Goal: Task Accomplishment & Management: Use online tool/utility

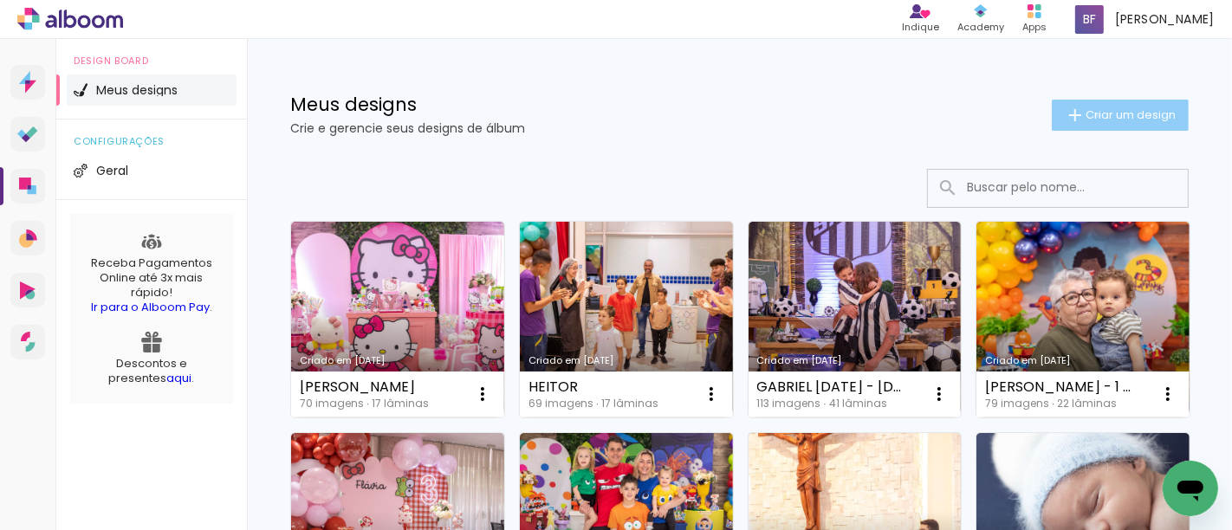
click at [1085, 115] on span "Criar um design" at bounding box center [1130, 114] width 90 height 11
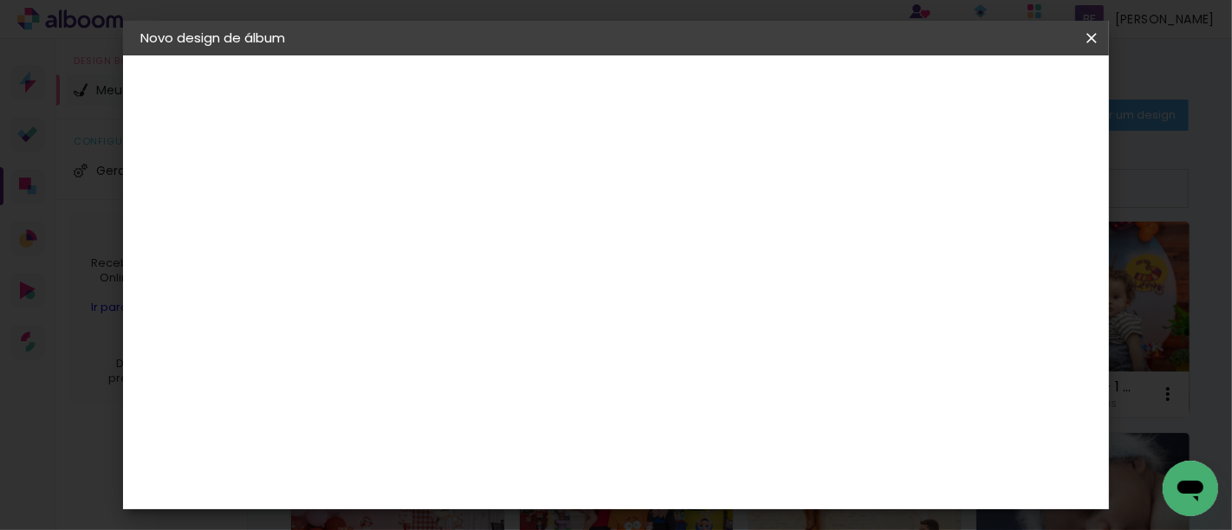
click at [424, 236] on input at bounding box center [424, 232] width 0 height 27
type input "[PERSON_NAME]"
type paper-input "[PERSON_NAME]"
click at [0, 0] on slot "Avançar" at bounding box center [0, 0] width 0 height 0
click at [440, 344] on paper-input-container at bounding box center [467, 330] width 187 height 39
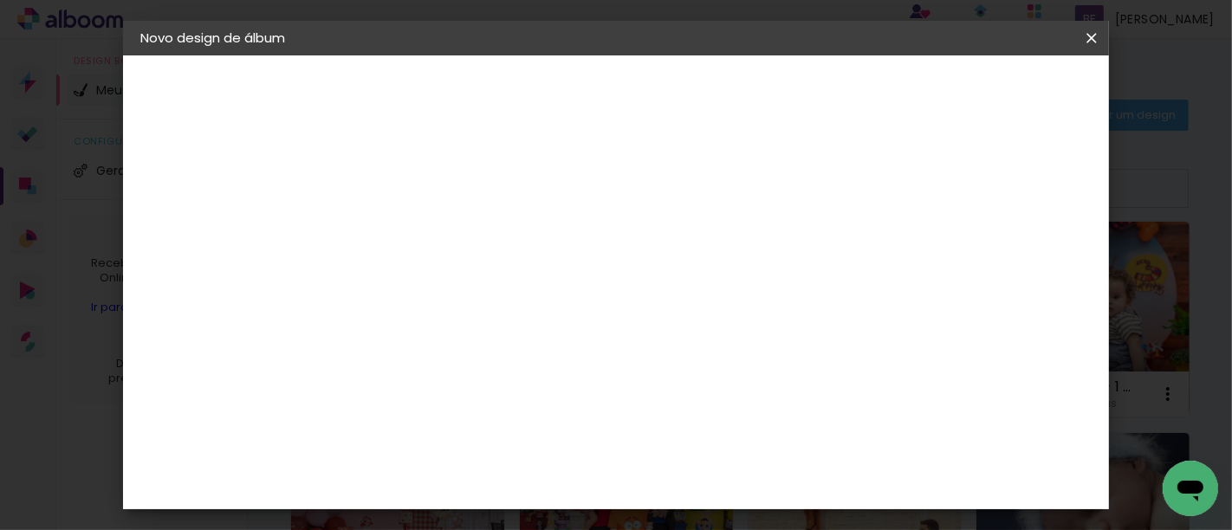
type input "VIACO"
type paper-input "VIACO"
click at [432, 392] on div "Viacolor" at bounding box center [440, 392] width 56 height 14
click at [0, 0] on slot "Avançar" at bounding box center [0, 0] width 0 height 0
click at [491, 288] on input "text" at bounding box center [458, 301] width 68 height 27
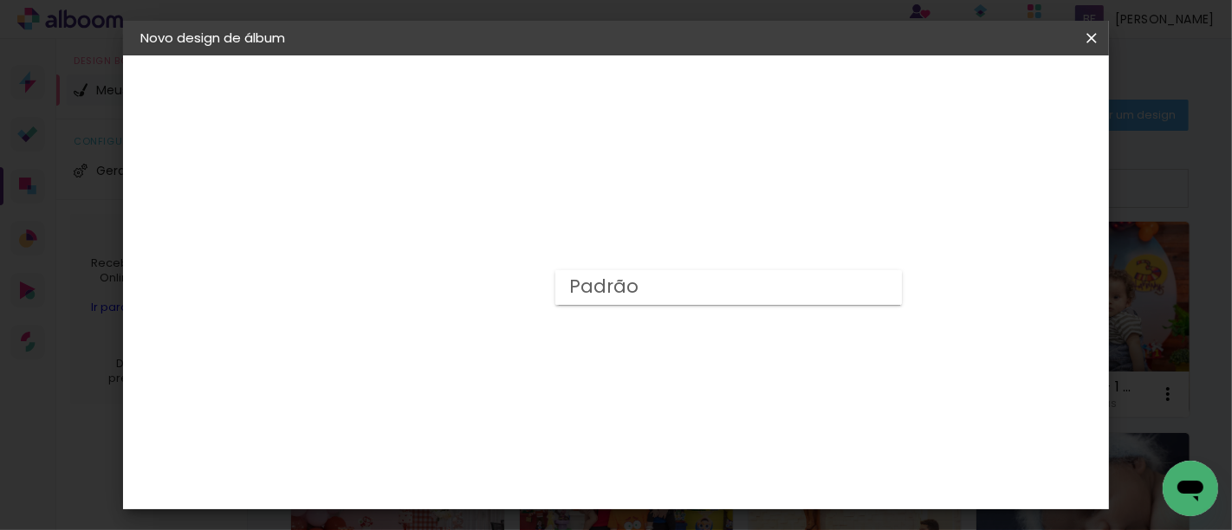
click at [696, 290] on paper-item "Padrão" at bounding box center [728, 287] width 347 height 35
type input "Padrão"
click at [541, 491] on span "25 × 25" at bounding box center [500, 514] width 81 height 46
click at [0, 0] on slot "Avançar" at bounding box center [0, 0] width 0 height 0
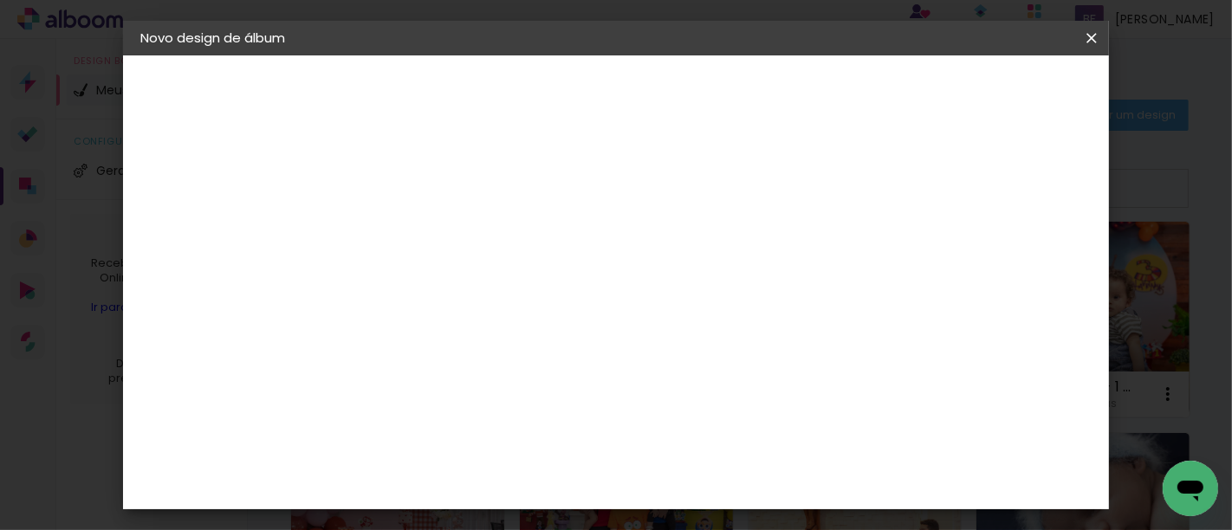
click at [692, 86] on span "Iniciar design" at bounding box center [672, 98] width 40 height 24
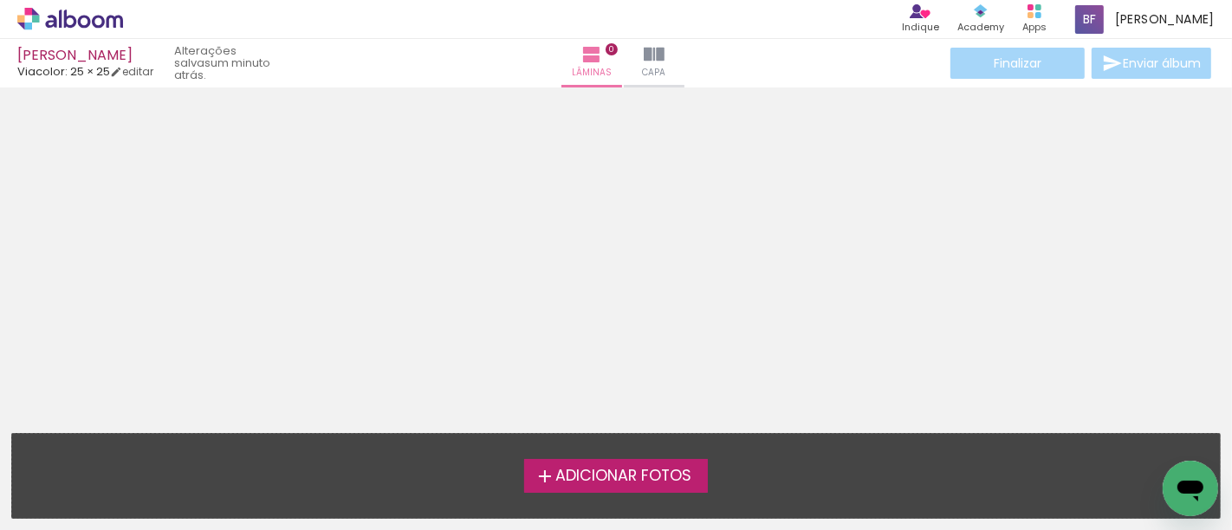
click at [684, 474] on span "Adicionar Fotos" at bounding box center [623, 477] width 136 height 16
click at [0, 0] on input "file" at bounding box center [0, 0] width 0 height 0
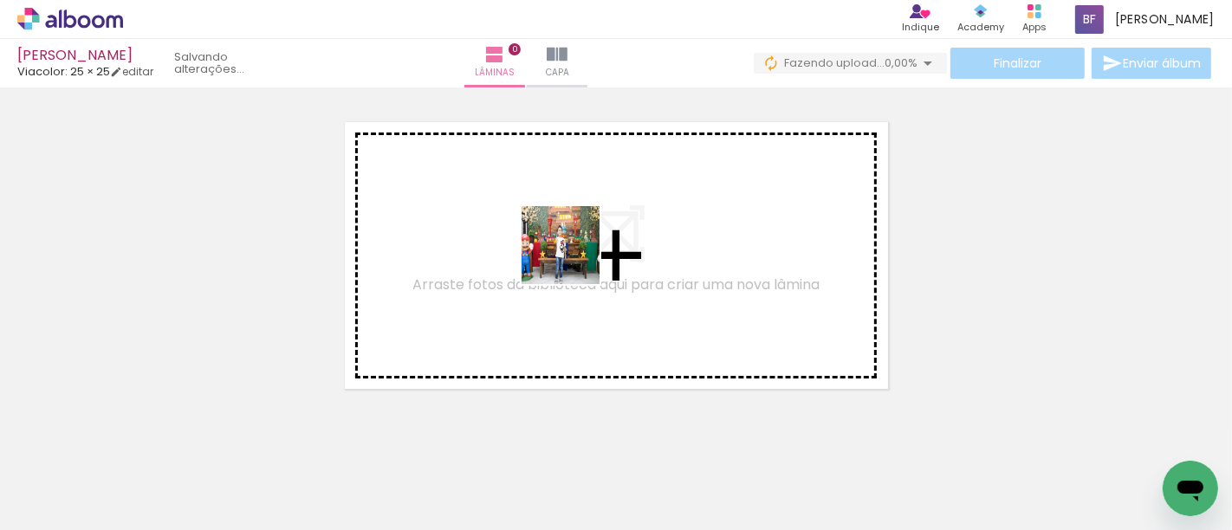
drag, startPoint x: 157, startPoint y: 502, endPoint x: 573, endPoint y: 258, distance: 482.6
click at [573, 258] on quentale-workspace at bounding box center [616, 265] width 1232 height 530
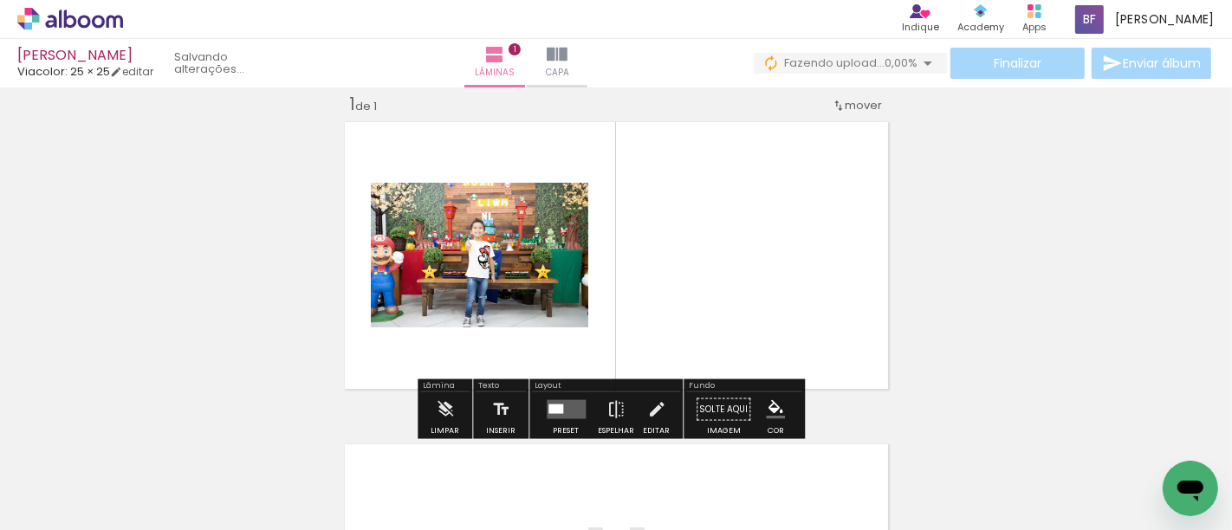
scroll to position [22, 0]
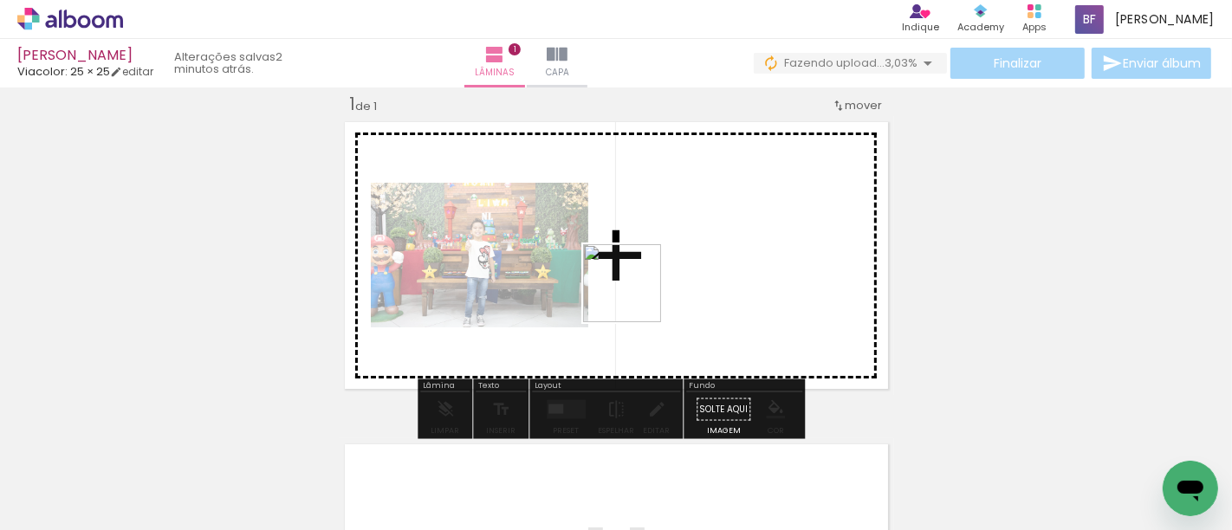
drag, startPoint x: 366, startPoint y: 489, endPoint x: 635, endPoint y: 296, distance: 330.8
click at [635, 296] on quentale-workspace at bounding box center [616, 265] width 1232 height 530
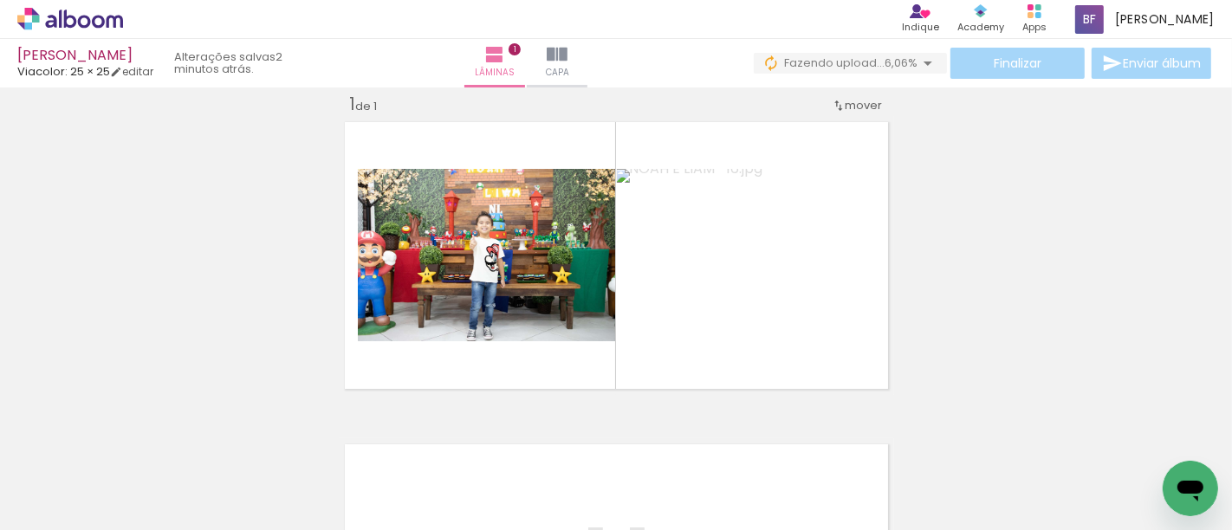
scroll to position [0, 381]
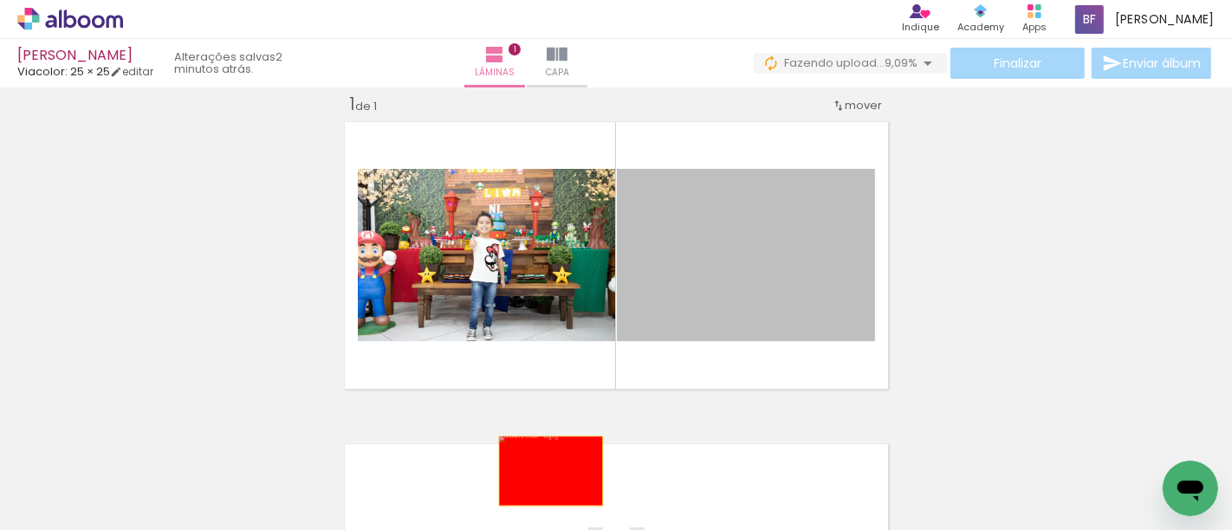
drag, startPoint x: 781, startPoint y: 299, endPoint x: 537, endPoint y: 477, distance: 302.5
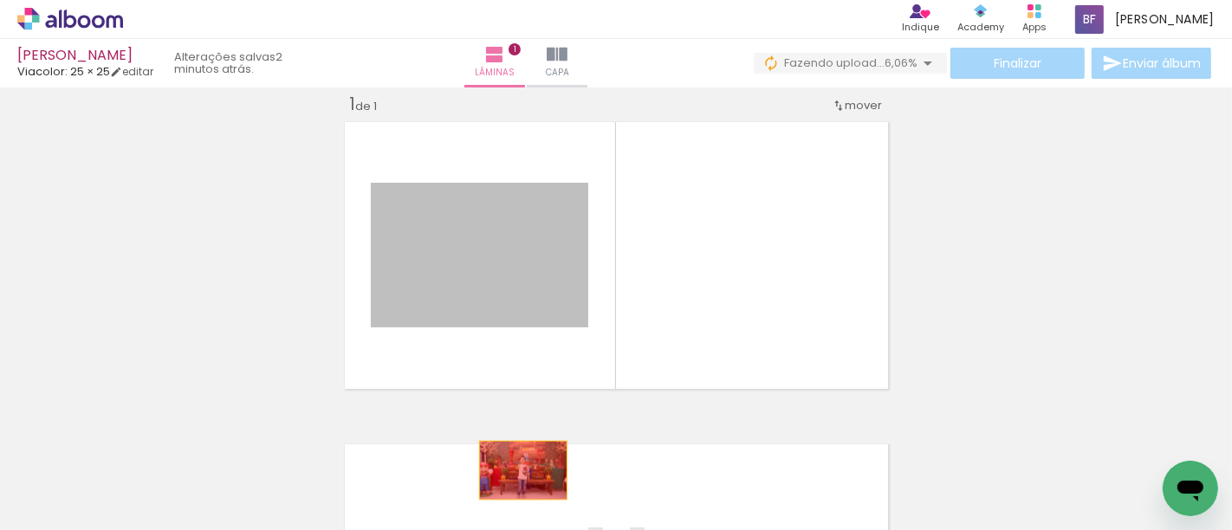
drag, startPoint x: 529, startPoint y: 254, endPoint x: 516, endPoint y: 470, distance: 217.0
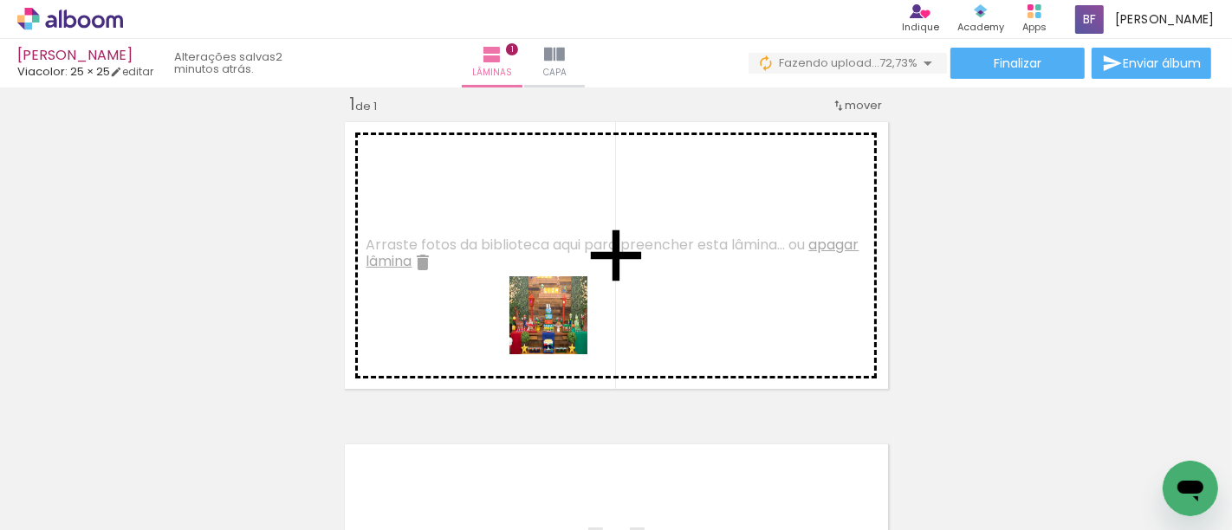
drag, startPoint x: 760, startPoint y: 491, endPoint x: 552, endPoint y: 321, distance: 269.0
click at [552, 321] on quentale-workspace at bounding box center [616, 265] width 1232 height 530
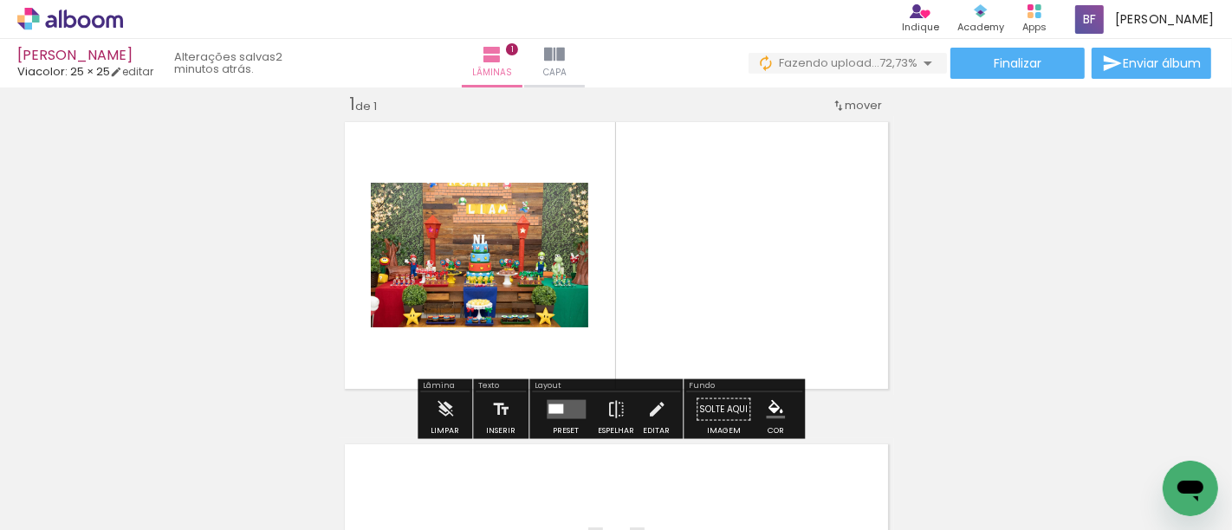
click at [546, 293] on quentale-photo at bounding box center [479, 255] width 217 height 145
click at [556, 409] on div at bounding box center [555, 410] width 15 height 10
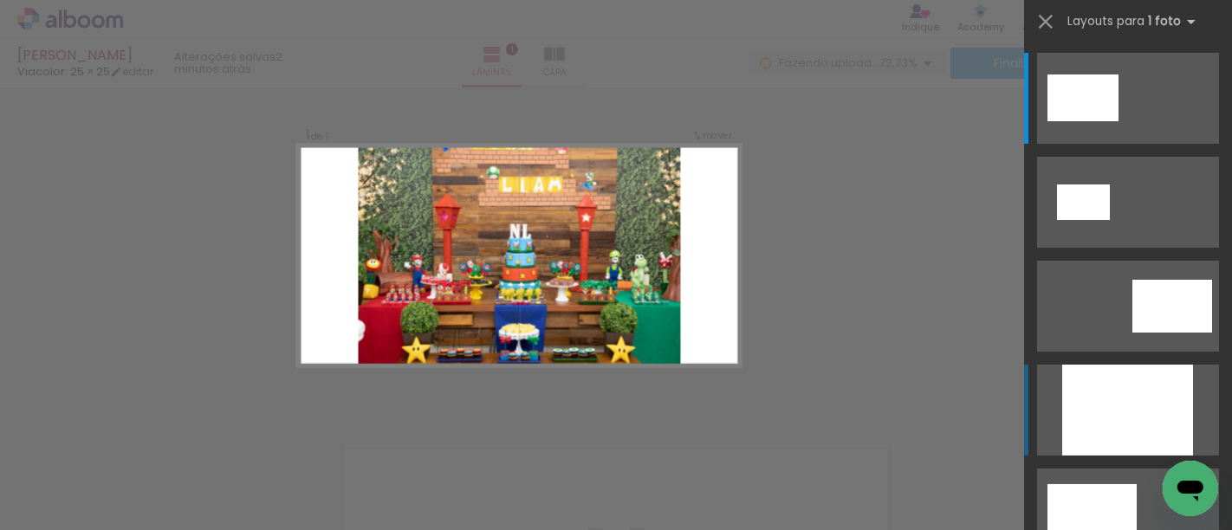
click at [1092, 402] on div at bounding box center [1127, 410] width 131 height 91
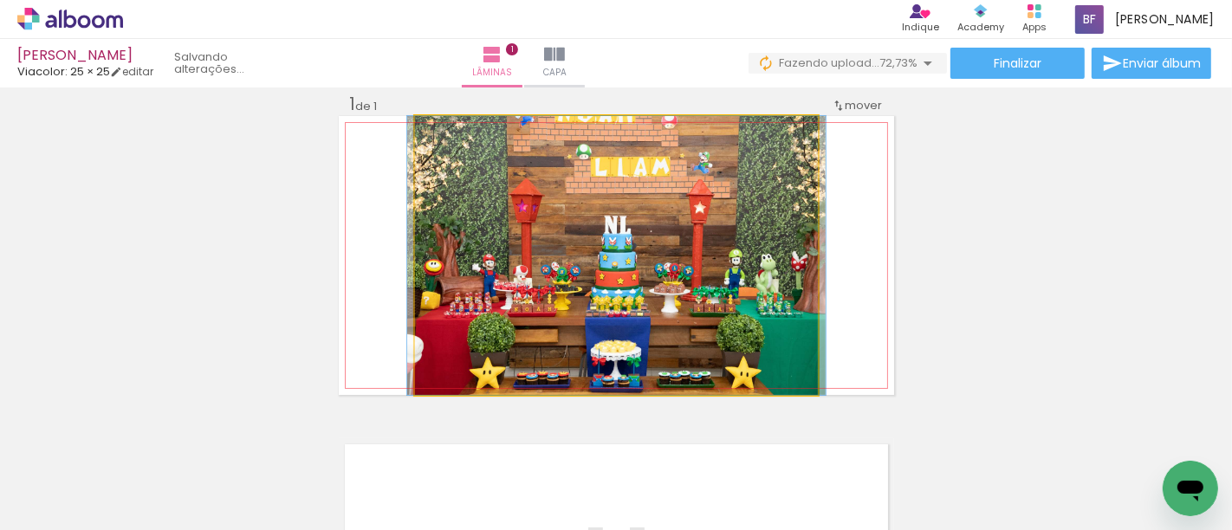
click at [561, 279] on quentale-photo at bounding box center [616, 255] width 403 height 279
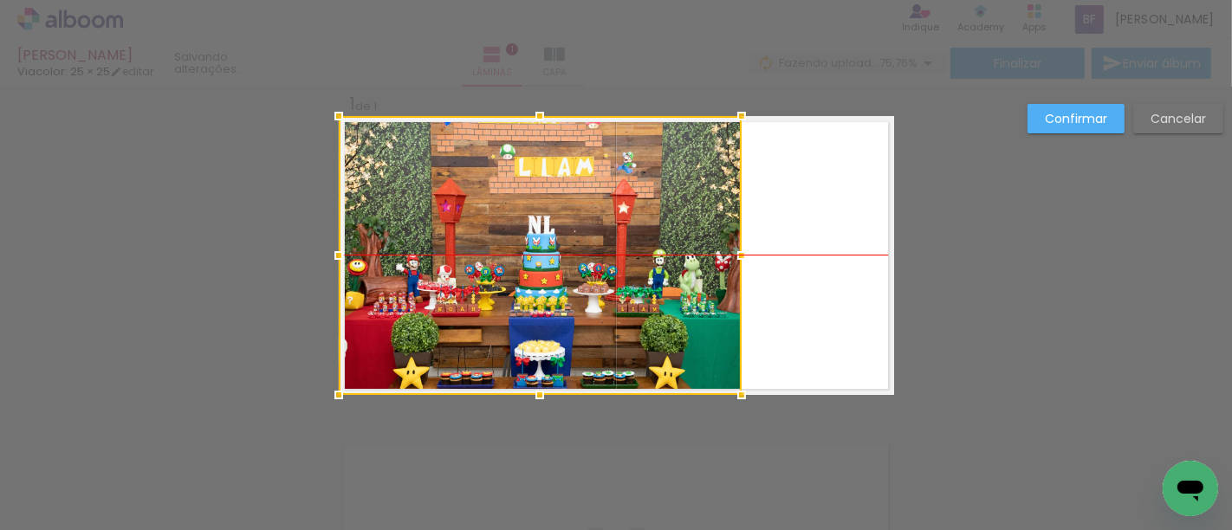
drag, startPoint x: 547, startPoint y: 279, endPoint x: 463, endPoint y: 280, distance: 84.0
click at [463, 280] on div at bounding box center [540, 255] width 403 height 279
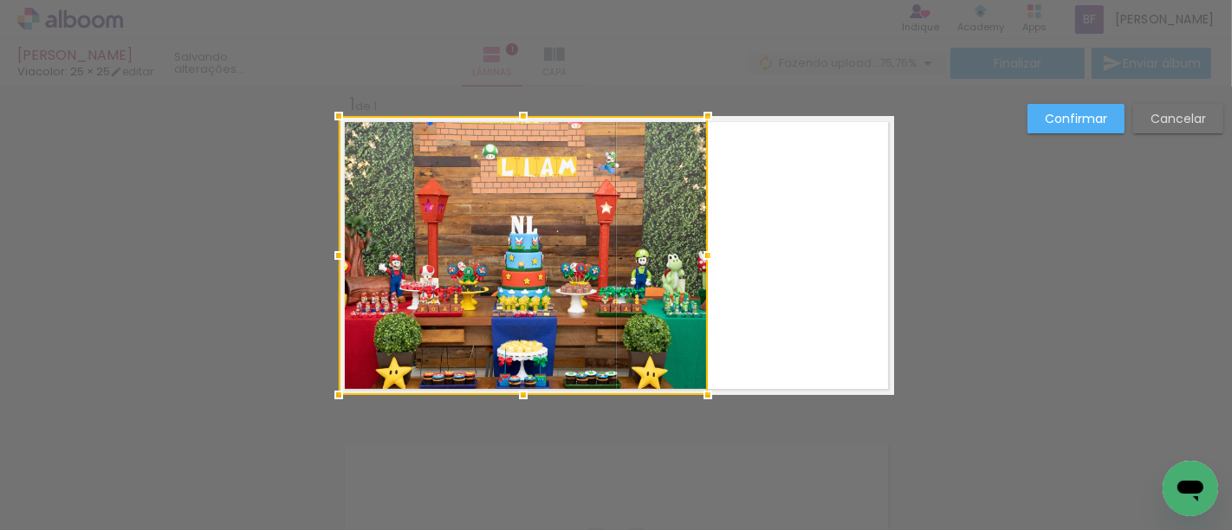
drag, startPoint x: 729, startPoint y: 251, endPoint x: 705, endPoint y: 247, distance: 24.6
click at [705, 247] on div at bounding box center [707, 255] width 35 height 35
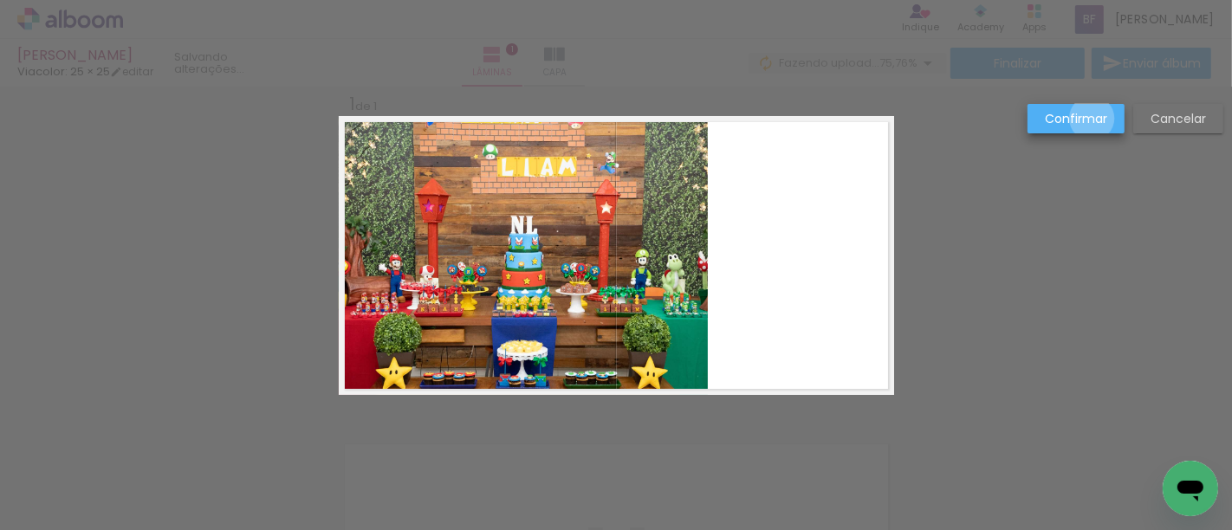
click at [0, 0] on slot "Confirmar" at bounding box center [0, 0] width 0 height 0
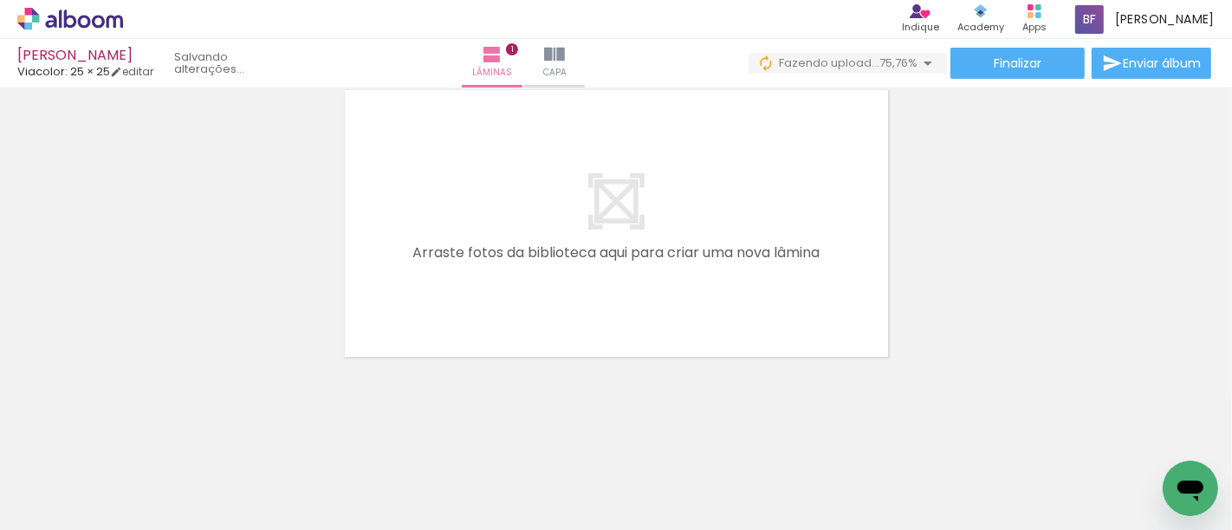
scroll to position [0, 0]
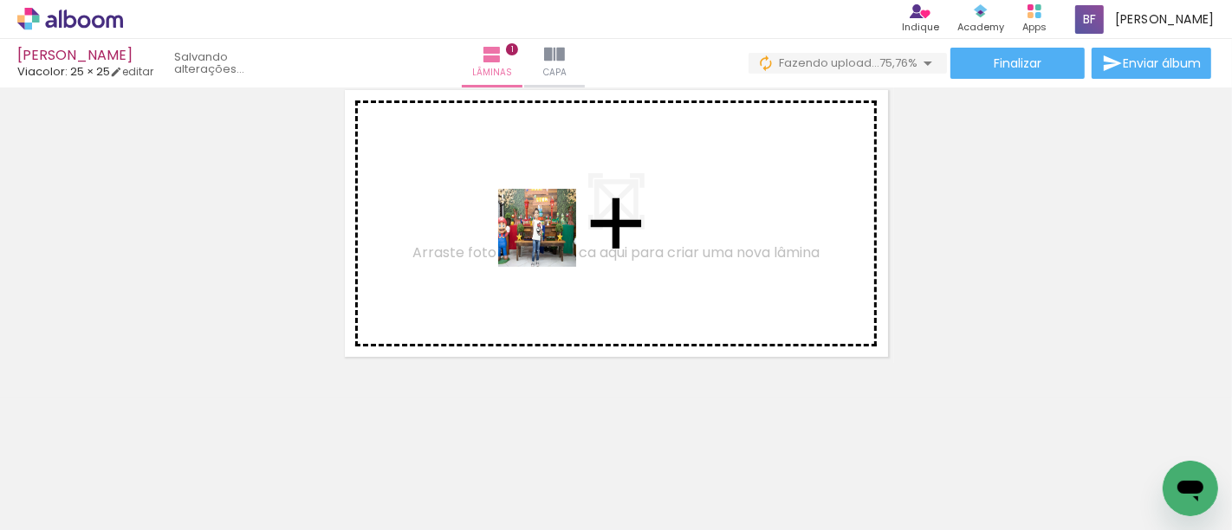
drag, startPoint x: 165, startPoint y: 464, endPoint x: 550, endPoint y: 241, distance: 444.8
click at [550, 241] on quentale-workspace at bounding box center [616, 265] width 1232 height 530
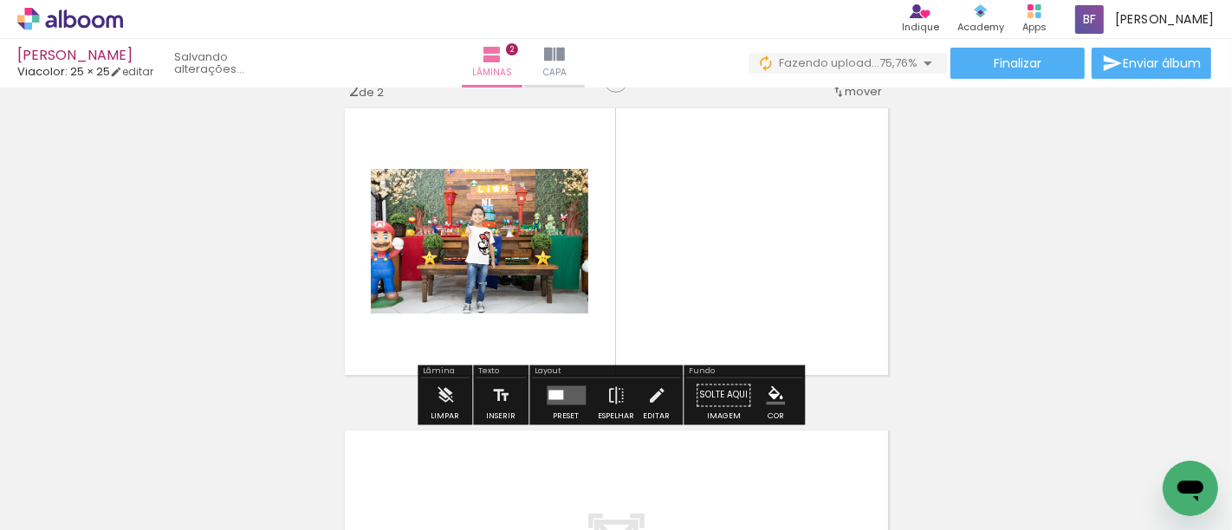
scroll to position [344, 0]
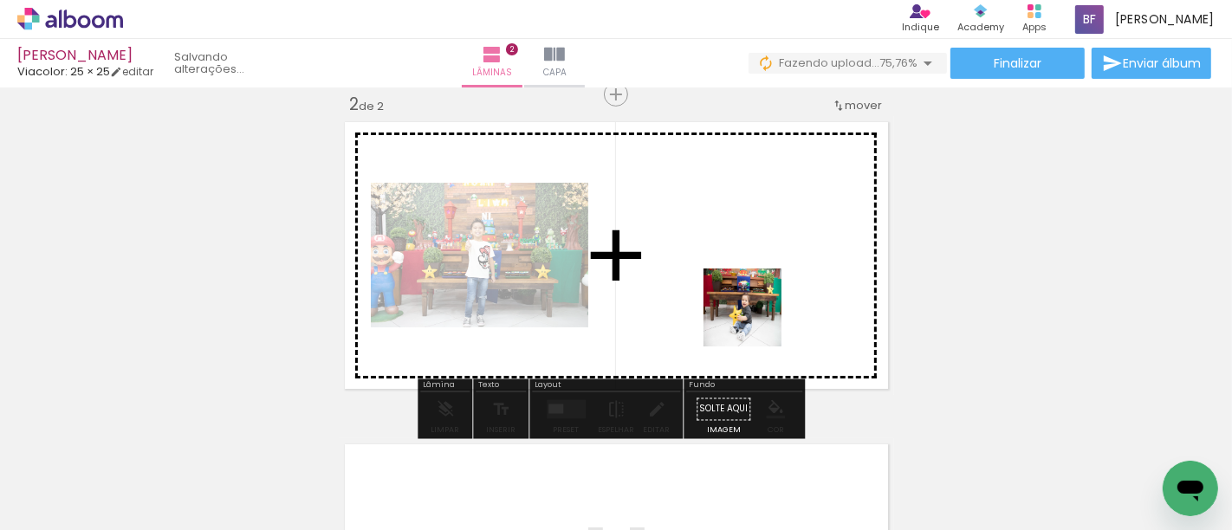
drag, startPoint x: 954, startPoint y: 470, endPoint x: 752, endPoint y: 319, distance: 252.4
click at [752, 319] on quentale-workspace at bounding box center [616, 265] width 1232 height 530
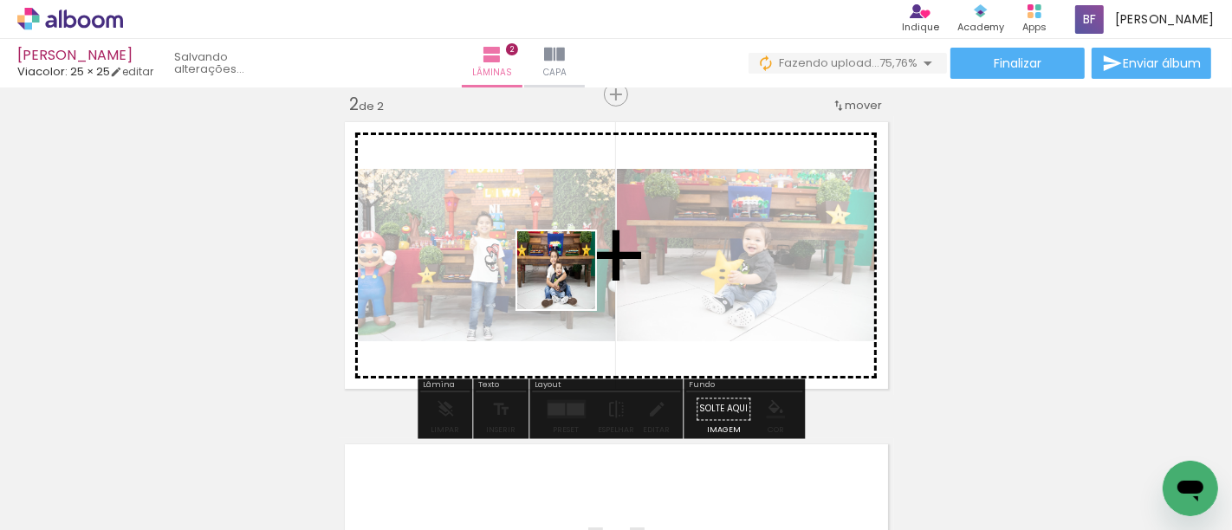
drag, startPoint x: 372, startPoint y: 478, endPoint x: 569, endPoint y: 283, distance: 276.9
click at [569, 283] on quentale-workspace at bounding box center [616, 265] width 1232 height 530
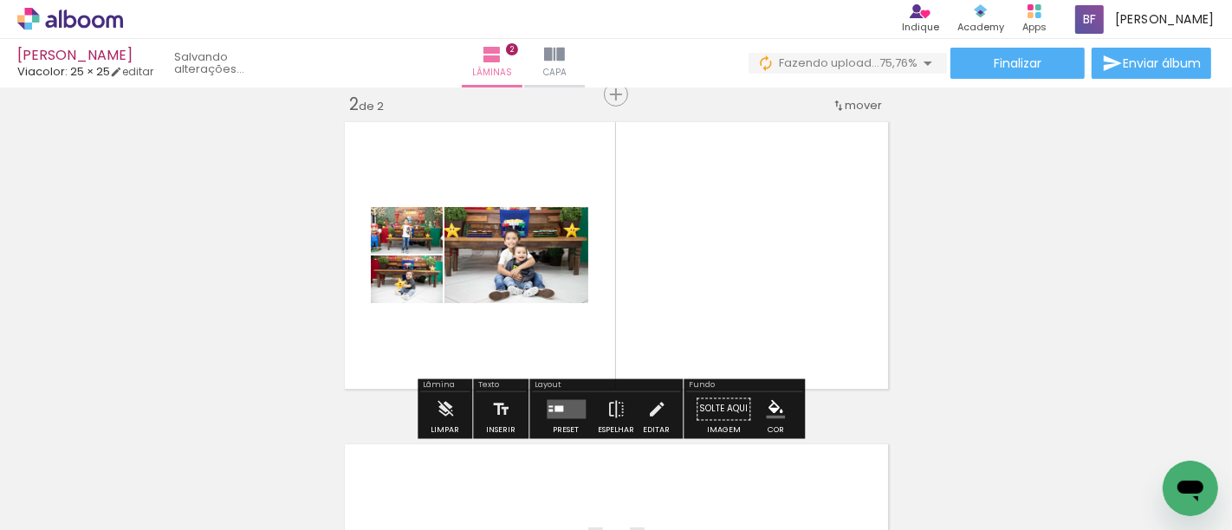
click at [579, 409] on quentale-layouter at bounding box center [566, 409] width 39 height 19
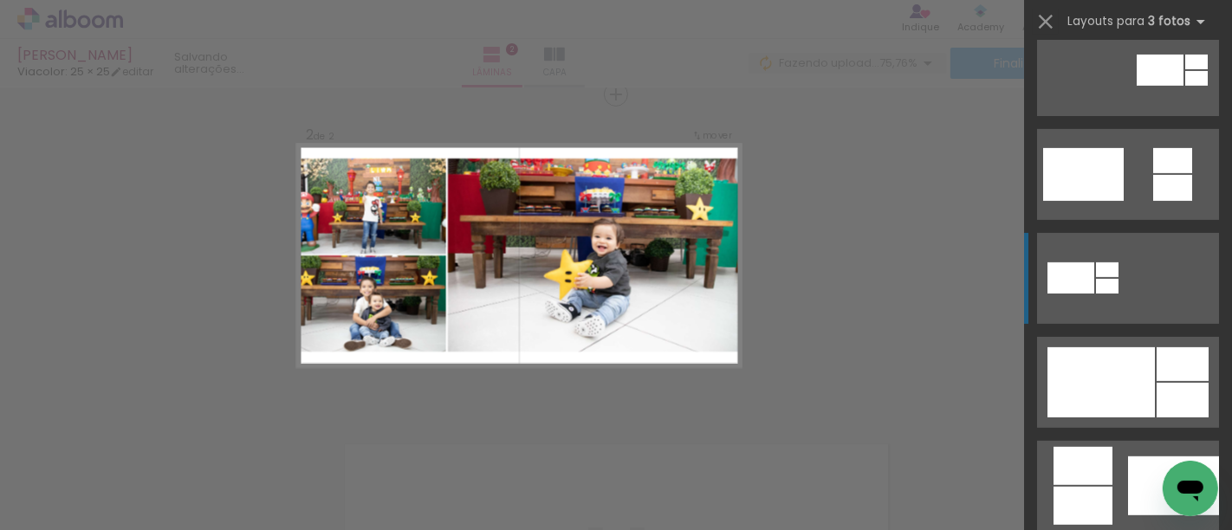
scroll to position [866, 0]
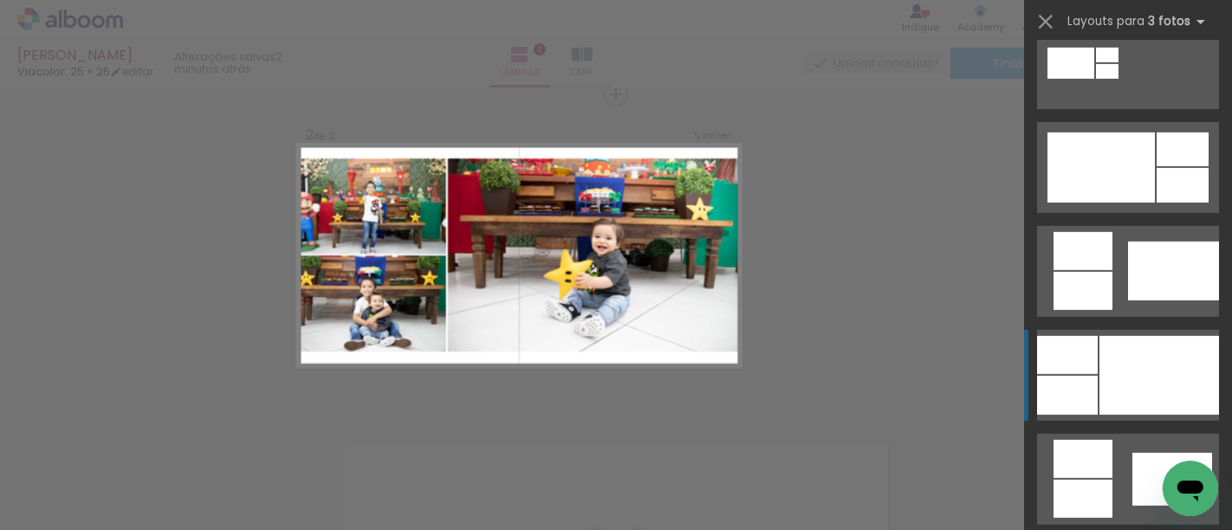
click at [1099, 392] on div at bounding box center [1159, 375] width 120 height 79
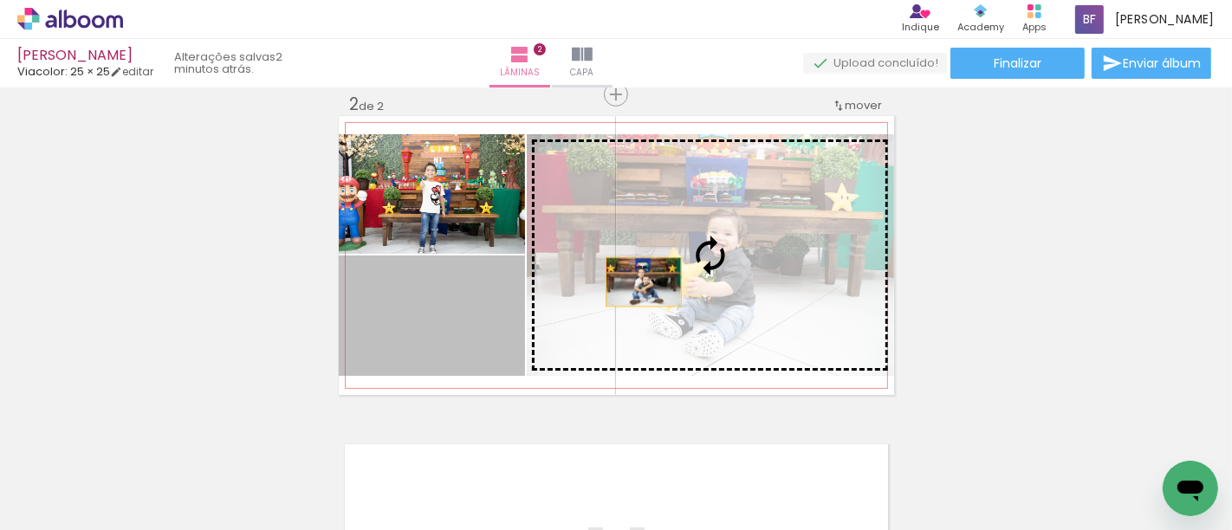
drag, startPoint x: 429, startPoint y: 335, endPoint x: 673, endPoint y: 275, distance: 251.7
click at [0, 0] on slot at bounding box center [0, 0] width 0 height 0
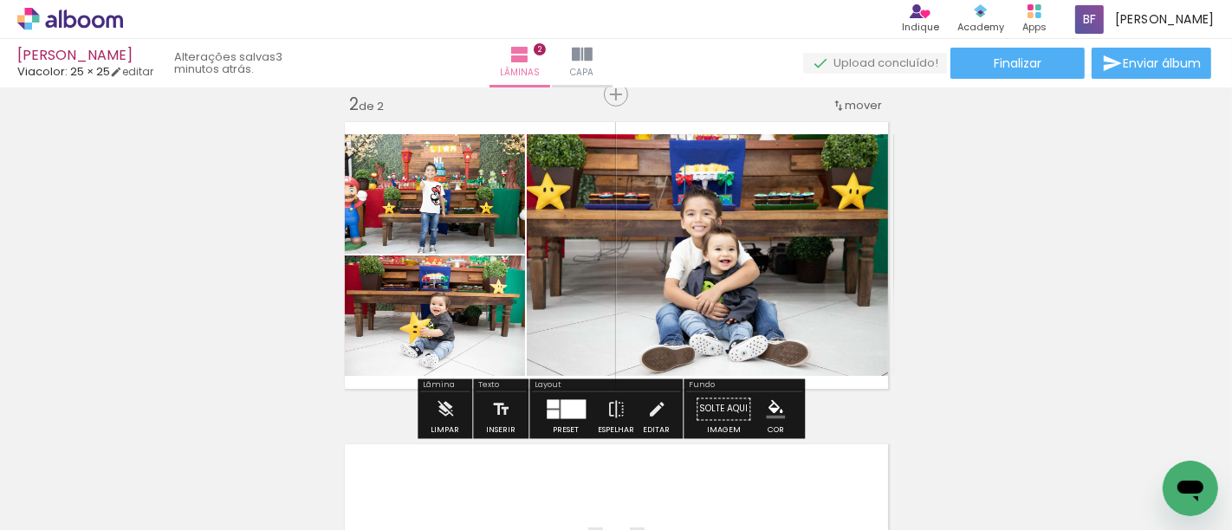
click at [564, 407] on div at bounding box center [572, 409] width 25 height 19
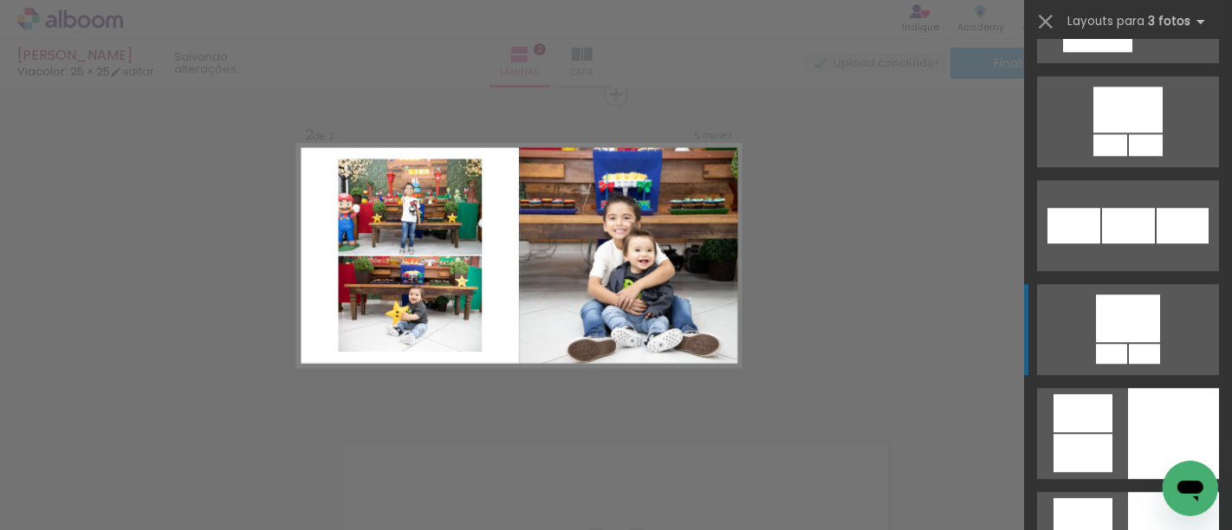
scroll to position [4319, 0]
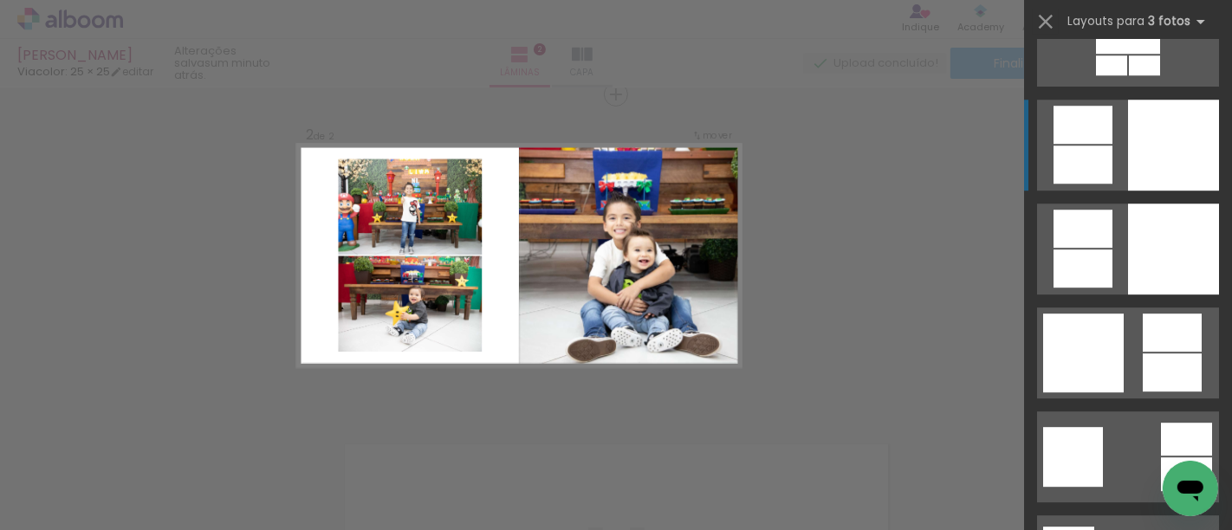
click at [1146, 162] on div at bounding box center [1173, 145] width 91 height 91
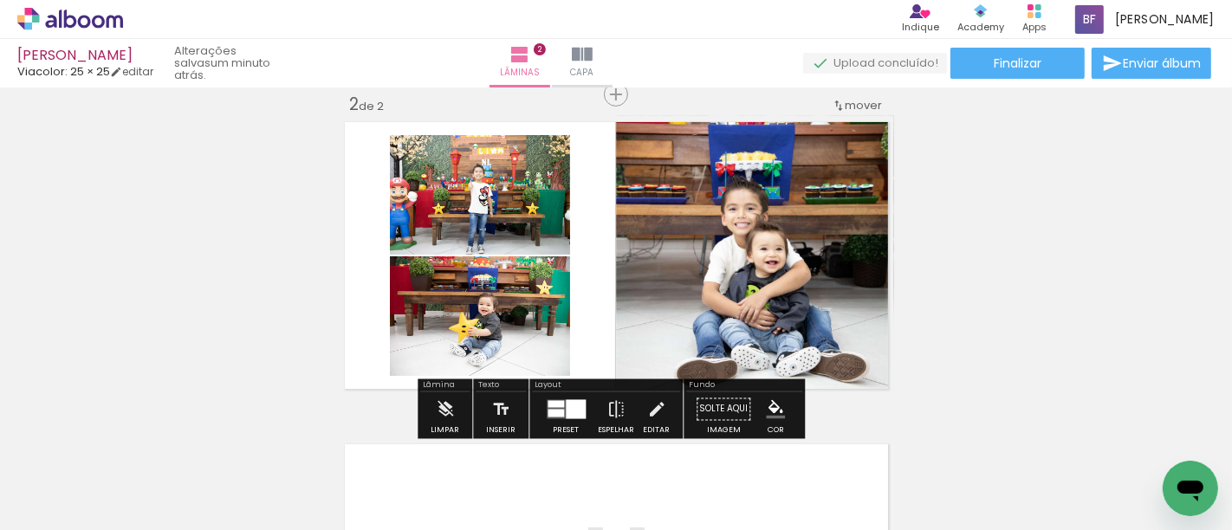
click at [578, 409] on div at bounding box center [576, 409] width 20 height 19
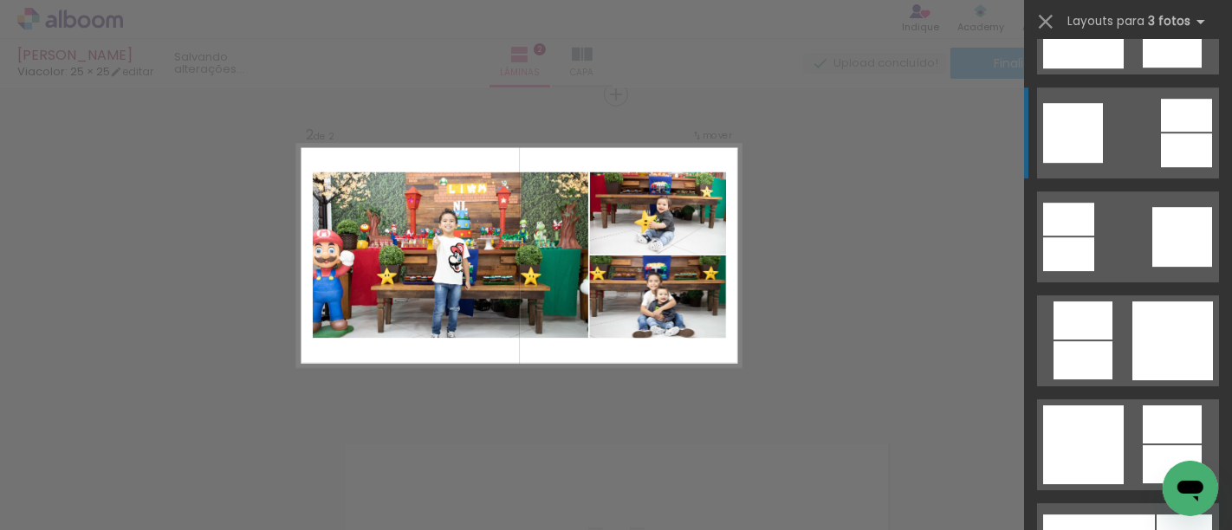
scroll to position [4847, 0]
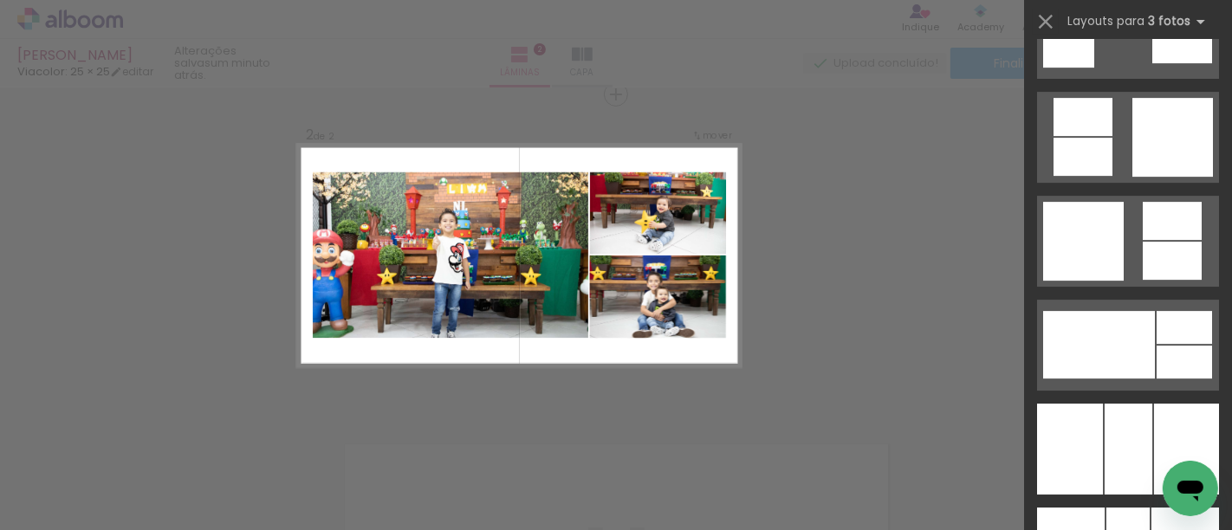
click at [886, 353] on div "Confirmar Cancelar" at bounding box center [616, 248] width 1232 height 1008
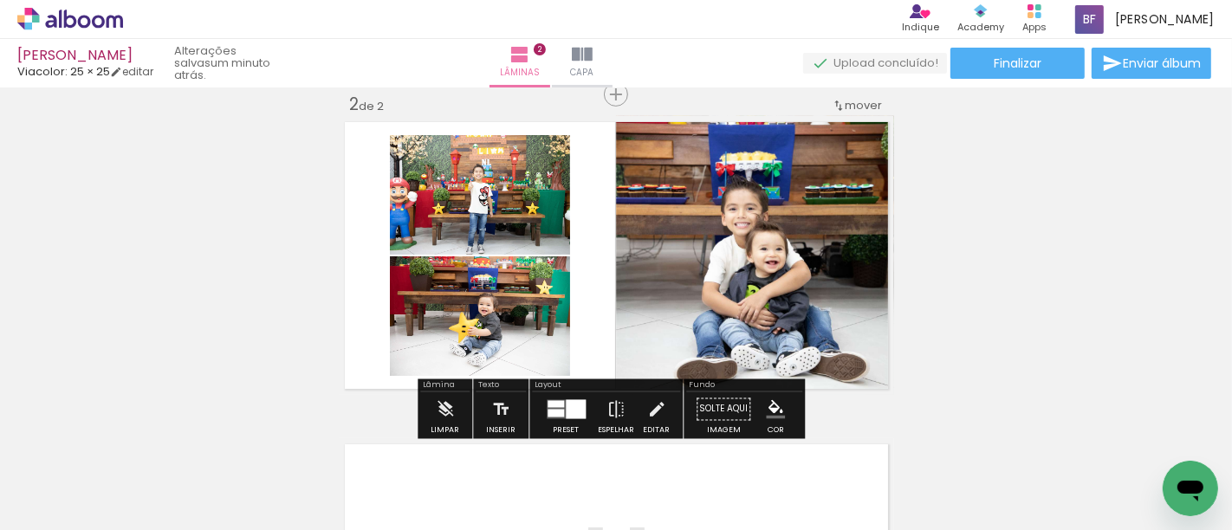
click at [554, 401] on div at bounding box center [555, 404] width 16 height 7
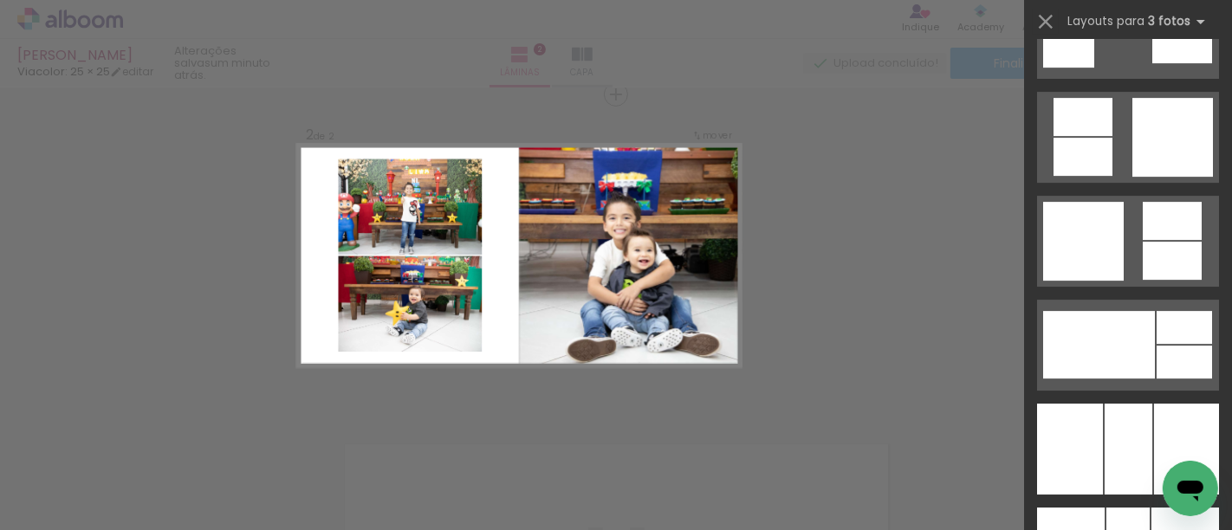
scroll to position [4366, 0]
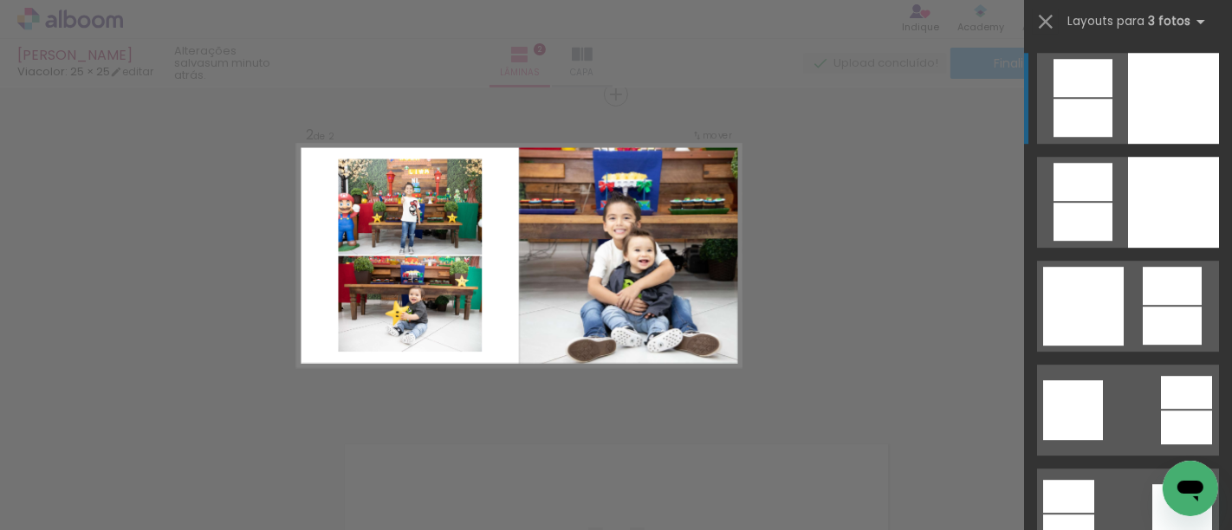
click at [554, 401] on div "Confirmar Cancelar" at bounding box center [616, 248] width 1232 height 1008
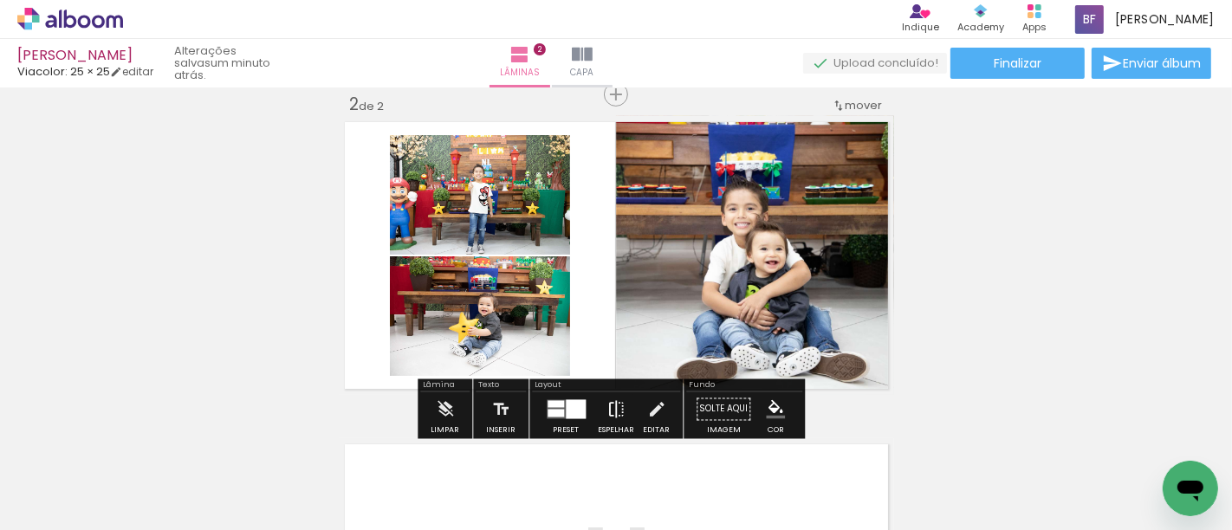
click at [608, 411] on iron-icon at bounding box center [615, 409] width 19 height 35
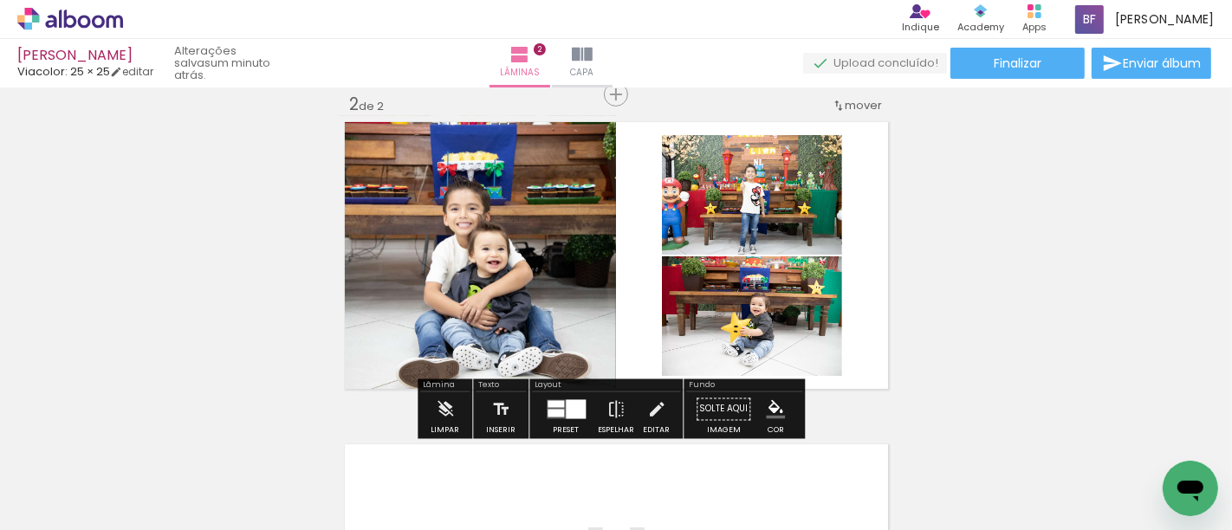
click at [1053, 266] on div "Inserir lâmina 1 de 2 Inserir lâmina 2 de 2" at bounding box center [616, 234] width 1232 height 968
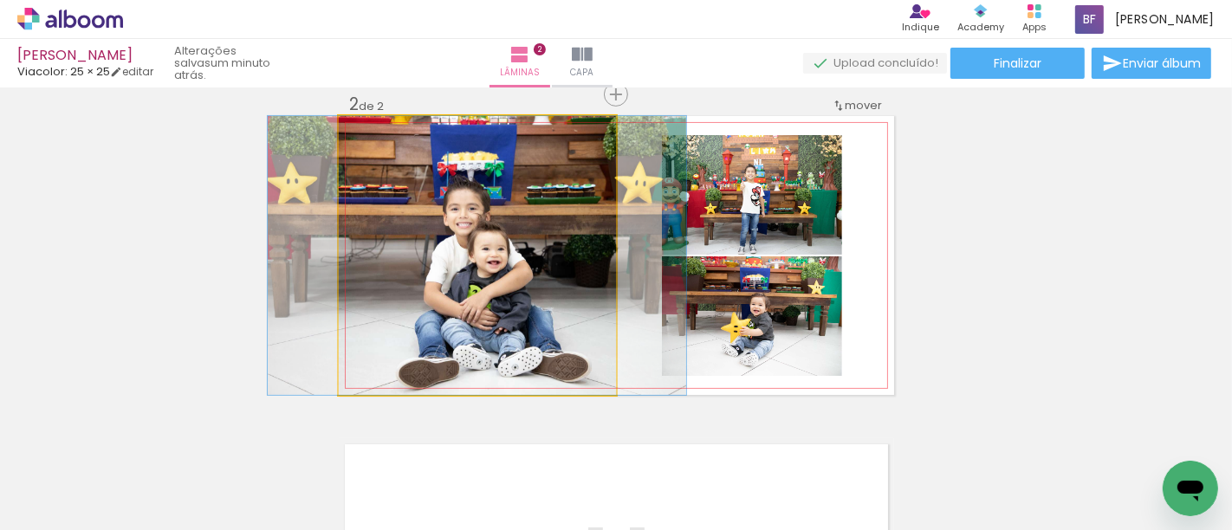
click at [554, 211] on quentale-photo at bounding box center [477, 255] width 277 height 279
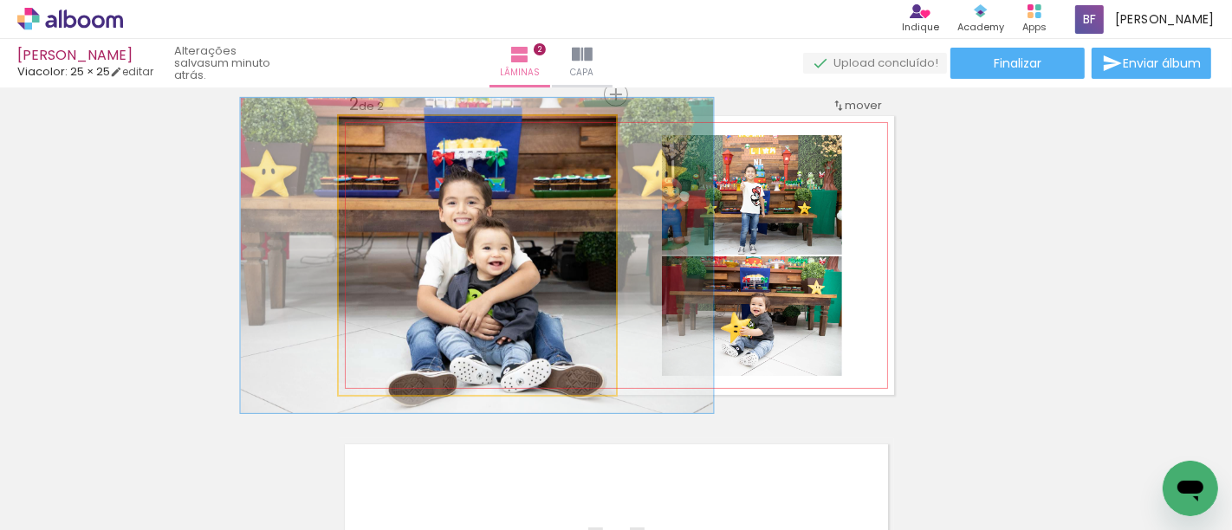
type paper-slider "113"
click at [379, 134] on div at bounding box center [387, 134] width 16 height 16
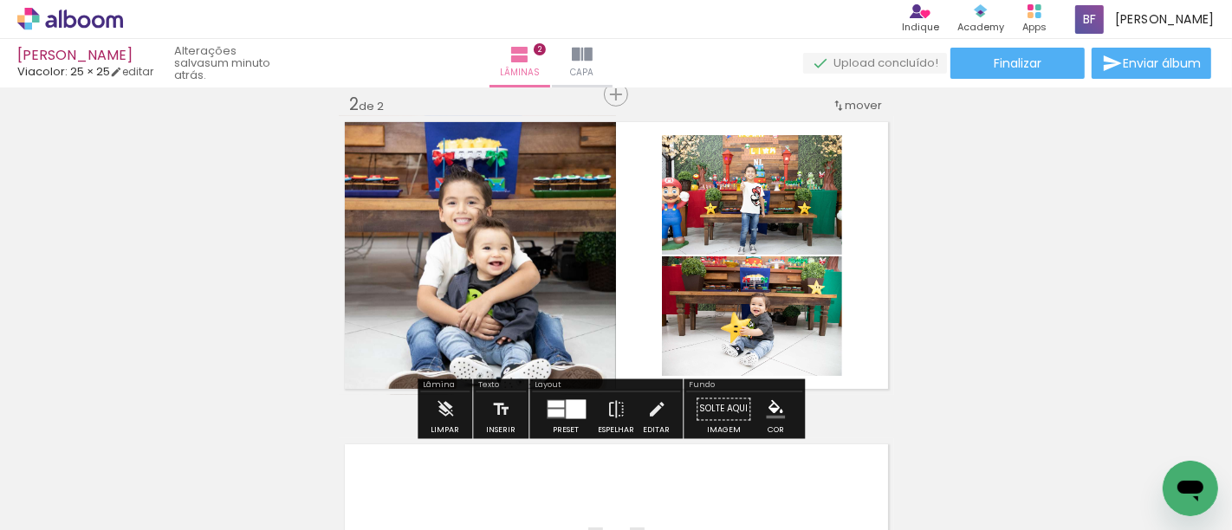
click at [887, 213] on div "Inserir lâmina 1 de 2 Inserir lâmina 2 de 2" at bounding box center [616, 234] width 1232 height 968
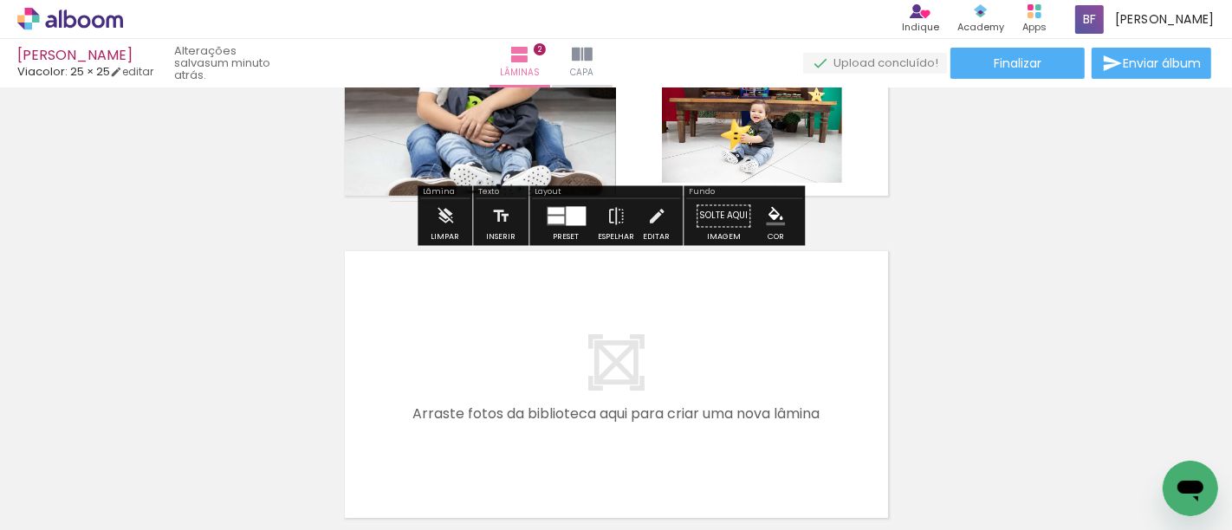
scroll to position [248, 0]
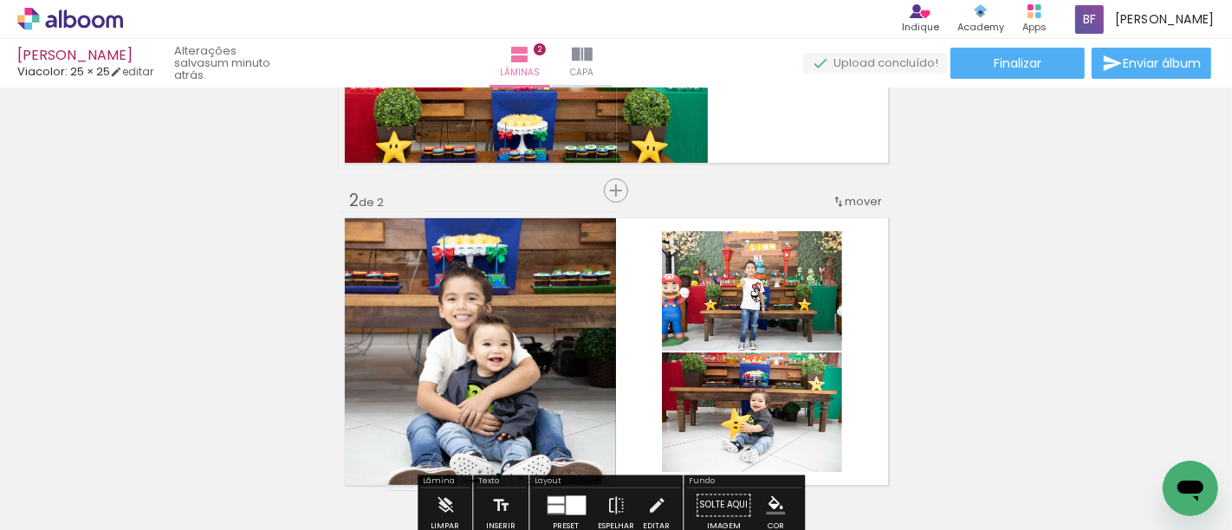
click at [560, 305] on quentale-photo at bounding box center [477, 351] width 277 height 279
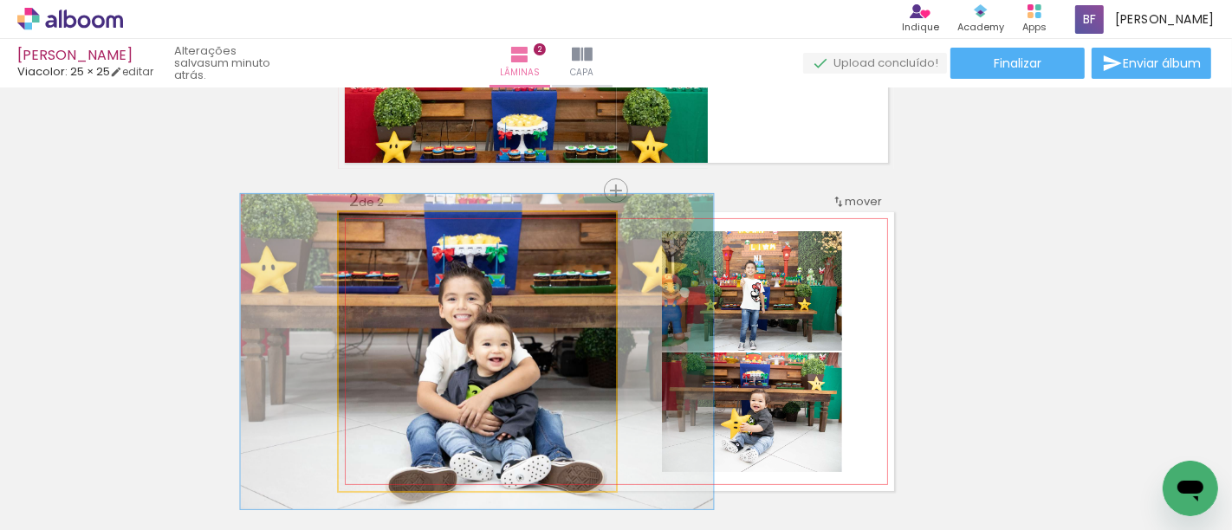
click at [580, 310] on quentale-photo at bounding box center [477, 351] width 277 height 279
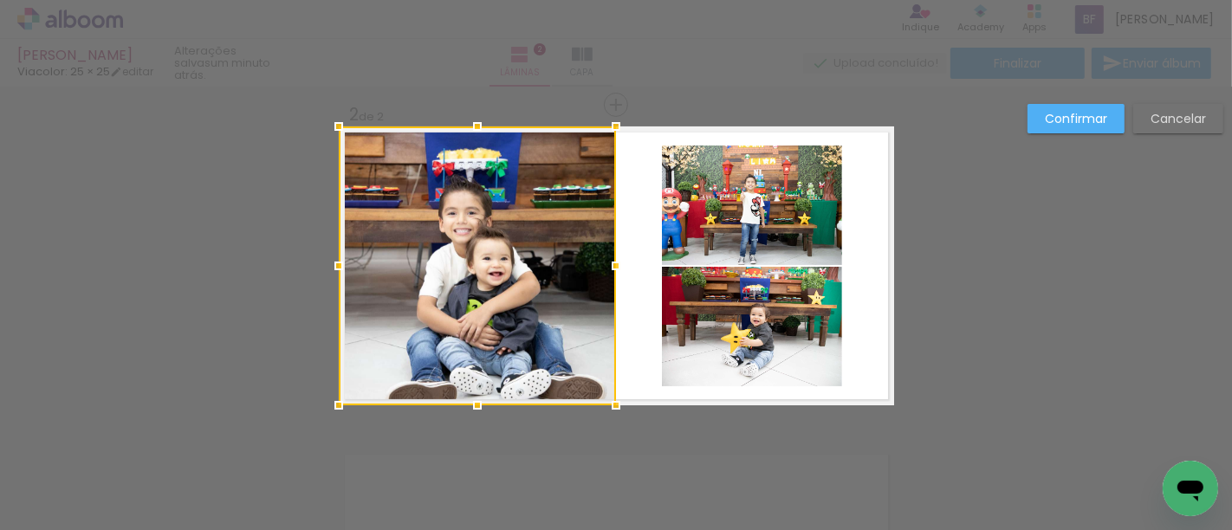
scroll to position [344, 0]
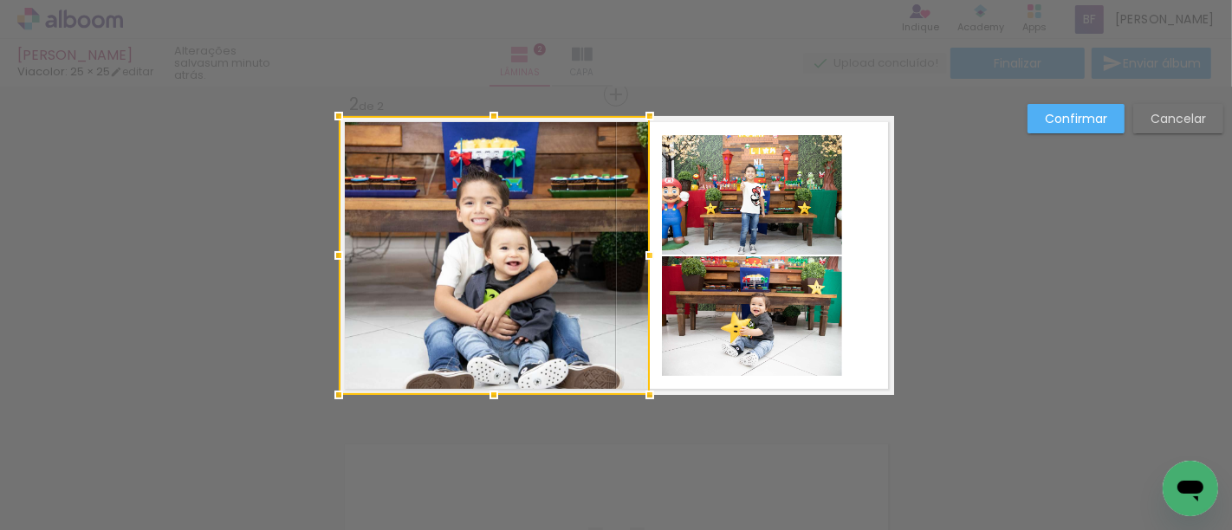
drag, startPoint x: 608, startPoint y: 256, endPoint x: 642, endPoint y: 256, distance: 33.8
click at [642, 256] on div at bounding box center [649, 255] width 35 height 35
click at [693, 220] on quentale-photo at bounding box center [752, 195] width 180 height 120
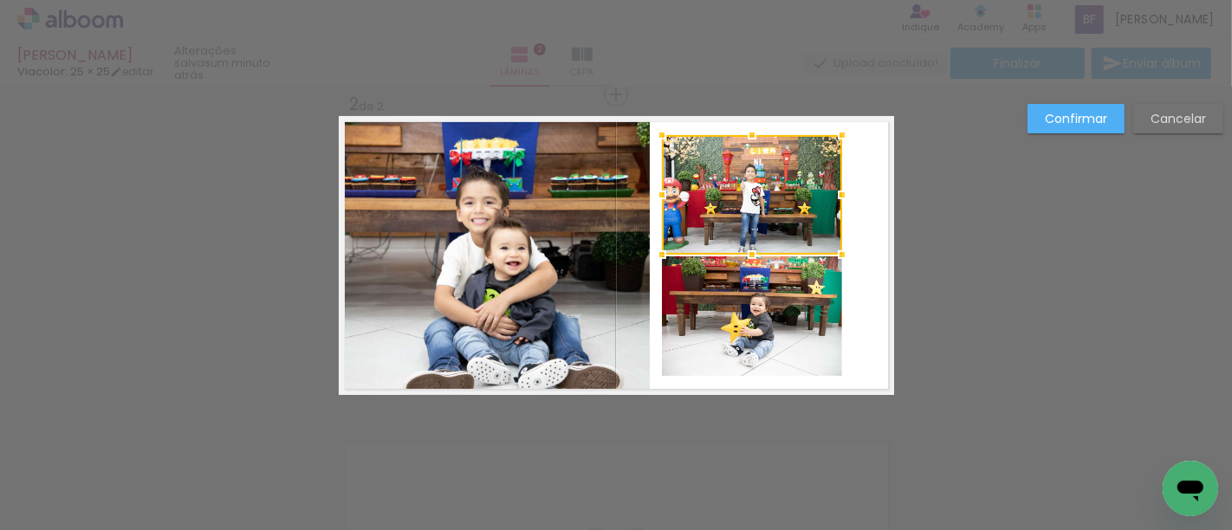
click at [690, 310] on quentale-photo at bounding box center [752, 316] width 180 height 120
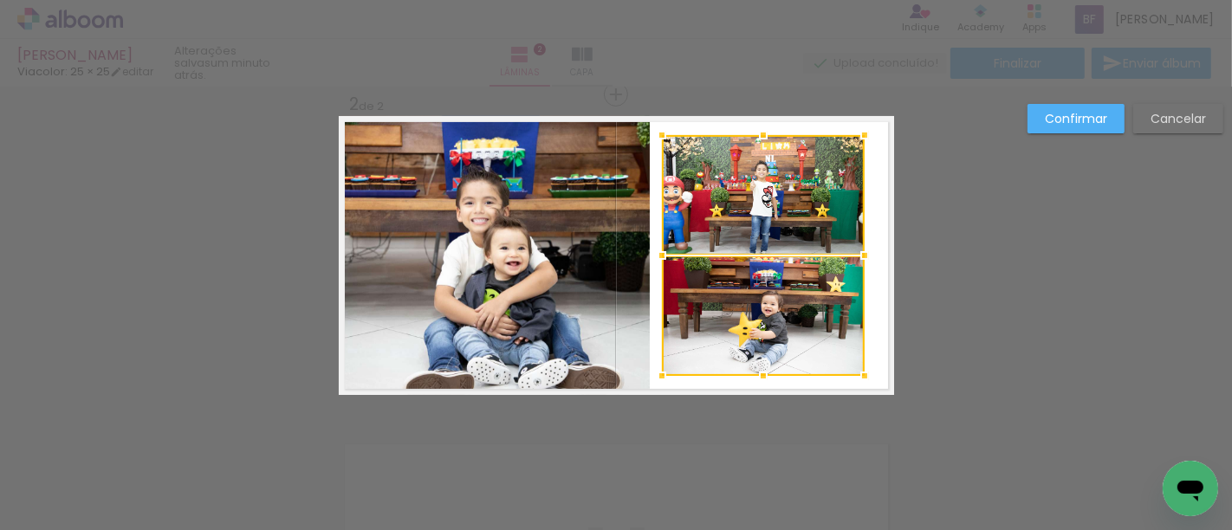
drag, startPoint x: 829, startPoint y: 256, endPoint x: 852, endPoint y: 259, distance: 23.6
click at [852, 259] on div at bounding box center [864, 255] width 35 height 35
click at [1107, 122] on paper-button "Confirmar" at bounding box center [1075, 118] width 97 height 29
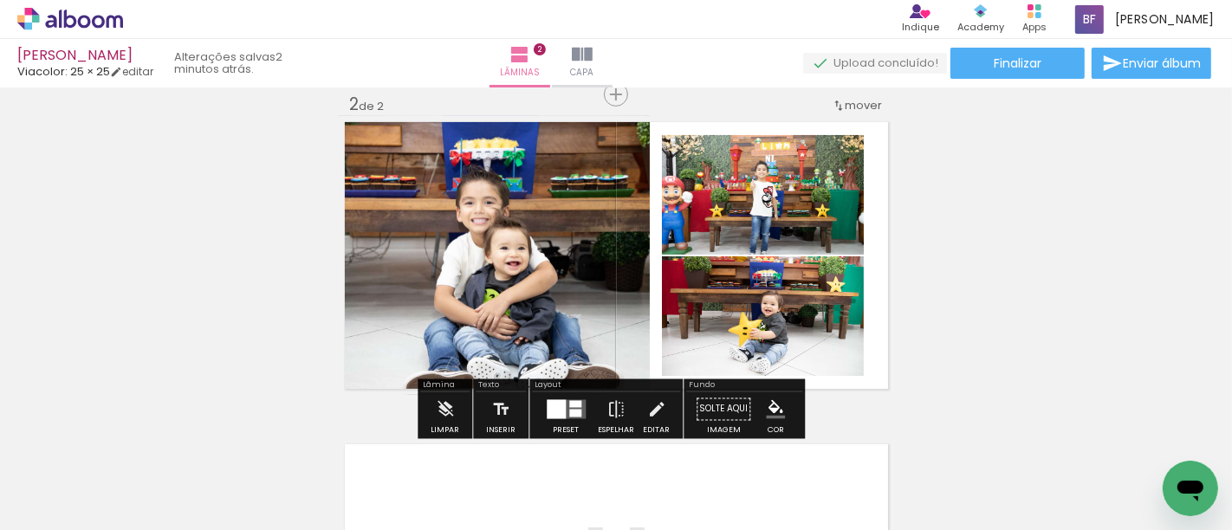
click at [983, 202] on div "Inserir lâmina 1 de 2 Inserir lâmina 2 de 2" at bounding box center [616, 234] width 1232 height 968
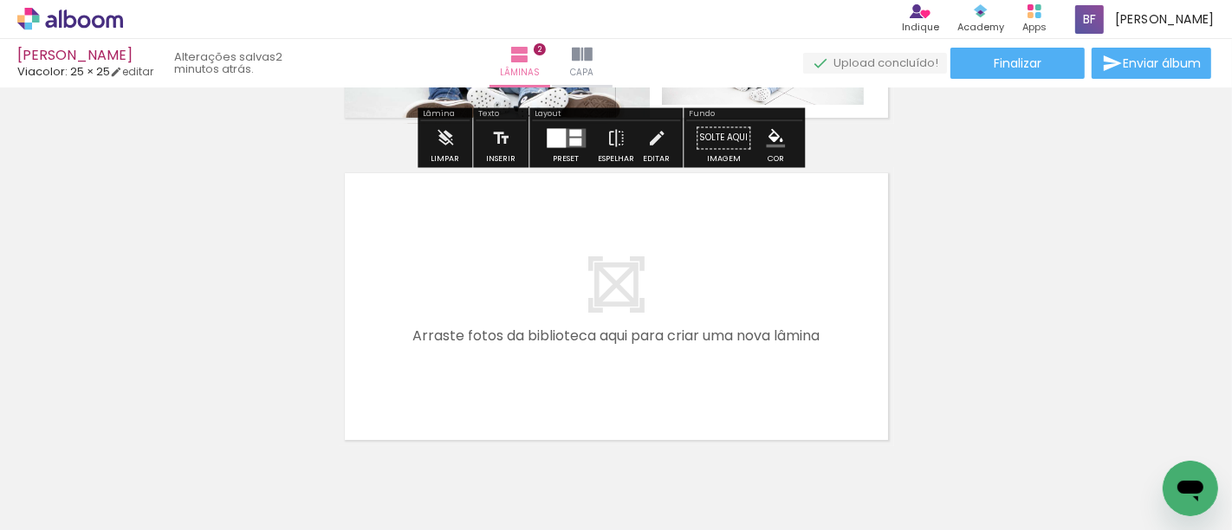
scroll to position [699, 0]
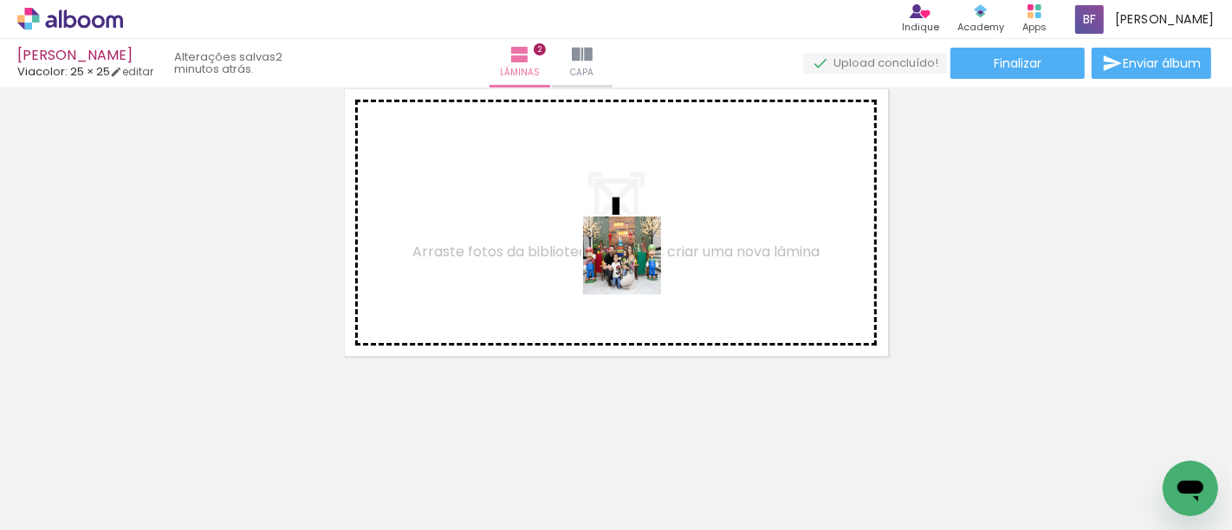
drag, startPoint x: 566, startPoint y: 489, endPoint x: 635, endPoint y: 269, distance: 231.5
click at [635, 269] on quentale-workspace at bounding box center [616, 265] width 1232 height 530
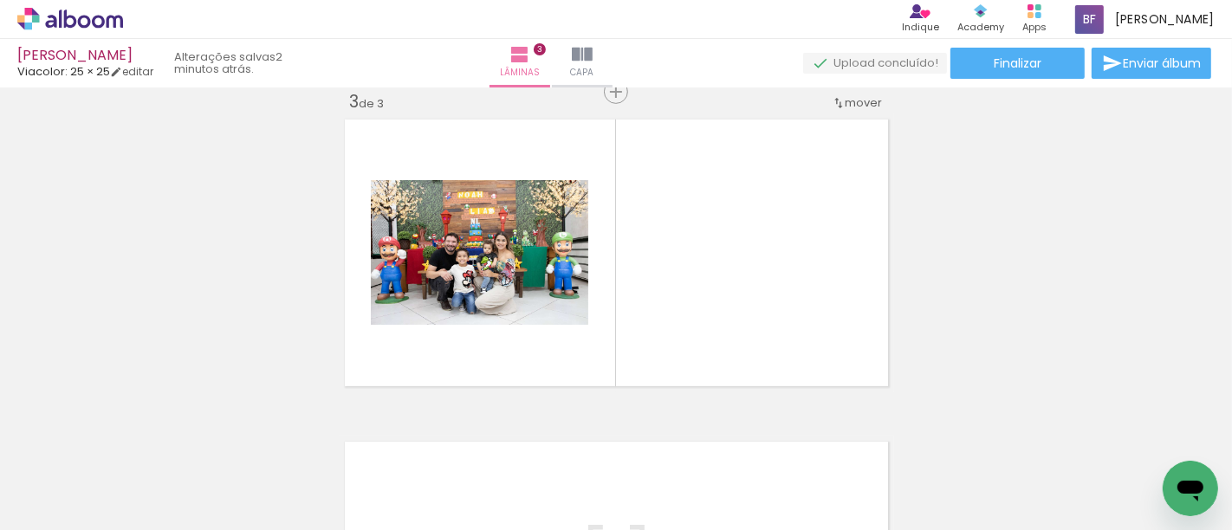
scroll to position [666, 0]
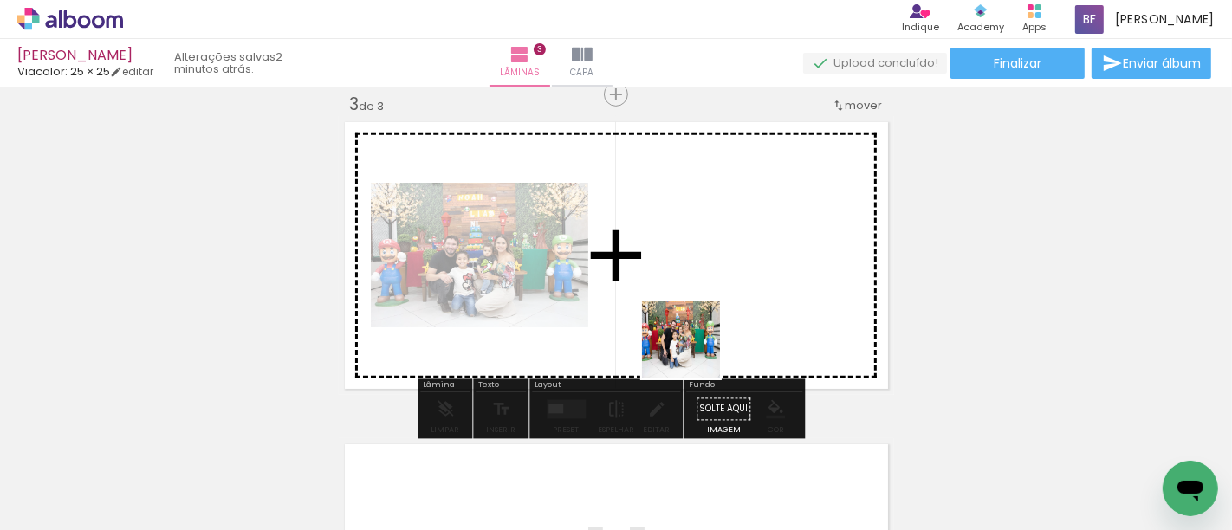
drag, startPoint x: 664, startPoint y: 490, endPoint x: 774, endPoint y: 394, distance: 146.8
click at [702, 301] on quentale-workspace at bounding box center [616, 265] width 1232 height 530
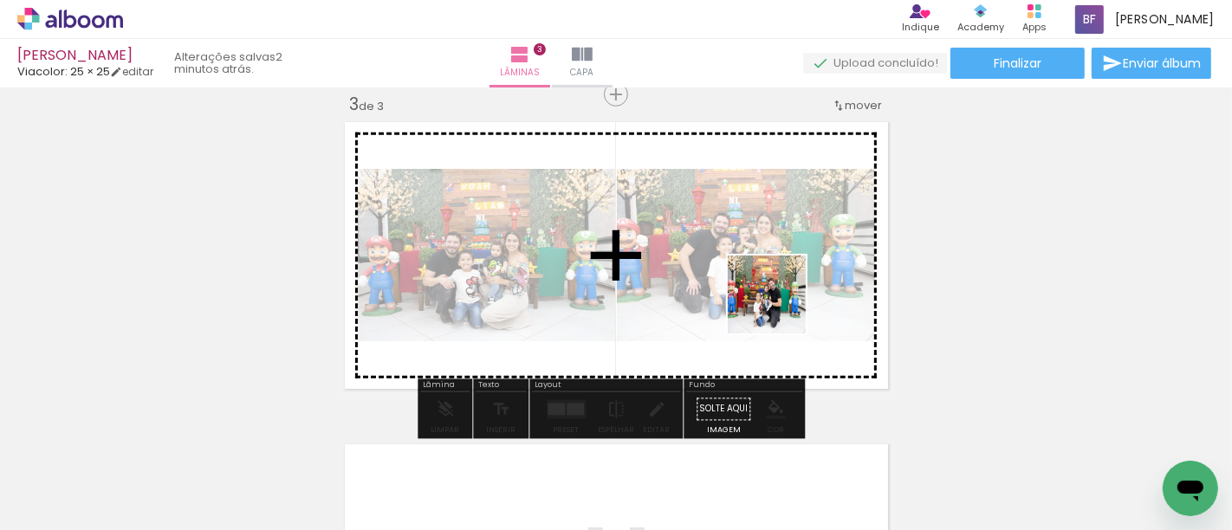
drag, startPoint x: 839, startPoint y: 480, endPoint x: 776, endPoint y: 298, distance: 192.6
click at [776, 298] on quentale-workspace at bounding box center [616, 265] width 1232 height 530
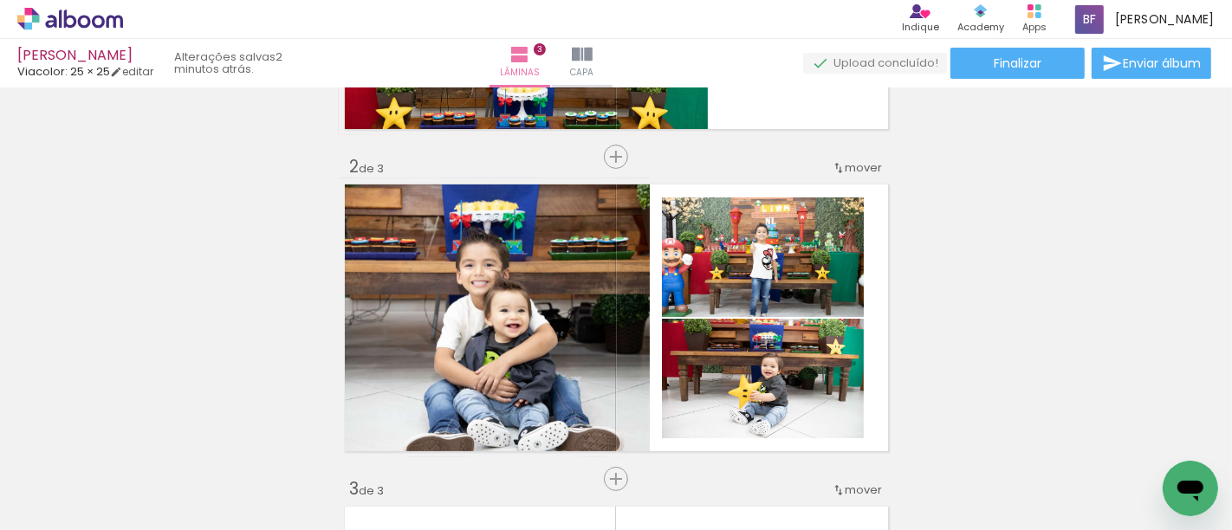
scroll to position [378, 0]
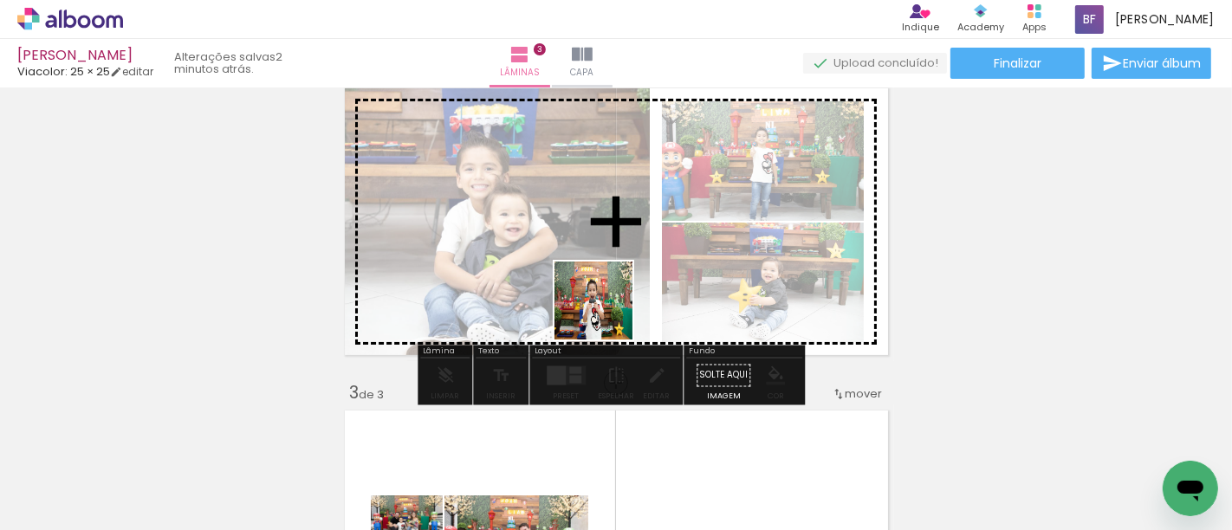
drag, startPoint x: 376, startPoint y: 509, endPoint x: 606, endPoint y: 314, distance: 301.8
click at [606, 314] on quentale-workspace at bounding box center [616, 265] width 1232 height 530
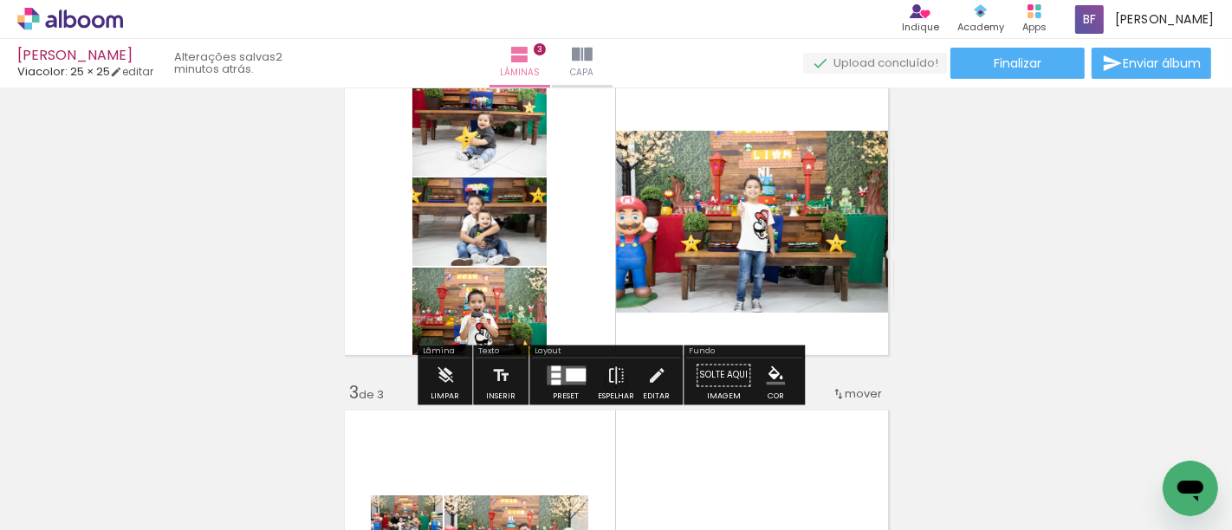
click at [555, 374] on div at bounding box center [556, 375] width 10 height 5
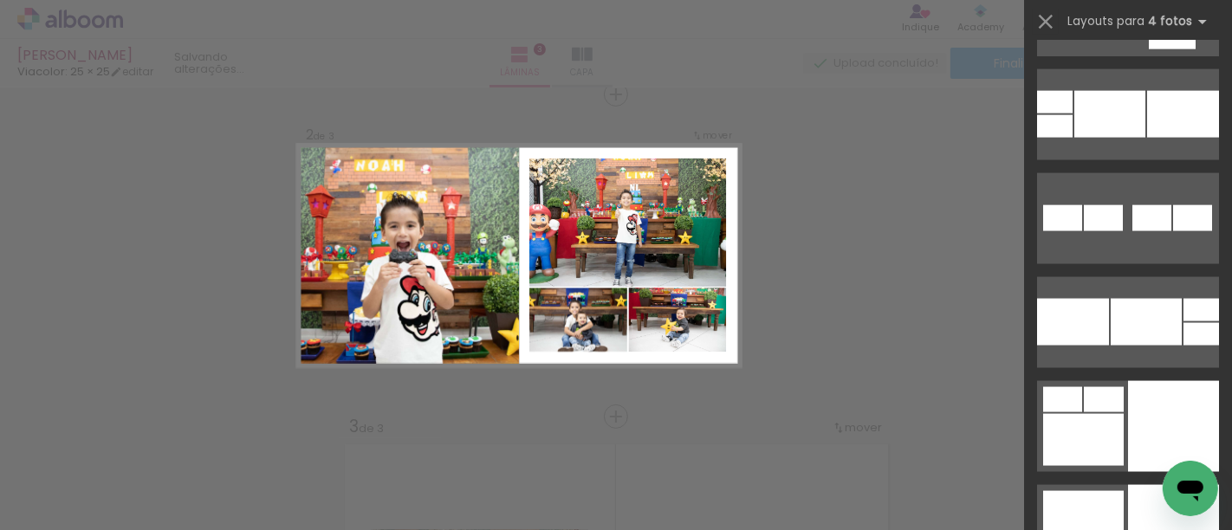
scroll to position [7797, 0]
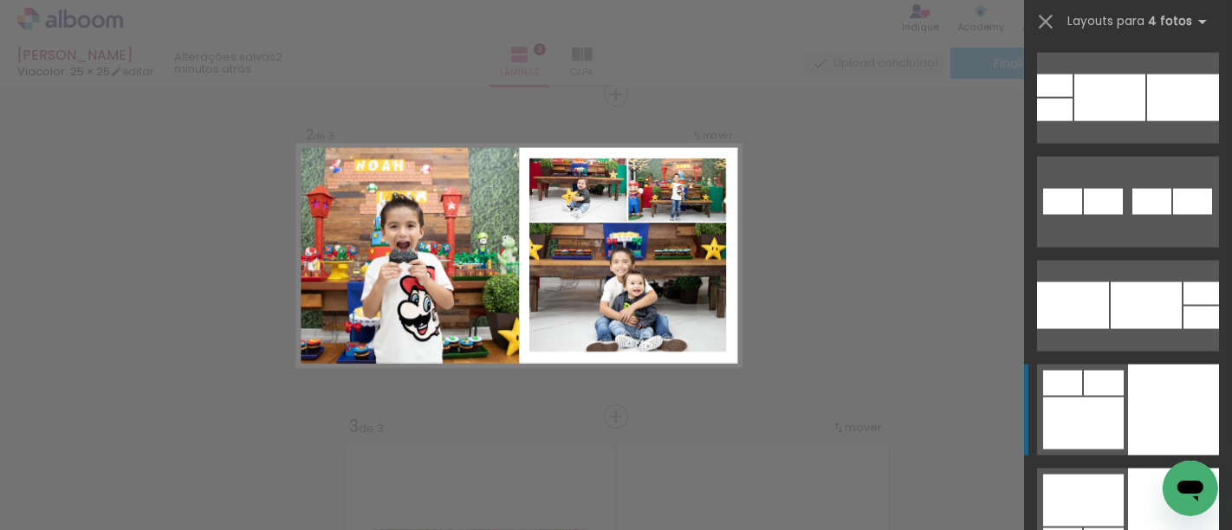
click at [1136, 444] on div at bounding box center [1173, 410] width 91 height 91
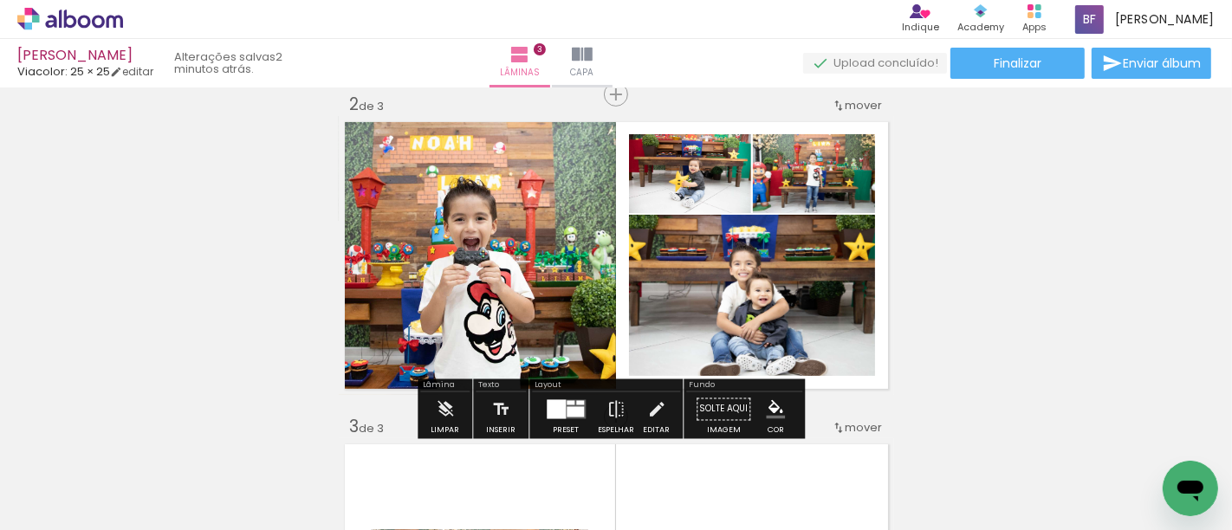
click at [547, 396] on div at bounding box center [565, 409] width 47 height 35
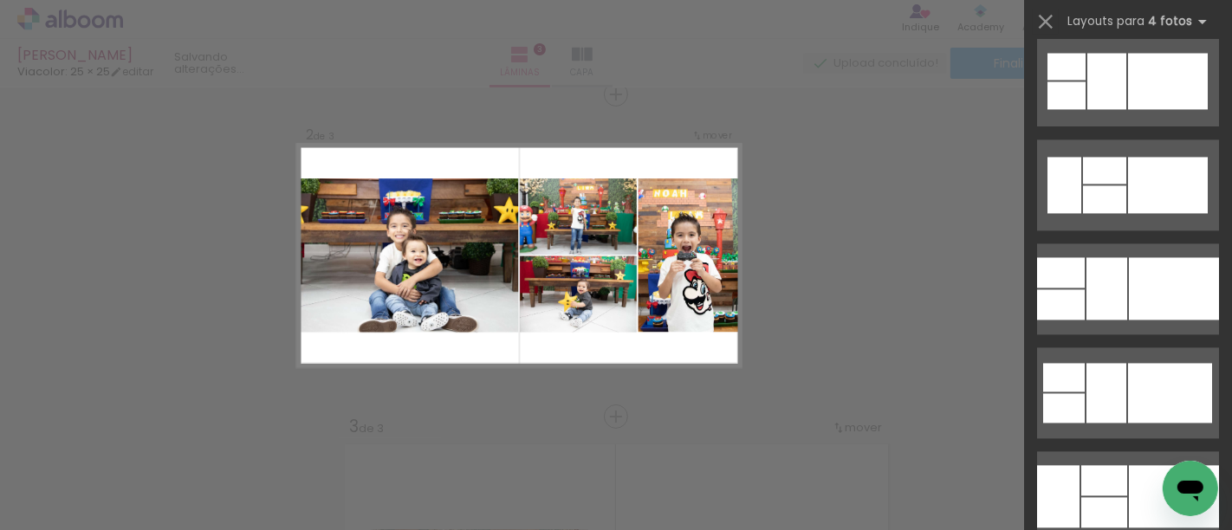
scroll to position [14461, 0]
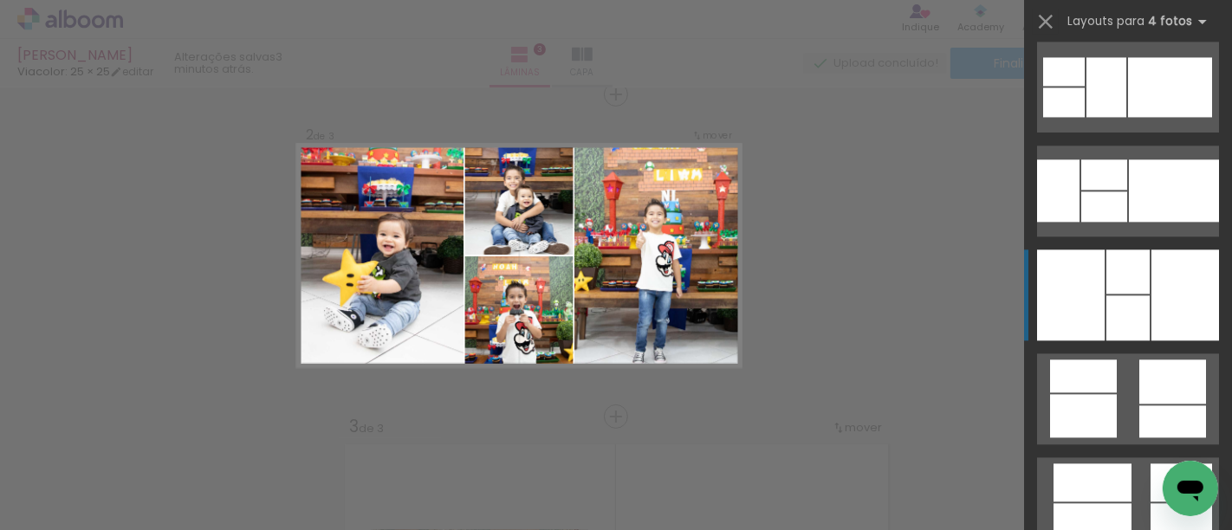
click at [1106, 292] on div at bounding box center [1127, 271] width 43 height 44
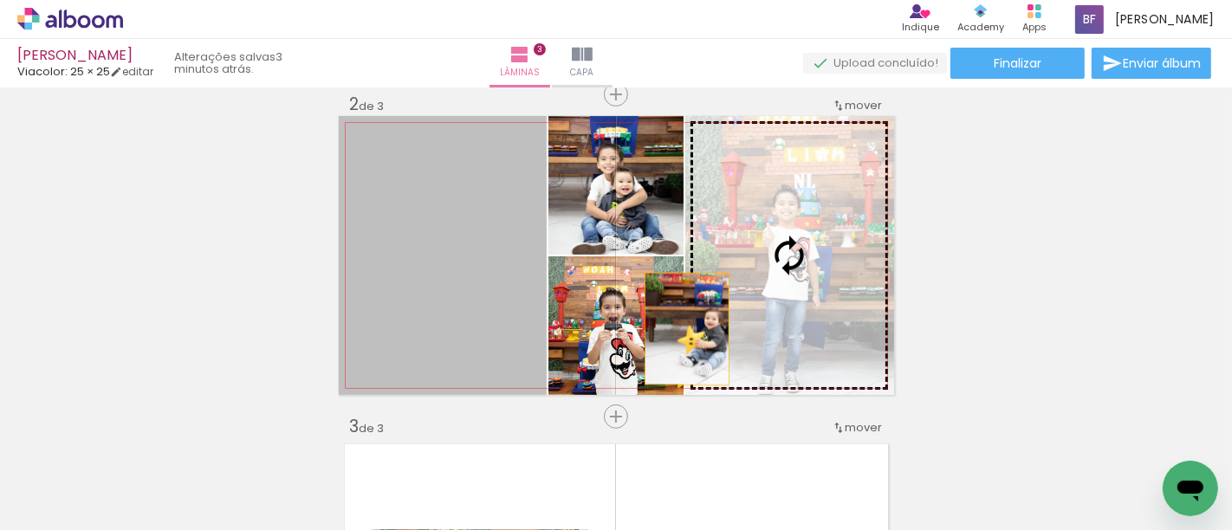
drag, startPoint x: 477, startPoint y: 276, endPoint x: 679, endPoint y: 328, distance: 208.4
click at [0, 0] on slot at bounding box center [0, 0] width 0 height 0
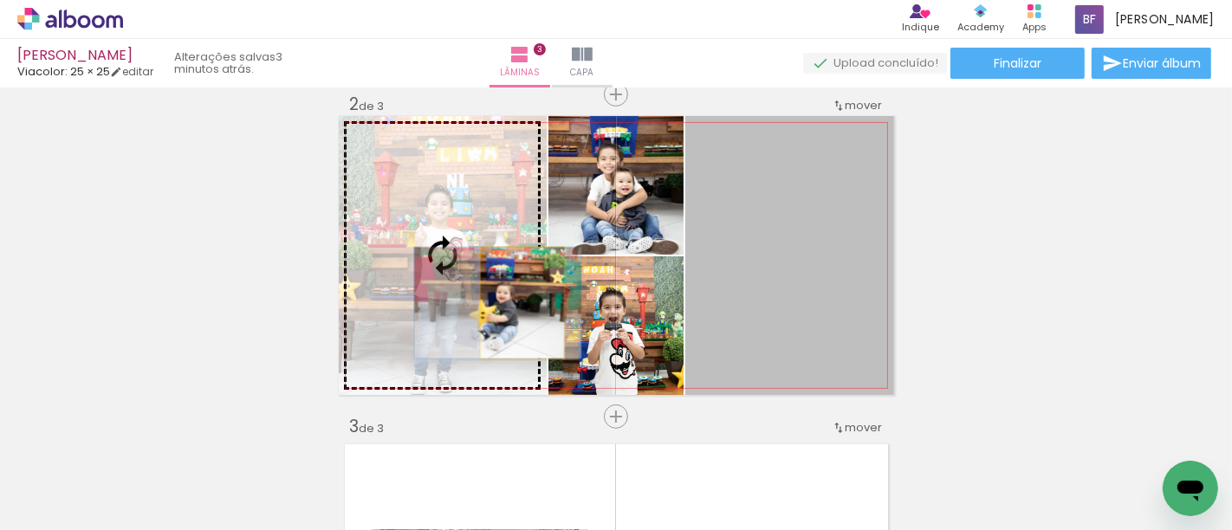
drag, startPoint x: 747, startPoint y: 296, endPoint x: 515, endPoint y: 302, distance: 232.2
click at [0, 0] on slot at bounding box center [0, 0] width 0 height 0
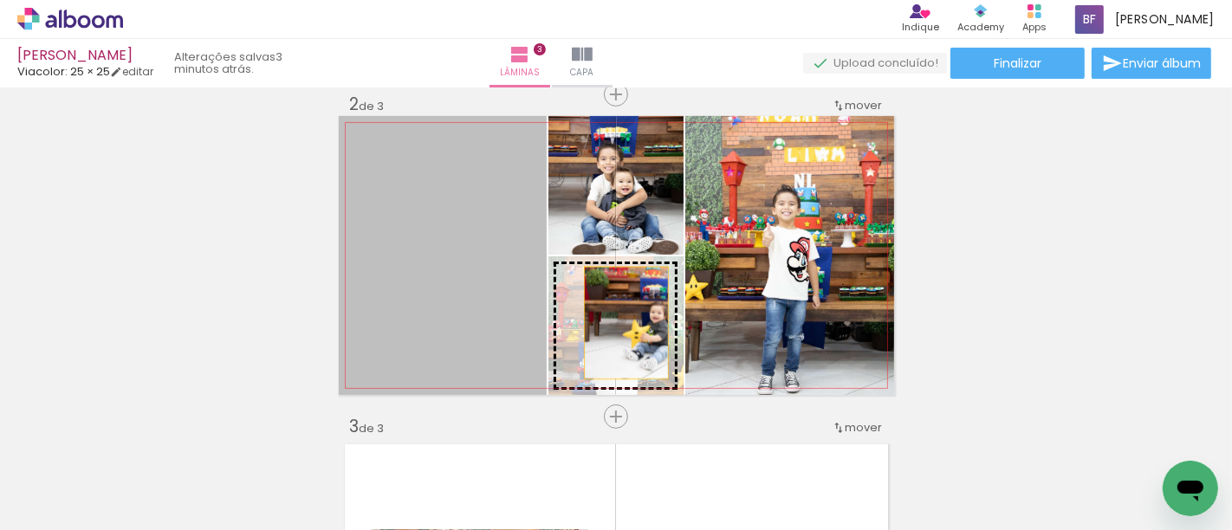
drag, startPoint x: 477, startPoint y: 301, endPoint x: 641, endPoint y: 329, distance: 166.2
click at [0, 0] on slot at bounding box center [0, 0] width 0 height 0
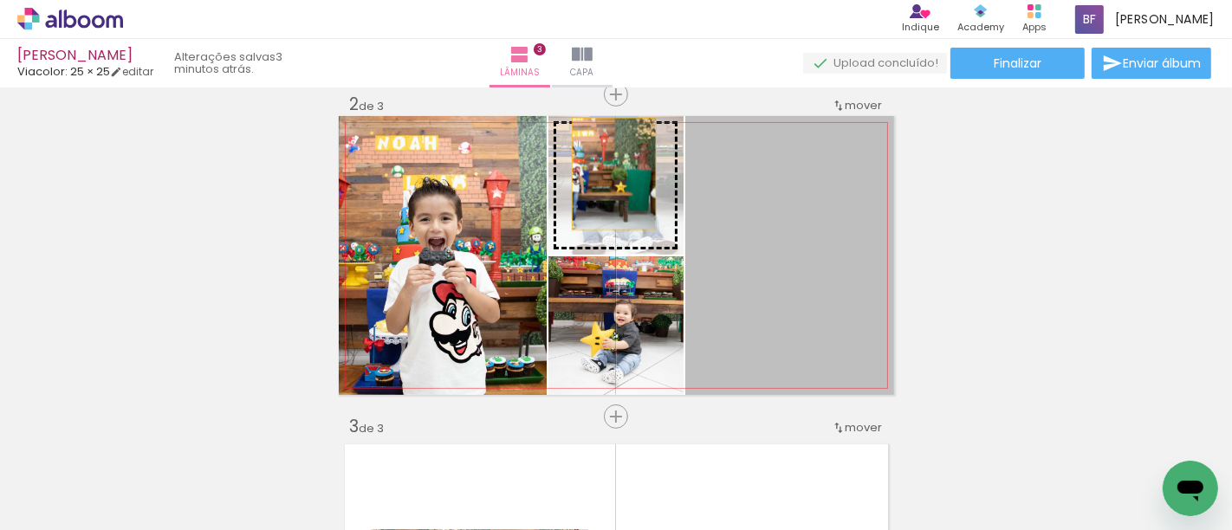
drag, startPoint x: 779, startPoint y: 322, endPoint x: 593, endPoint y: 169, distance: 240.6
click at [0, 0] on slot at bounding box center [0, 0] width 0 height 0
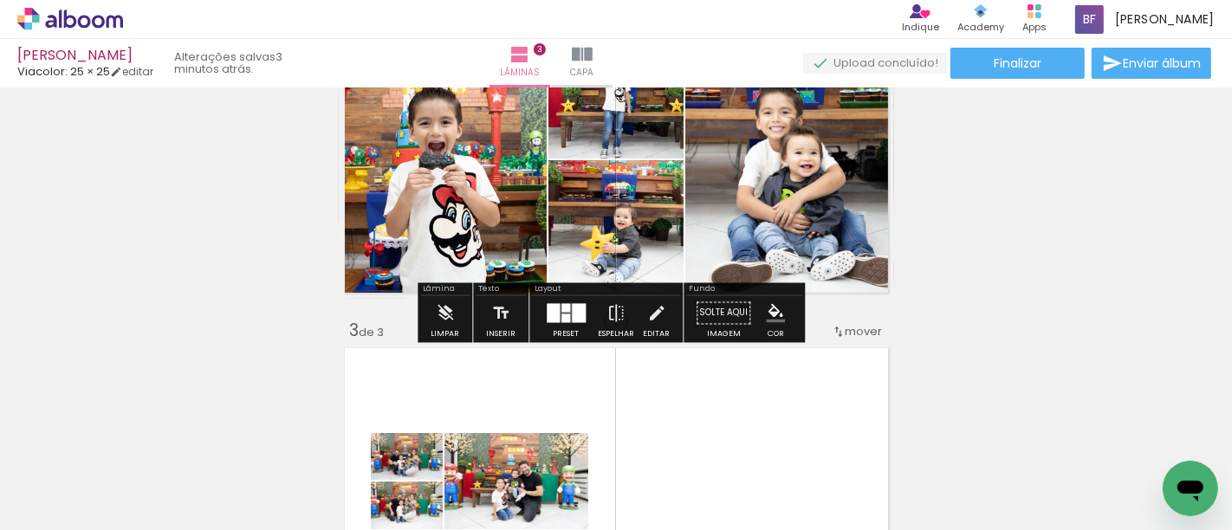
scroll to position [344, 0]
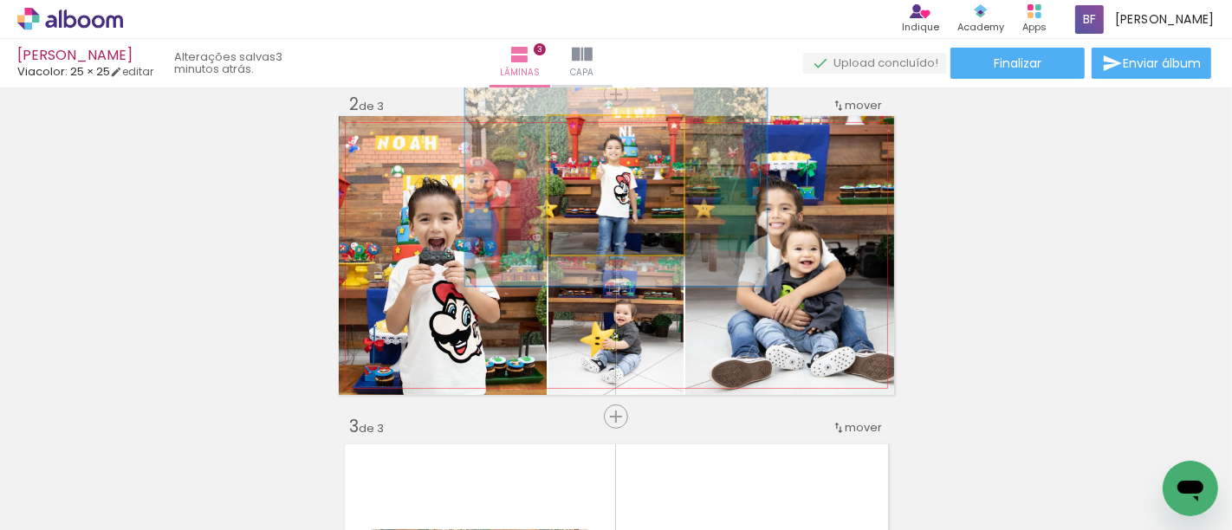
drag, startPoint x: 575, startPoint y: 130, endPoint x: 604, endPoint y: 146, distance: 32.6
click at [604, 146] on div at bounding box center [616, 134] width 28 height 28
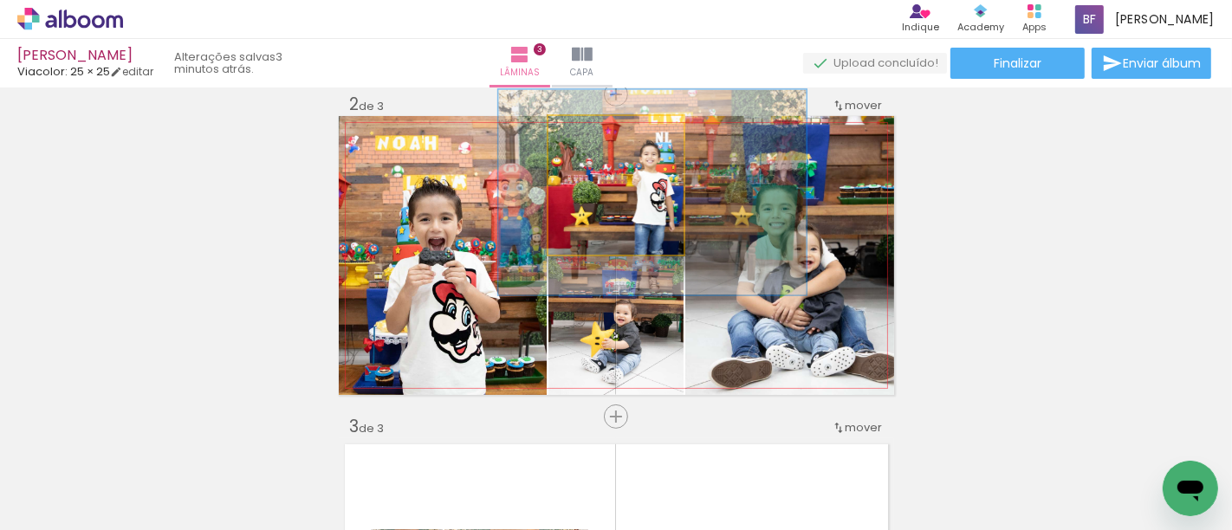
drag, startPoint x: 626, startPoint y: 204, endPoint x: 660, endPoint y: 208, distance: 34.1
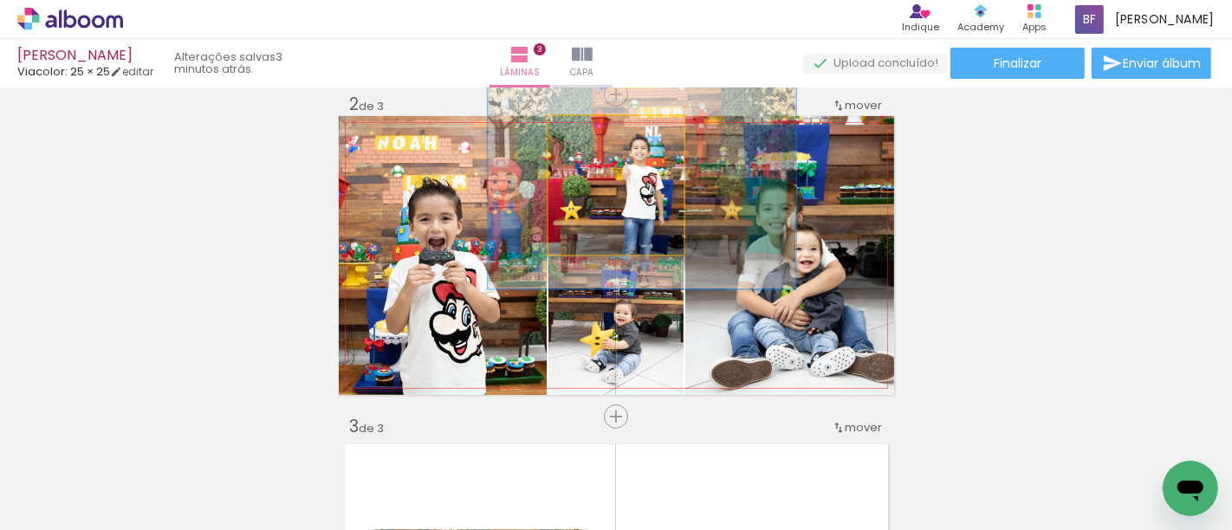
drag, startPoint x: 663, startPoint y: 196, endPoint x: 655, endPoint y: 191, distance: 8.9
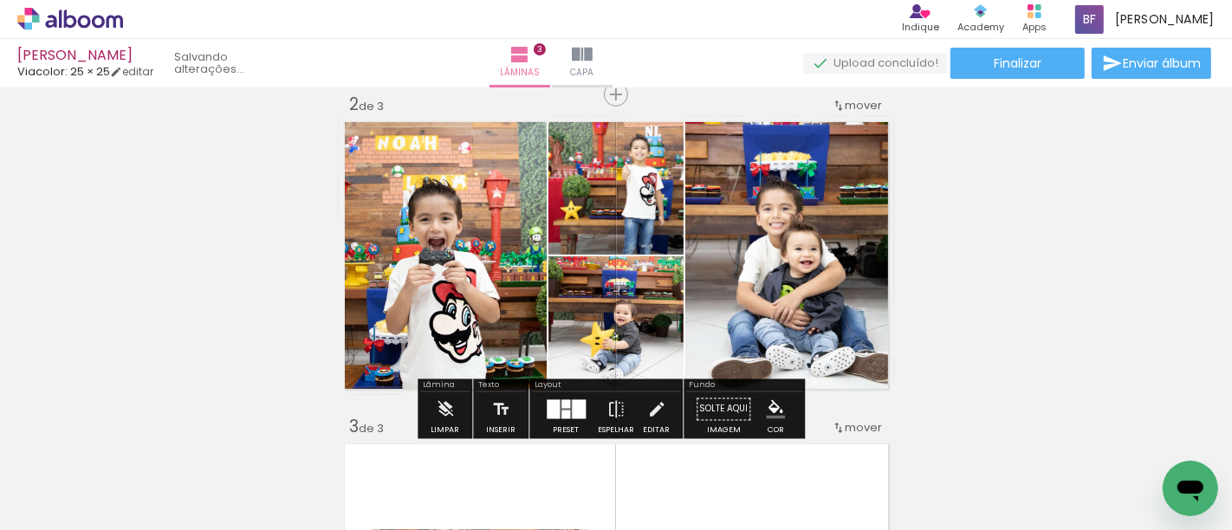
click at [1070, 186] on div "Inserir lâmina 1 de 3 Inserir lâmina 2 de 3 Inserir lâmina 3 de 3" at bounding box center [616, 395] width 1232 height 1290
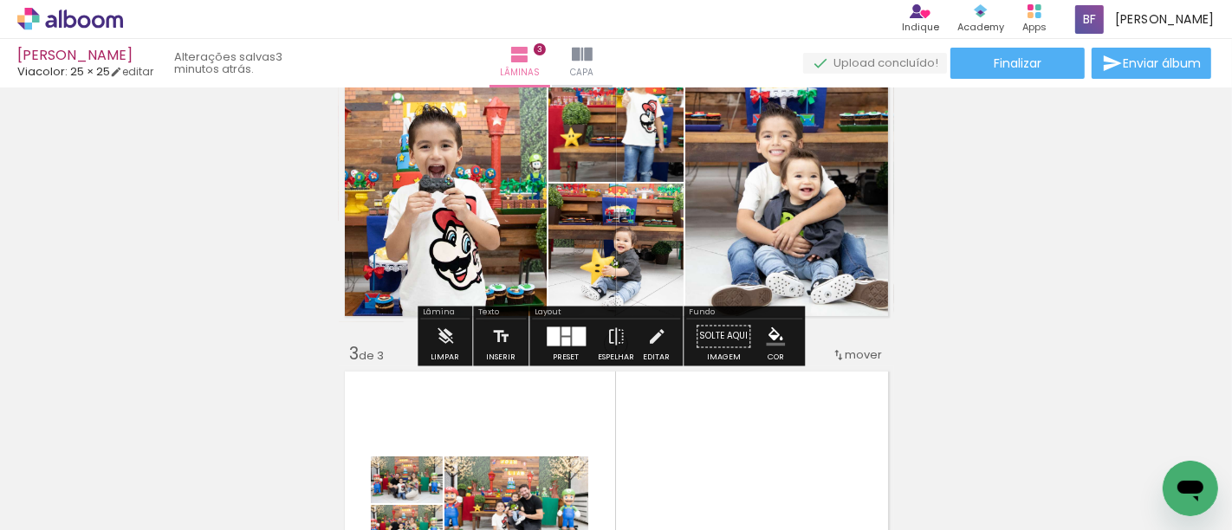
scroll to position [440, 0]
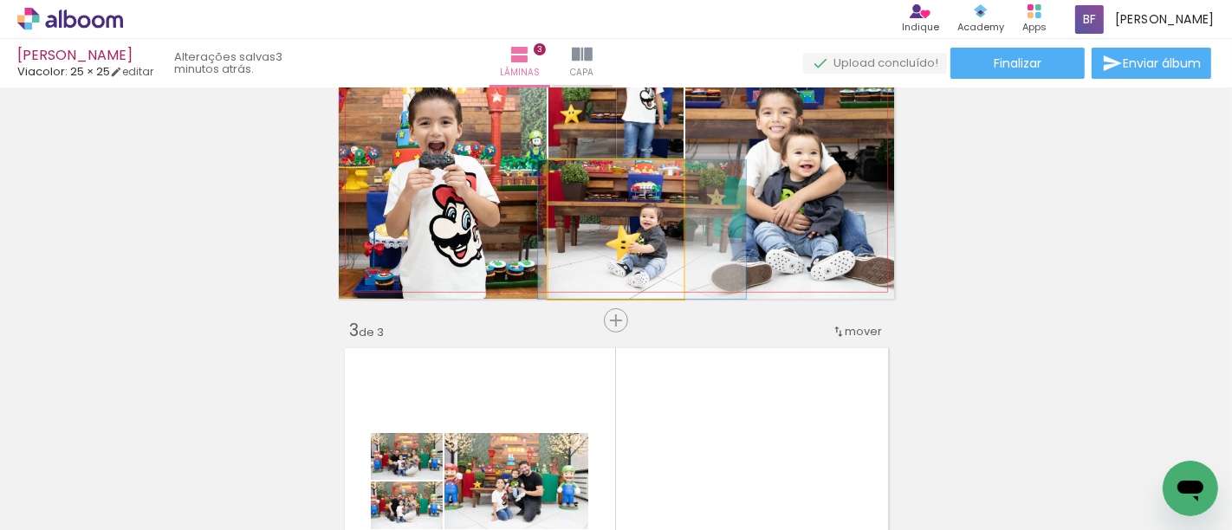
drag, startPoint x: 645, startPoint y: 234, endPoint x: 671, endPoint y: 225, distance: 27.4
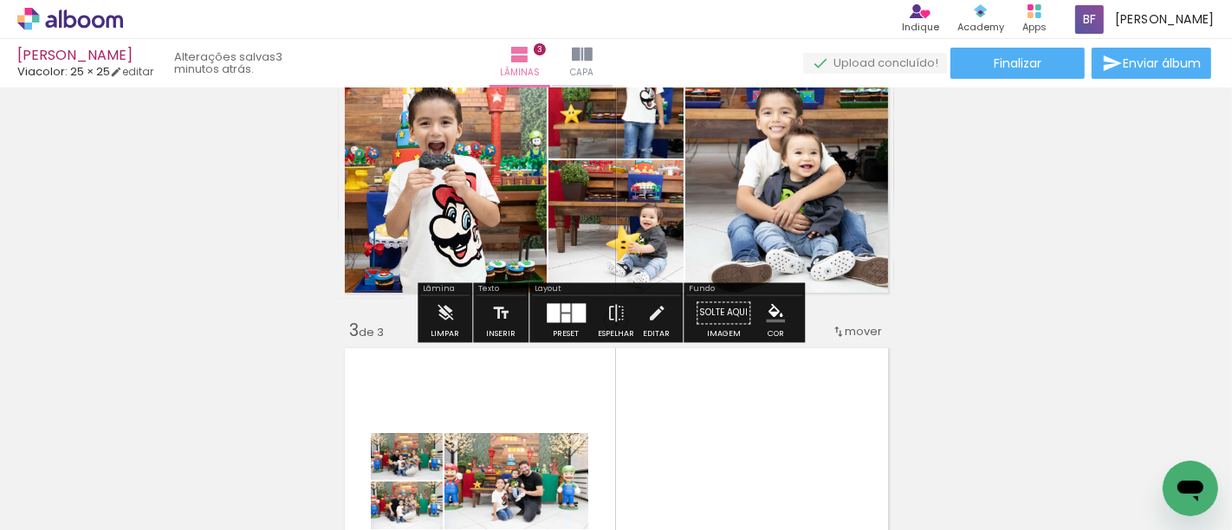
click at [991, 167] on div "Inserir lâmina 1 de 3 Inserir lâmina 2 de 3 Inserir lâmina 3 de 3" at bounding box center [616, 298] width 1232 height 1290
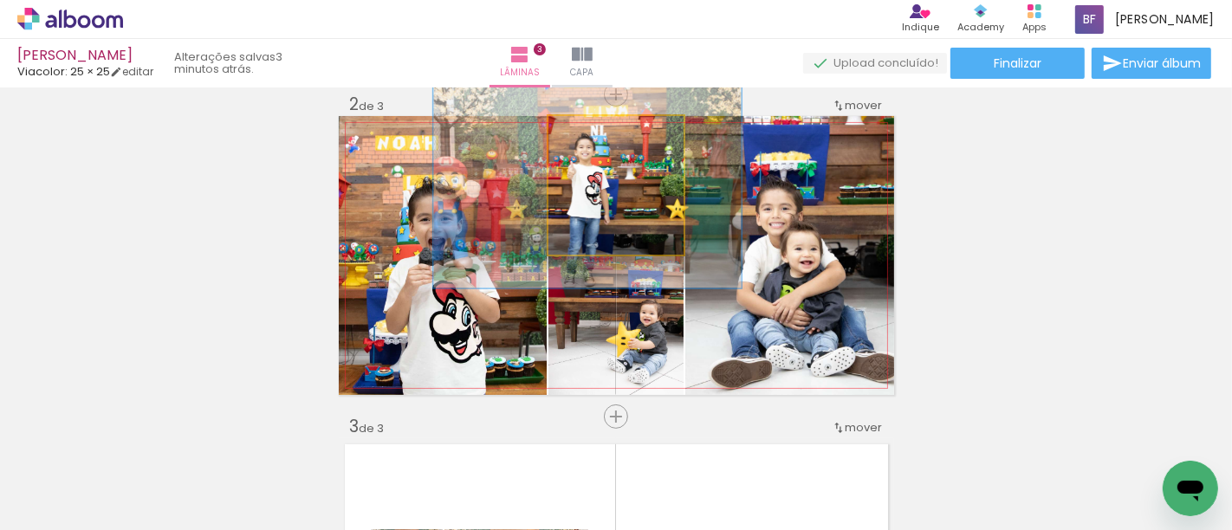
drag, startPoint x: 655, startPoint y: 199, endPoint x: 603, endPoint y: 200, distance: 52.0
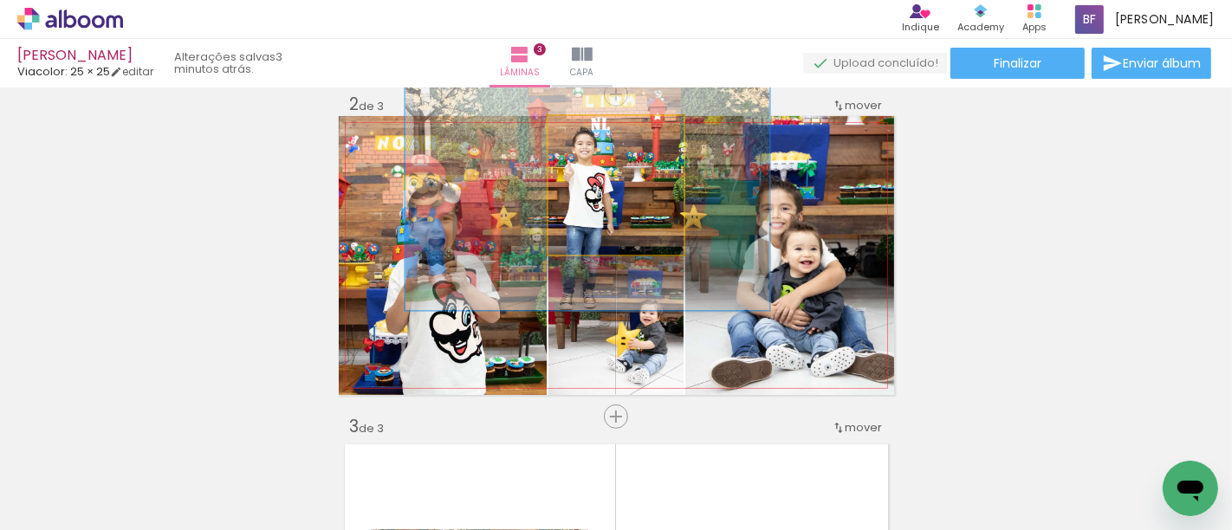
drag, startPoint x: 606, startPoint y: 132, endPoint x: 625, endPoint y: 136, distance: 18.7
type paper-slider "175"
click at [625, 136] on div at bounding box center [639, 134] width 28 height 28
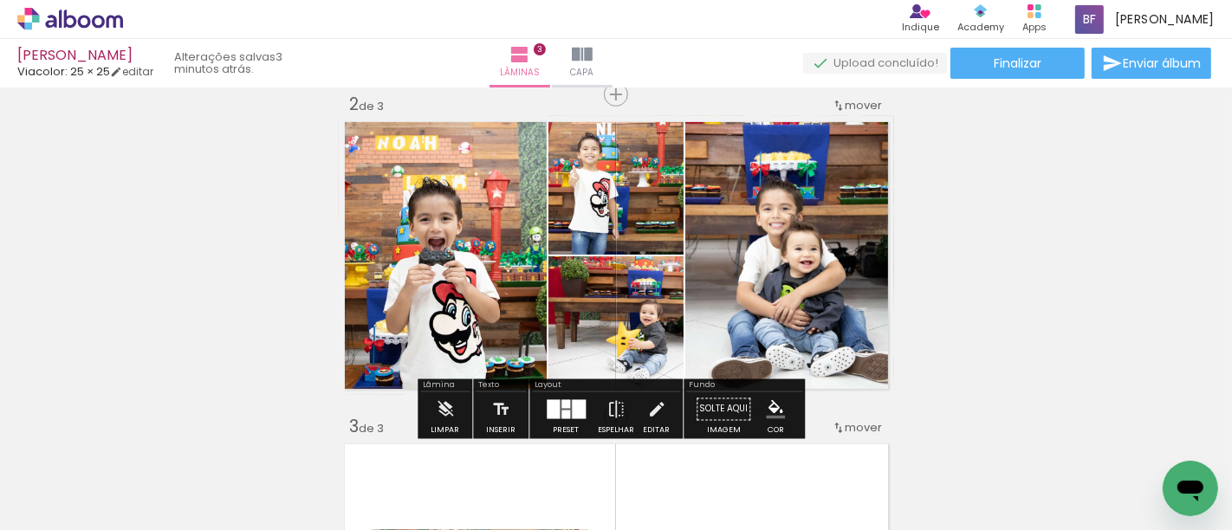
click at [989, 220] on div "Inserir lâmina 1 de 3 Inserir lâmina 2 de 3 Inserir lâmina 3 de 3" at bounding box center [616, 395] width 1232 height 1290
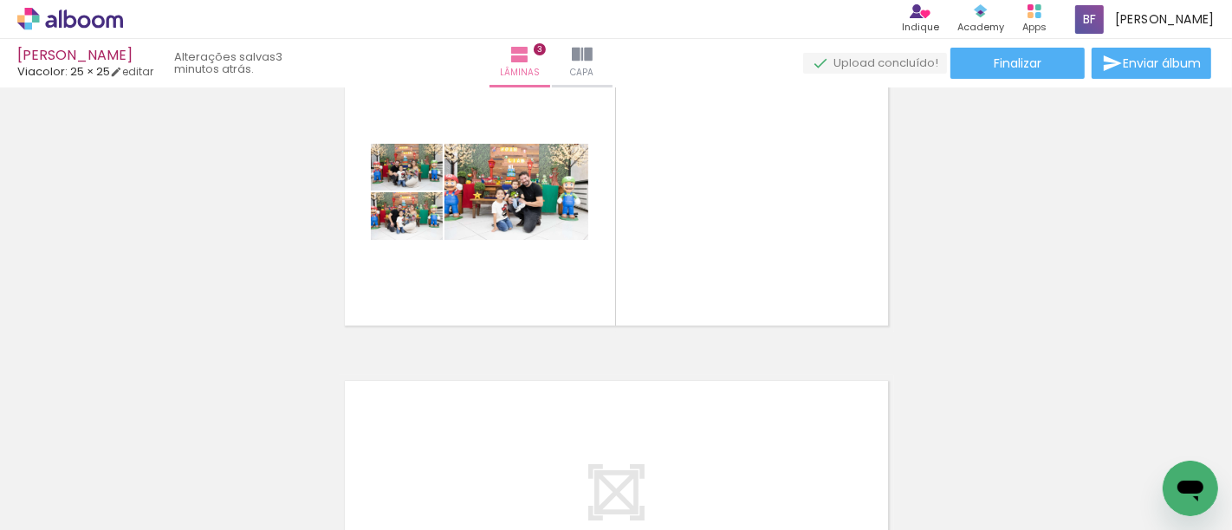
scroll to position [0, 0]
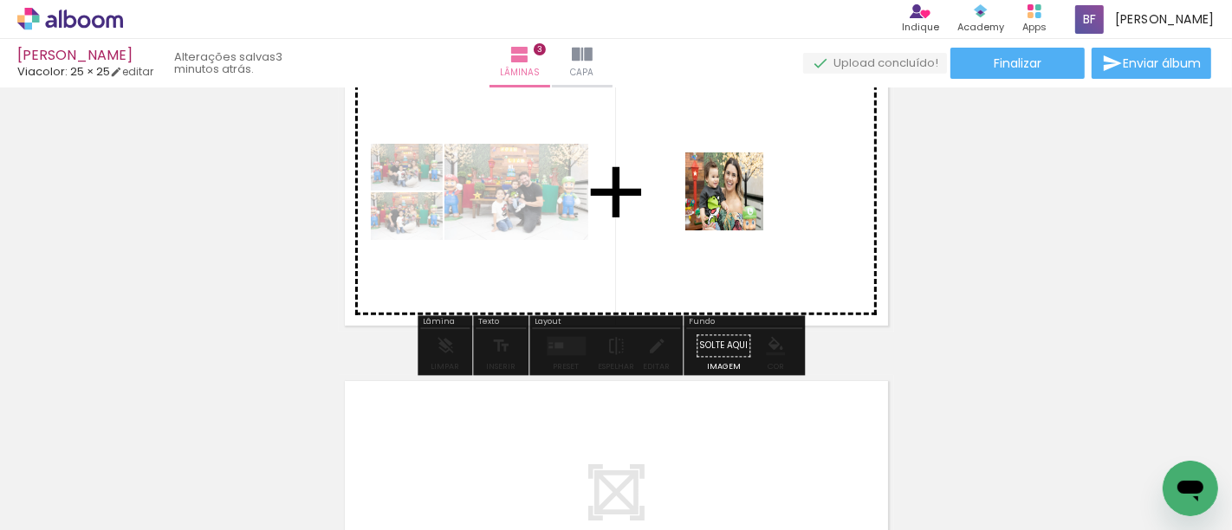
drag, startPoint x: 478, startPoint y: 473, endPoint x: 737, endPoint y: 204, distance: 373.1
click at [737, 204] on quentale-workspace at bounding box center [616, 265] width 1232 height 530
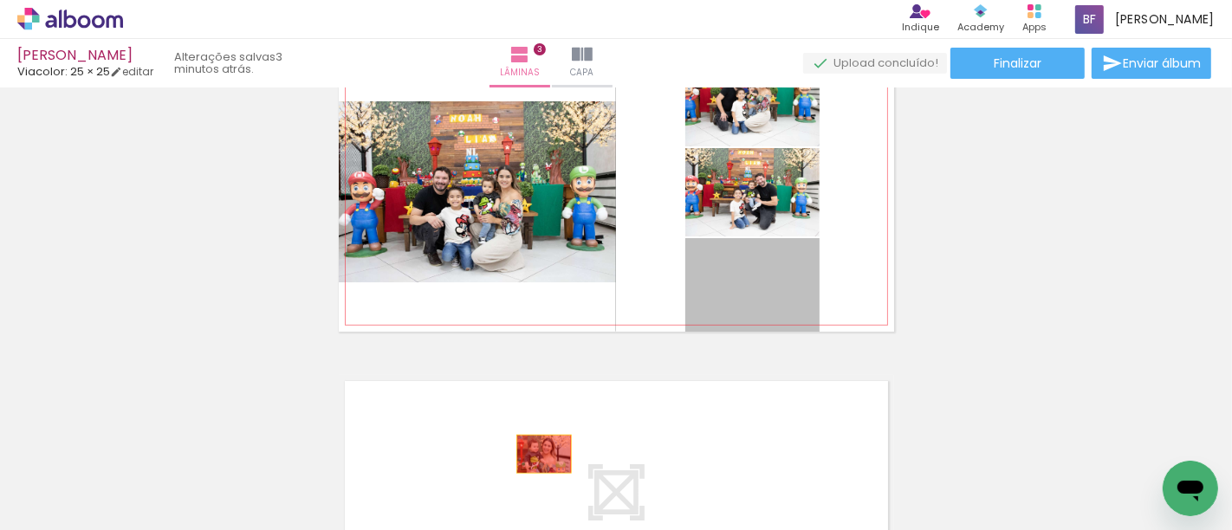
drag, startPoint x: 768, startPoint y: 288, endPoint x: 529, endPoint y: 463, distance: 295.6
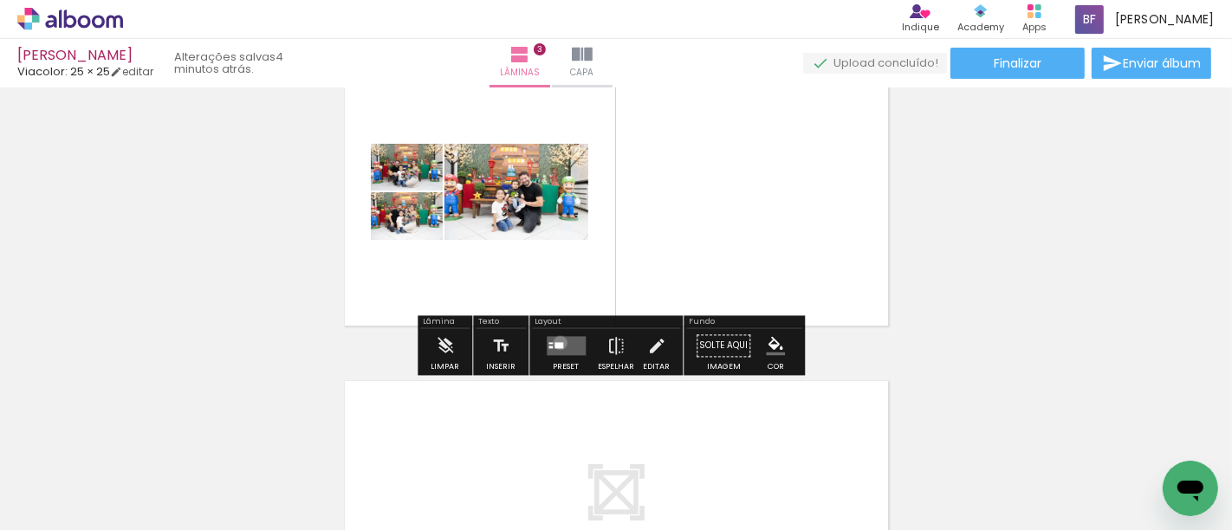
click at [556, 343] on div at bounding box center [558, 346] width 9 height 6
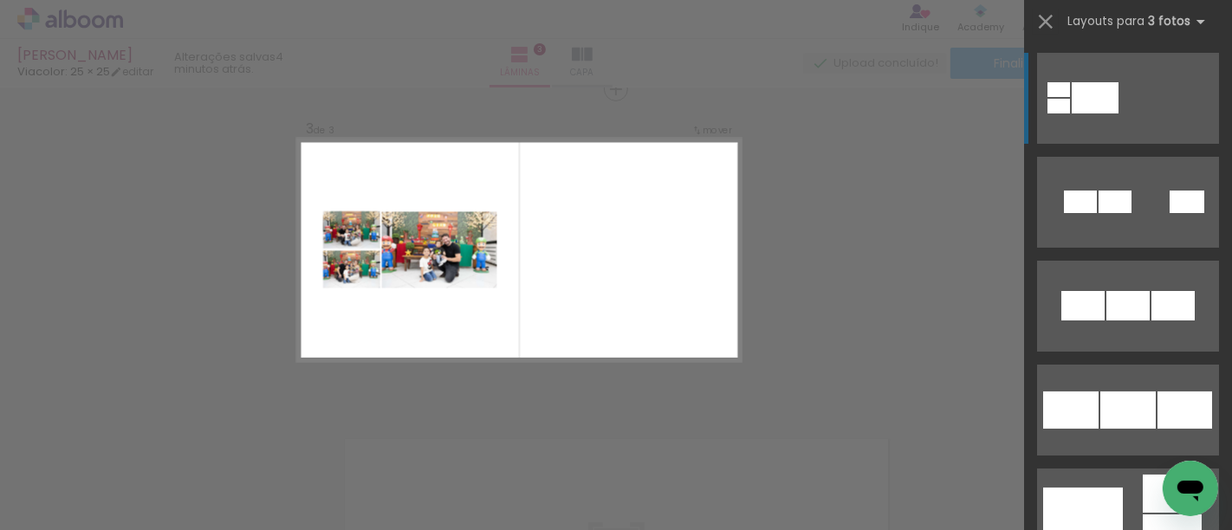
scroll to position [666, 0]
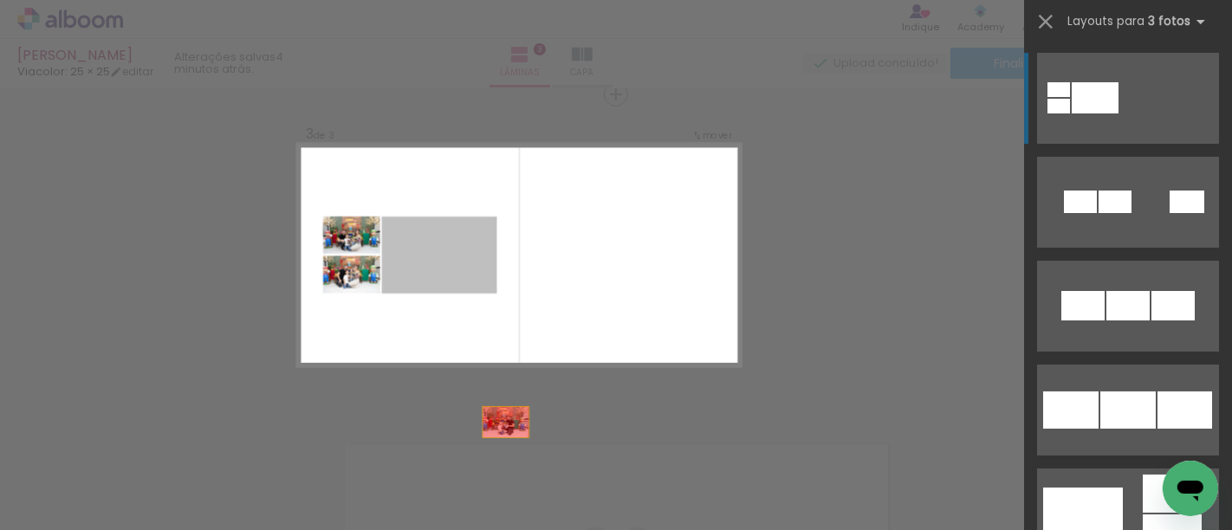
drag, startPoint x: 437, startPoint y: 251, endPoint x: 496, endPoint y: 478, distance: 234.5
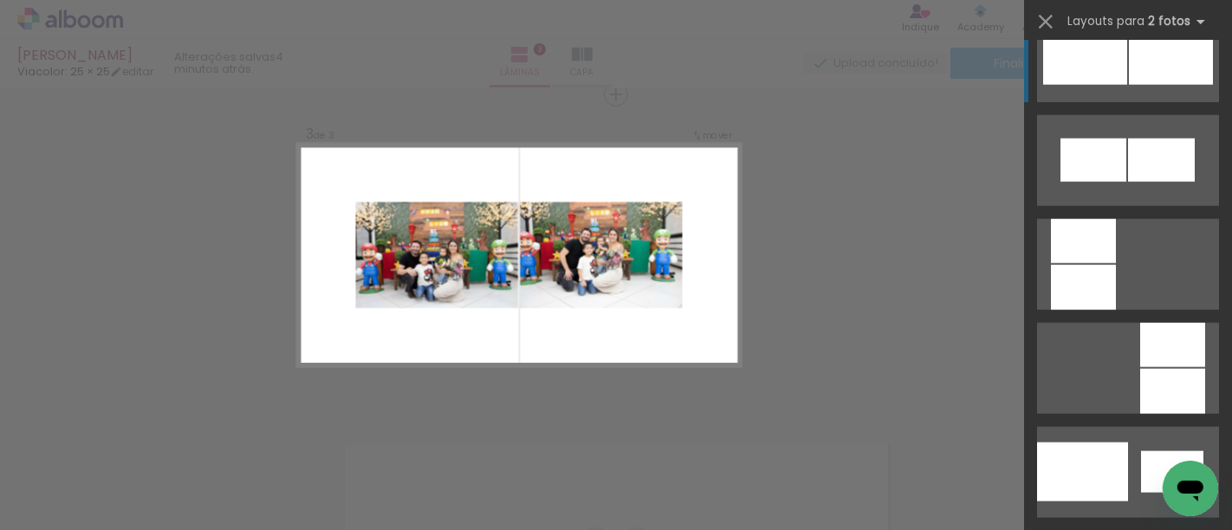
scroll to position [2213, 0]
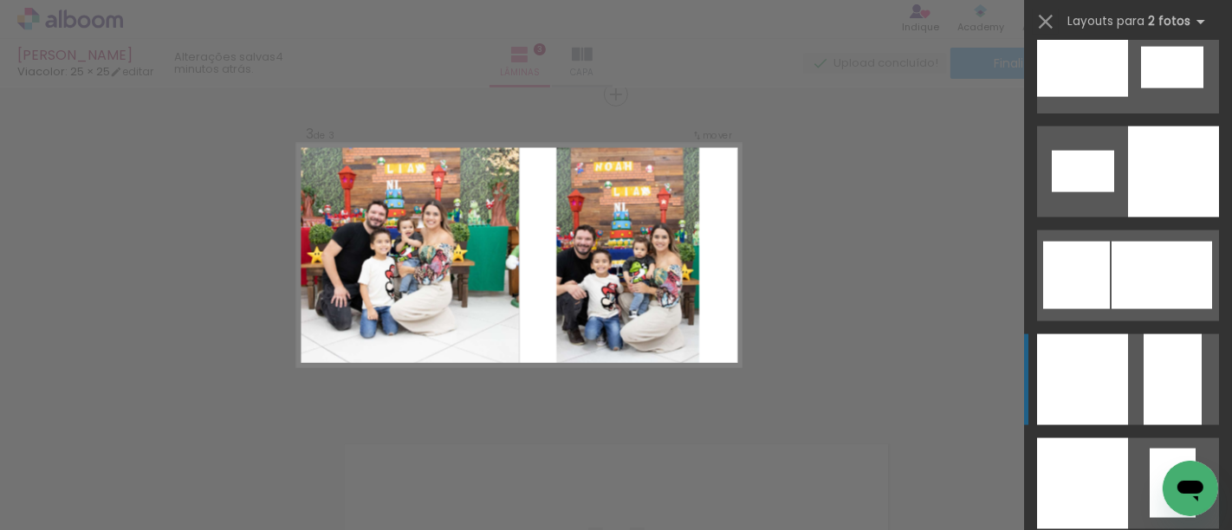
click at [1099, 372] on div at bounding box center [1082, 379] width 91 height 91
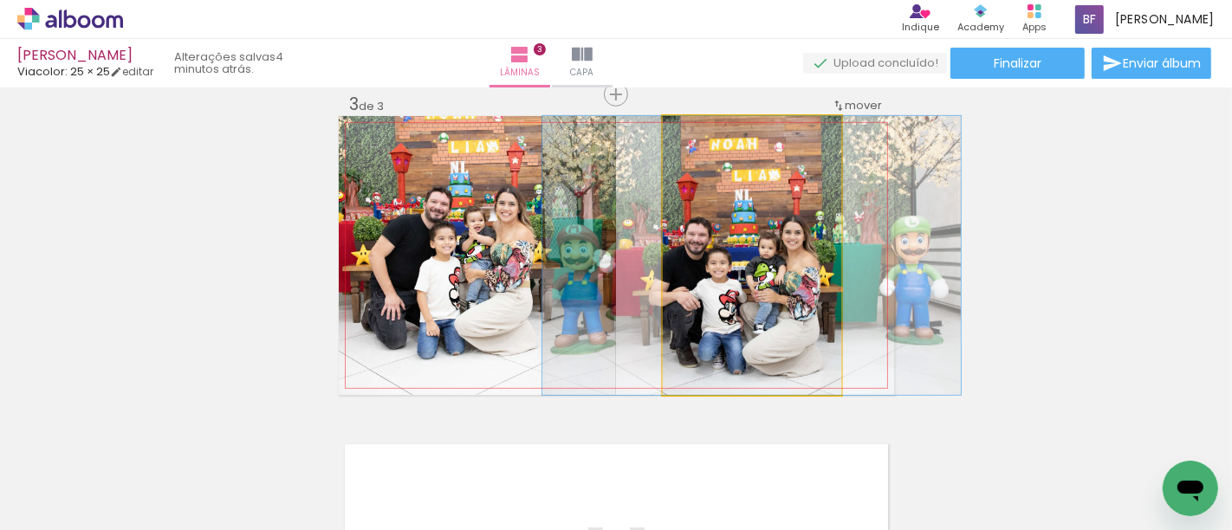
click at [787, 265] on quentale-photo at bounding box center [752, 255] width 178 height 279
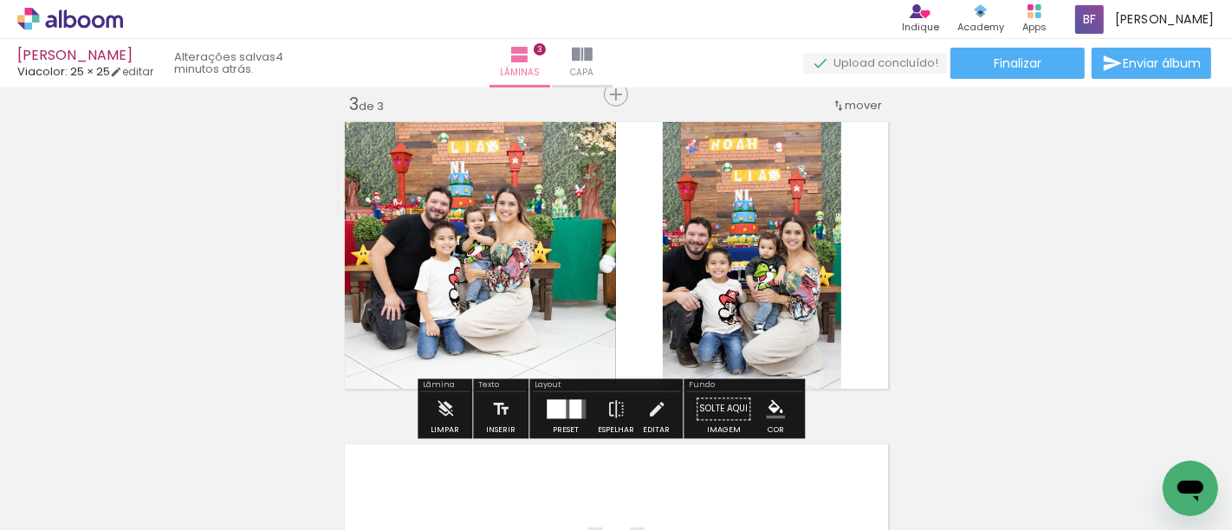
click at [787, 265] on quentale-photo at bounding box center [752, 255] width 178 height 279
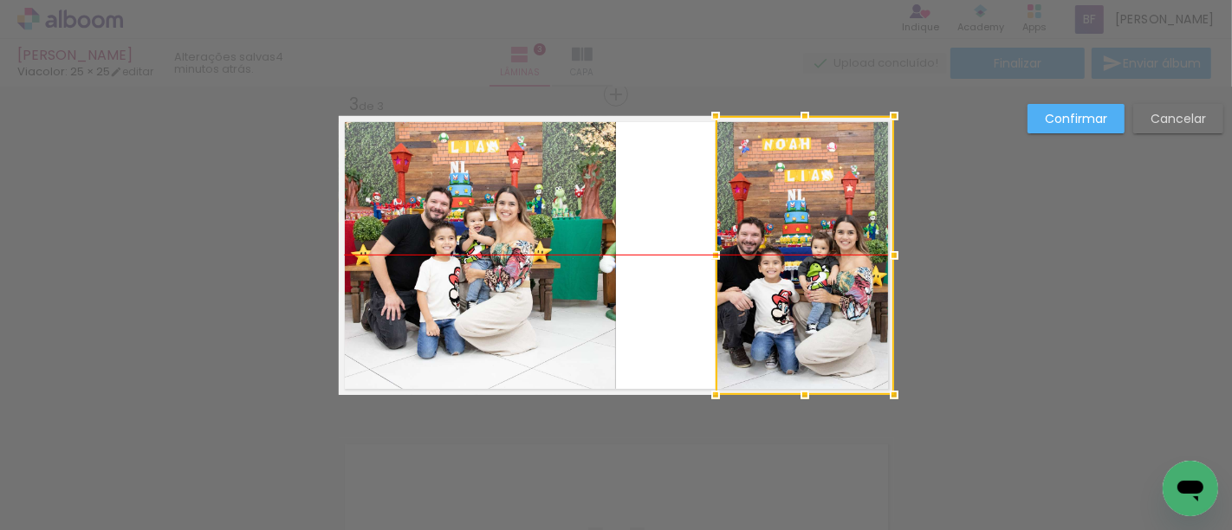
drag, startPoint x: 782, startPoint y: 281, endPoint x: 846, endPoint y: 270, distance: 64.9
click at [846, 270] on div at bounding box center [805, 255] width 178 height 279
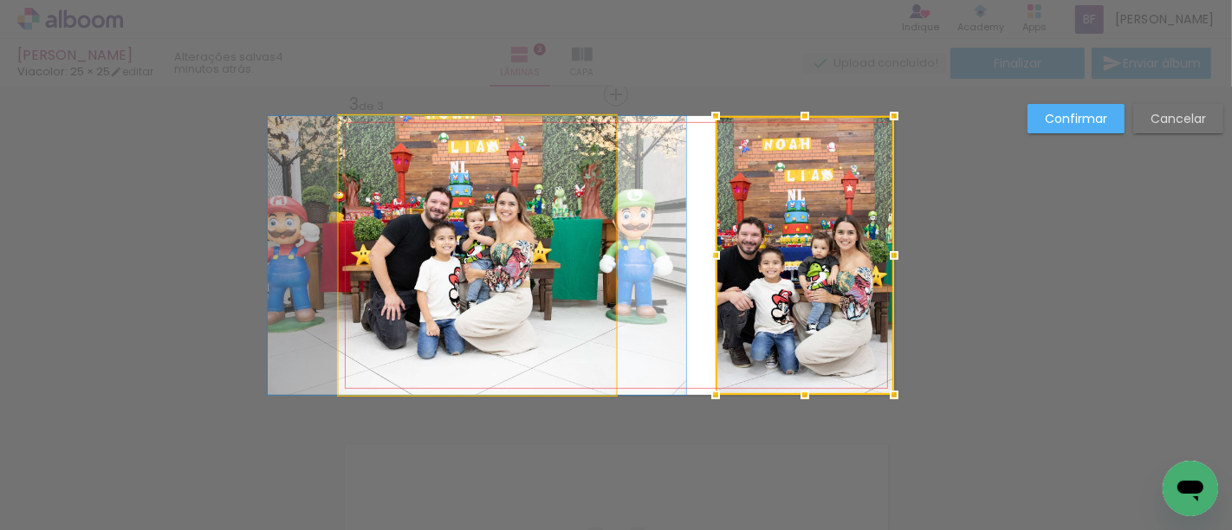
click at [460, 266] on quentale-photo at bounding box center [477, 255] width 277 height 279
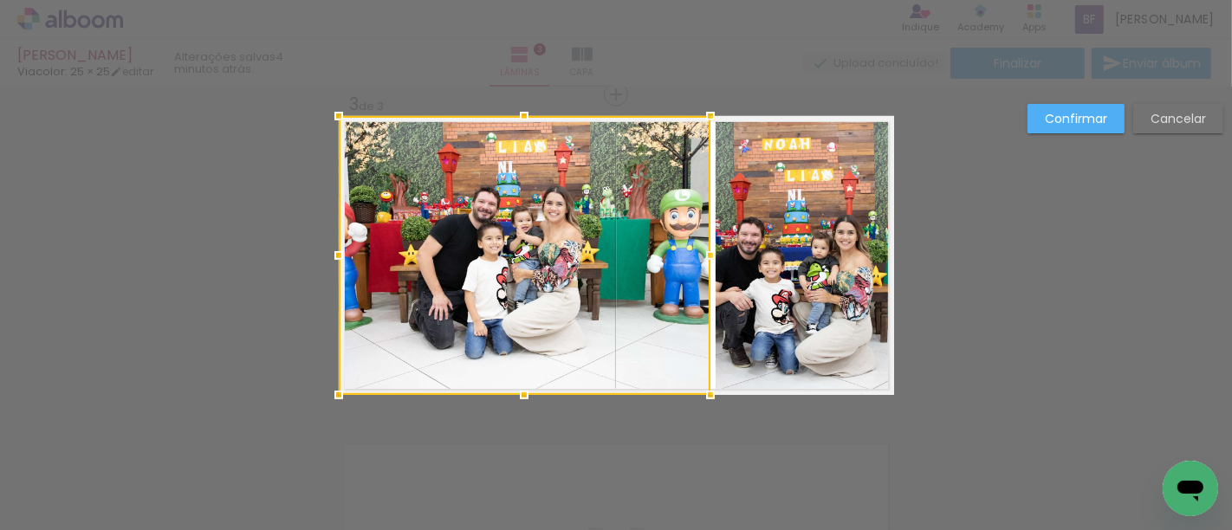
drag, startPoint x: 615, startPoint y: 249, endPoint x: 699, endPoint y: 247, distance: 84.0
click at [699, 247] on div at bounding box center [710, 255] width 35 height 35
click at [0, 0] on slot "Confirmar" at bounding box center [0, 0] width 0 height 0
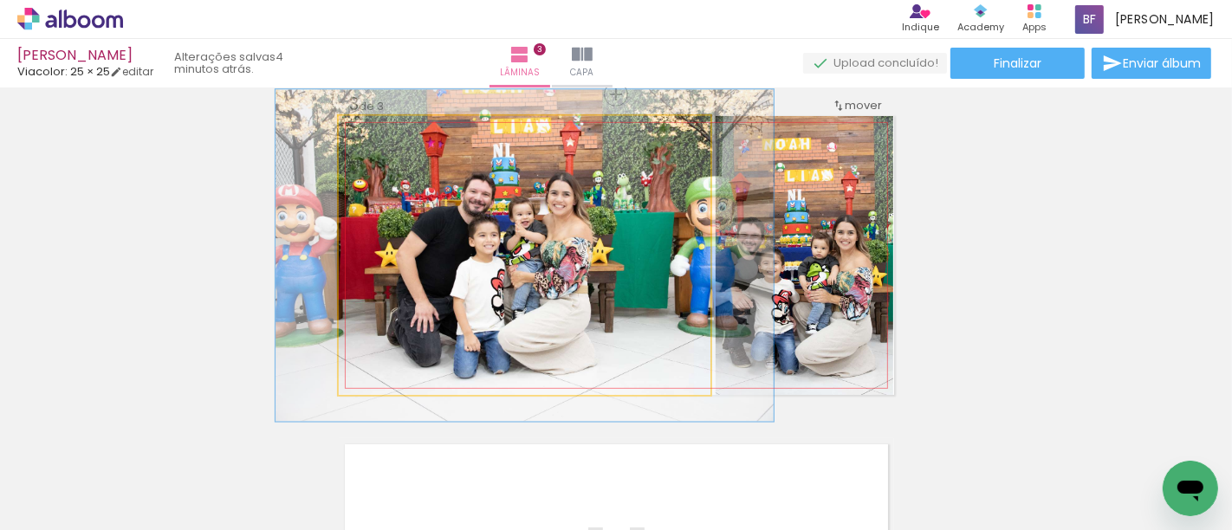
drag, startPoint x: 376, startPoint y: 133, endPoint x: 389, endPoint y: 133, distance: 13.0
type paper-slider "120"
click at [389, 133] on div at bounding box center [391, 134] width 28 height 28
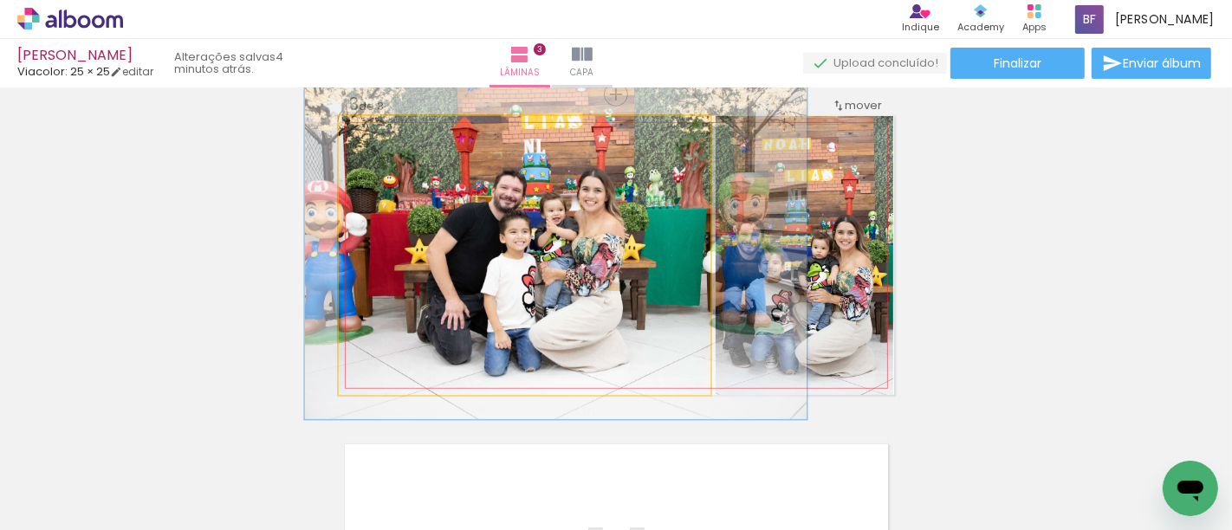
drag, startPoint x: 523, startPoint y: 197, endPoint x: 548, endPoint y: 191, distance: 25.7
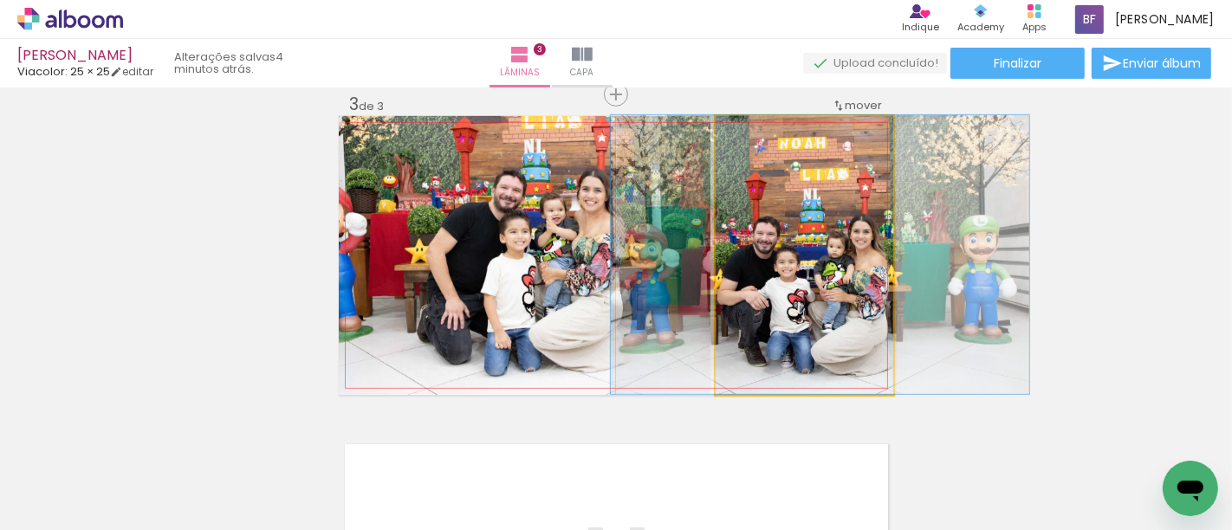
drag, startPoint x: 808, startPoint y: 269, endPoint x: 824, endPoint y: 266, distance: 15.8
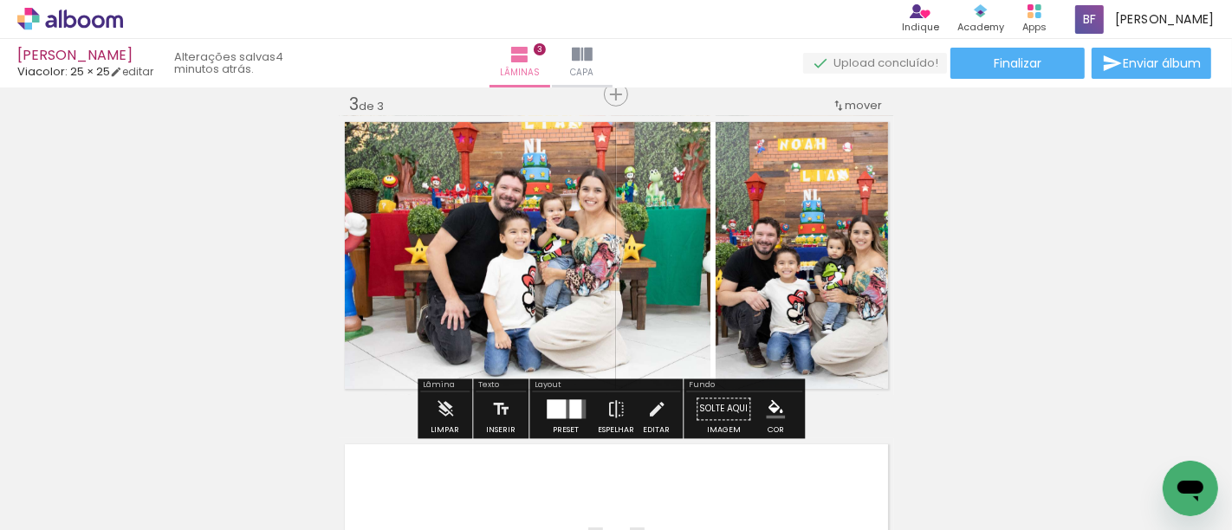
click at [994, 249] on div "Inserir lâmina 1 de 3 Inserir lâmina 2 de 3 Inserir lâmina 3 de 3" at bounding box center [616, 72] width 1232 height 1290
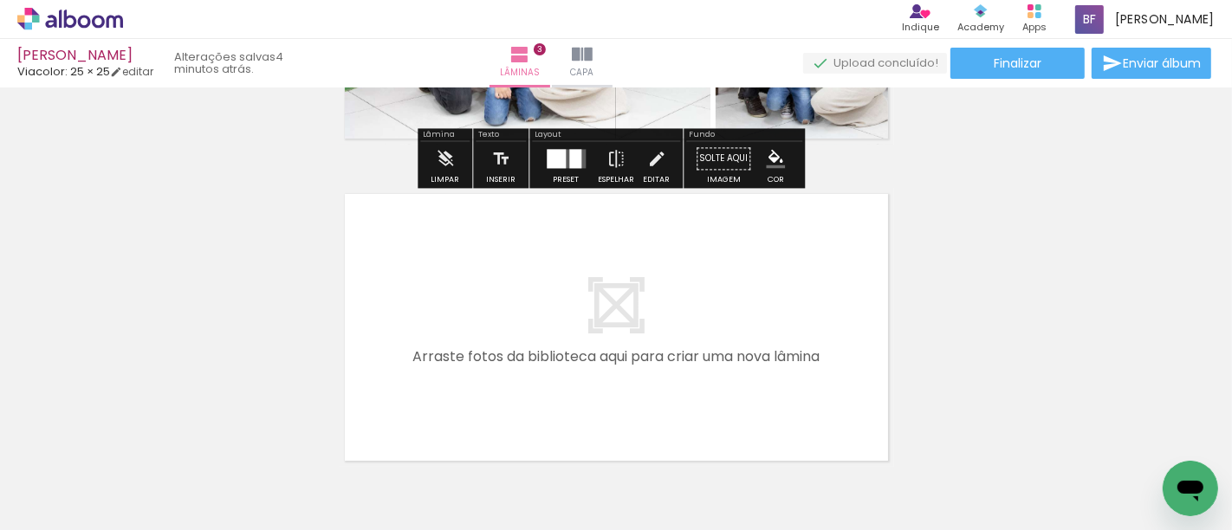
scroll to position [955, 0]
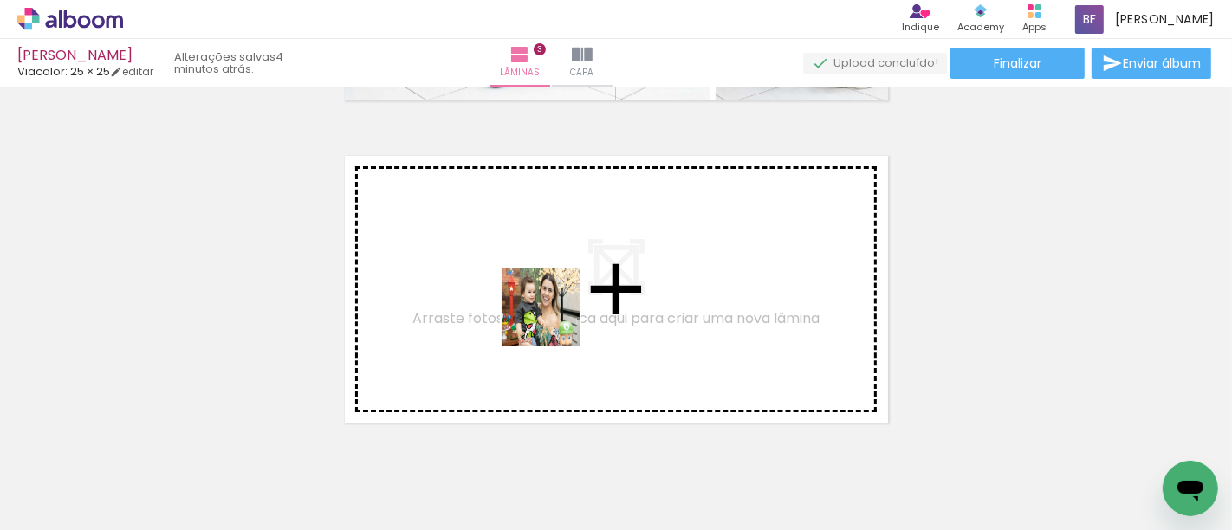
drag, startPoint x: 456, startPoint y: 473, endPoint x: 554, endPoint y: 320, distance: 181.9
click at [554, 320] on quentale-workspace at bounding box center [616, 265] width 1232 height 530
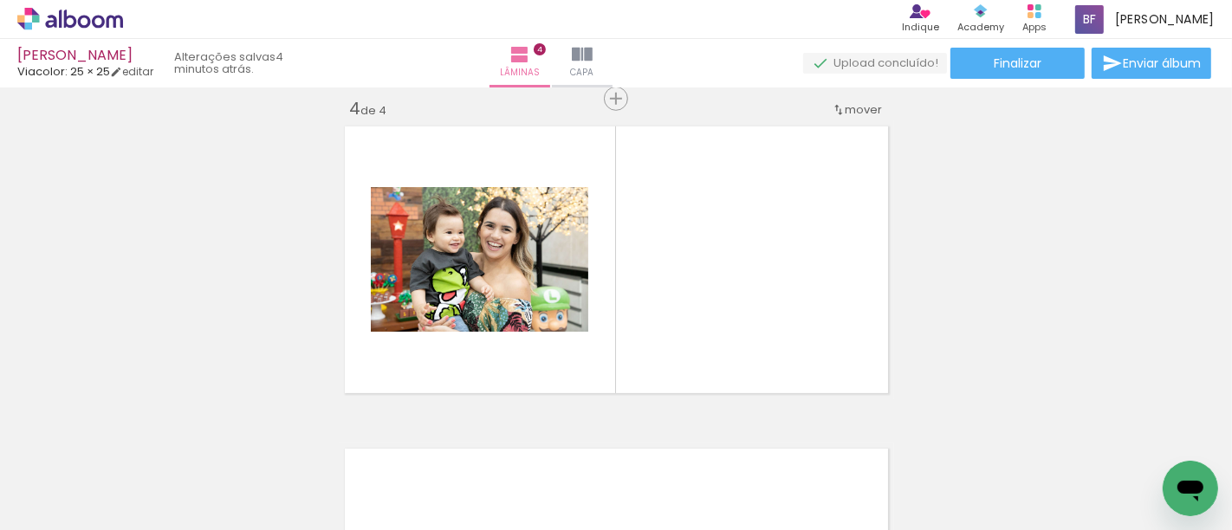
scroll to position [988, 0]
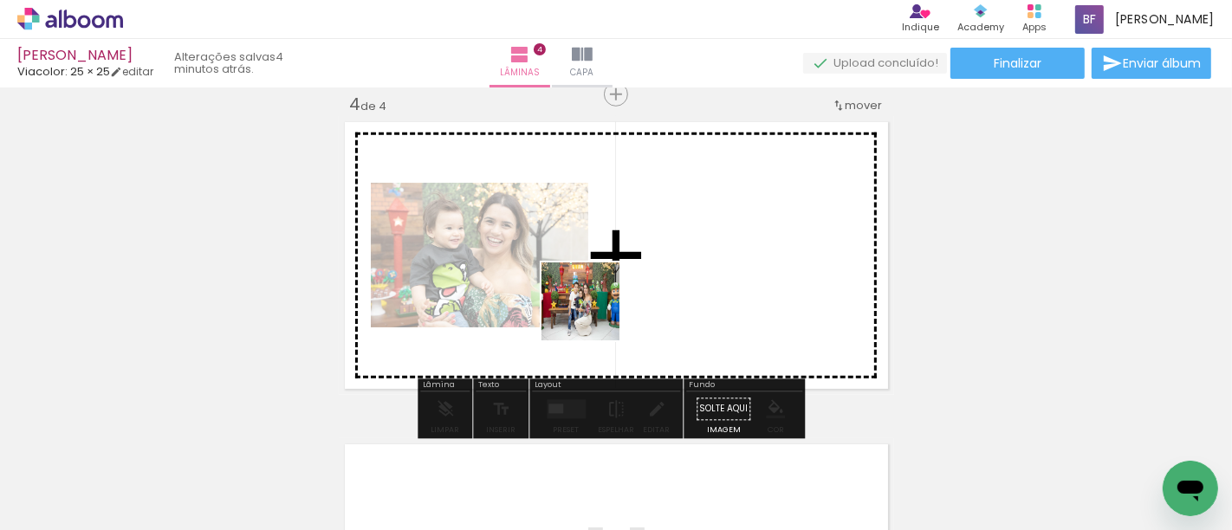
drag, startPoint x: 289, startPoint y: 470, endPoint x: 593, endPoint y: 314, distance: 341.7
click at [593, 314] on quentale-workspace at bounding box center [616, 265] width 1232 height 530
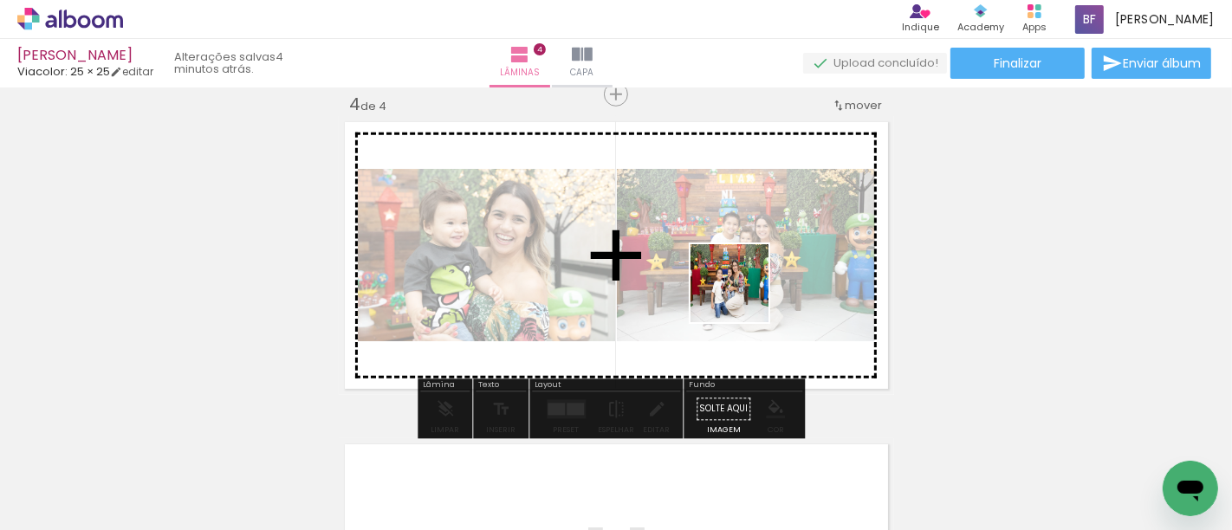
drag, startPoint x: 766, startPoint y: 481, endPoint x: 742, endPoint y: 290, distance: 192.0
click at [742, 290] on quentale-workspace at bounding box center [616, 265] width 1232 height 530
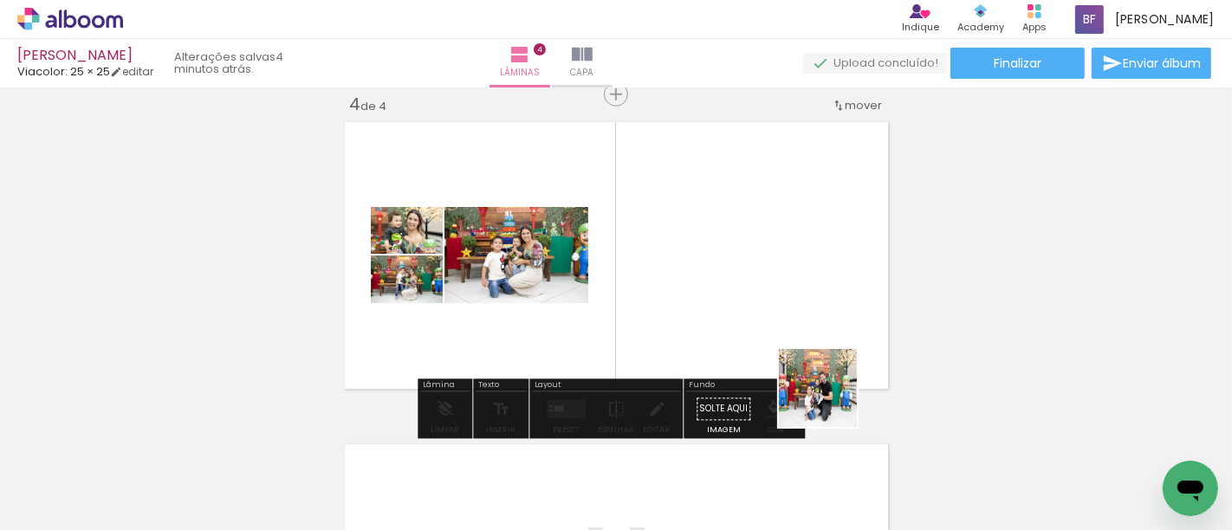
drag, startPoint x: 854, startPoint y: 475, endPoint x: 768, endPoint y: 305, distance: 190.2
click at [768, 305] on quentale-workspace at bounding box center [616, 265] width 1232 height 530
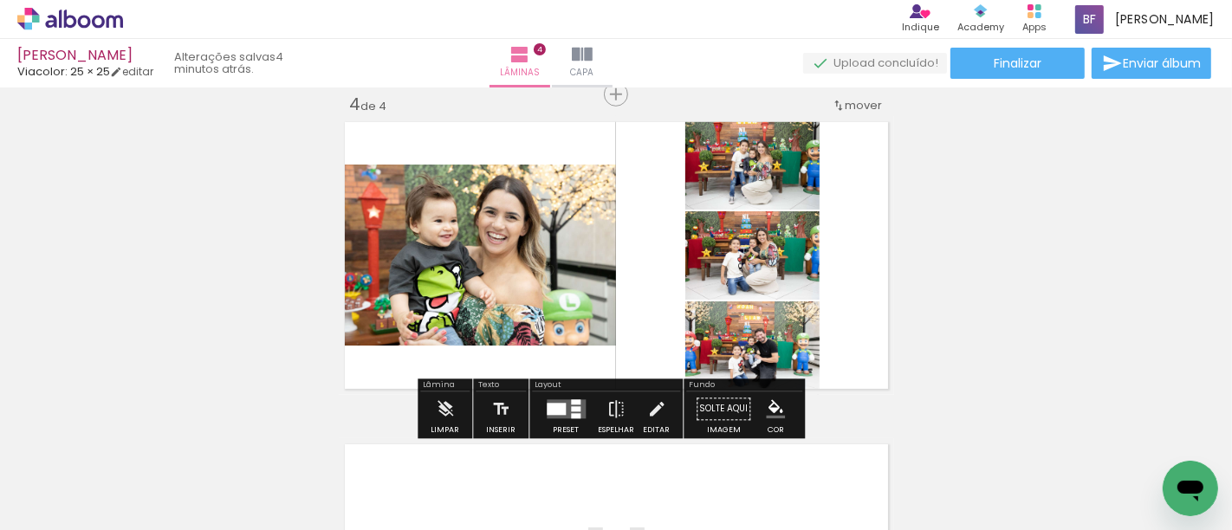
scroll to position [0, 539]
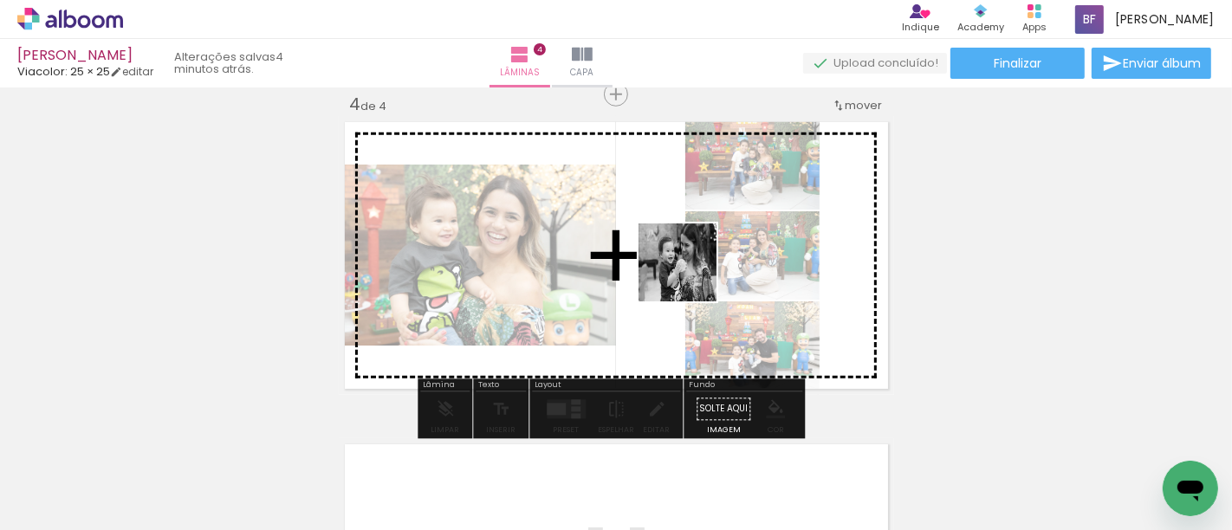
drag, startPoint x: 695, startPoint y: 469, endPoint x: 690, endPoint y: 275, distance: 193.2
click at [690, 275] on quentale-workspace at bounding box center [616, 265] width 1232 height 530
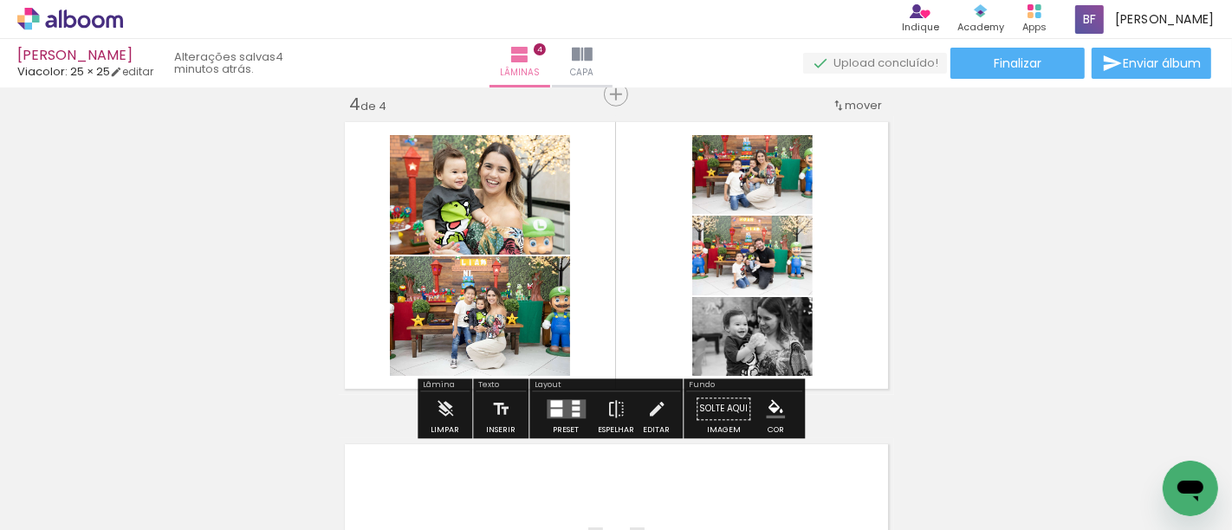
click at [550, 413] on div at bounding box center [556, 414] width 12 height 8
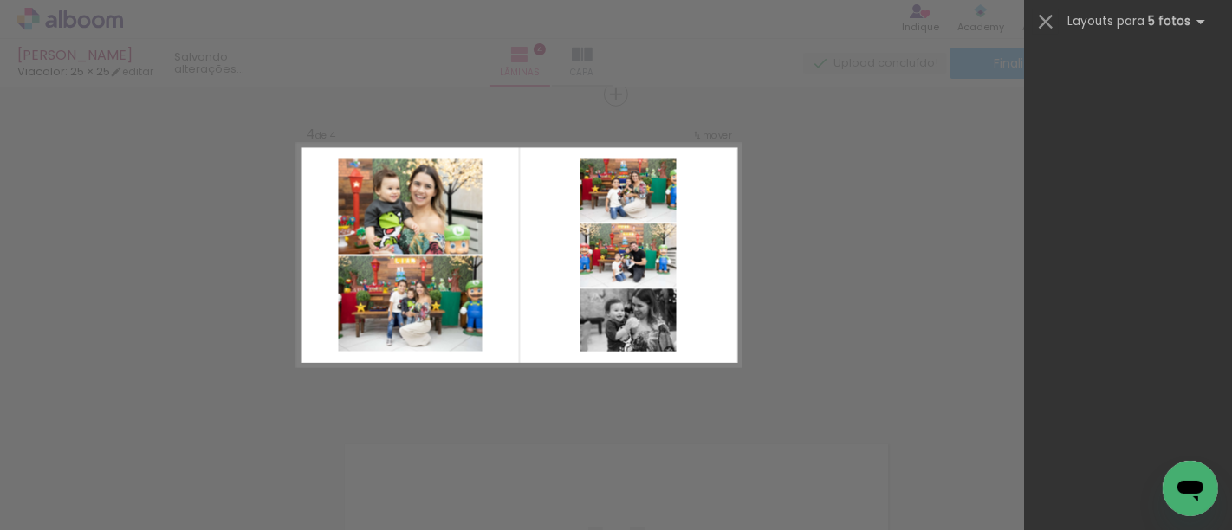
scroll to position [0, 0]
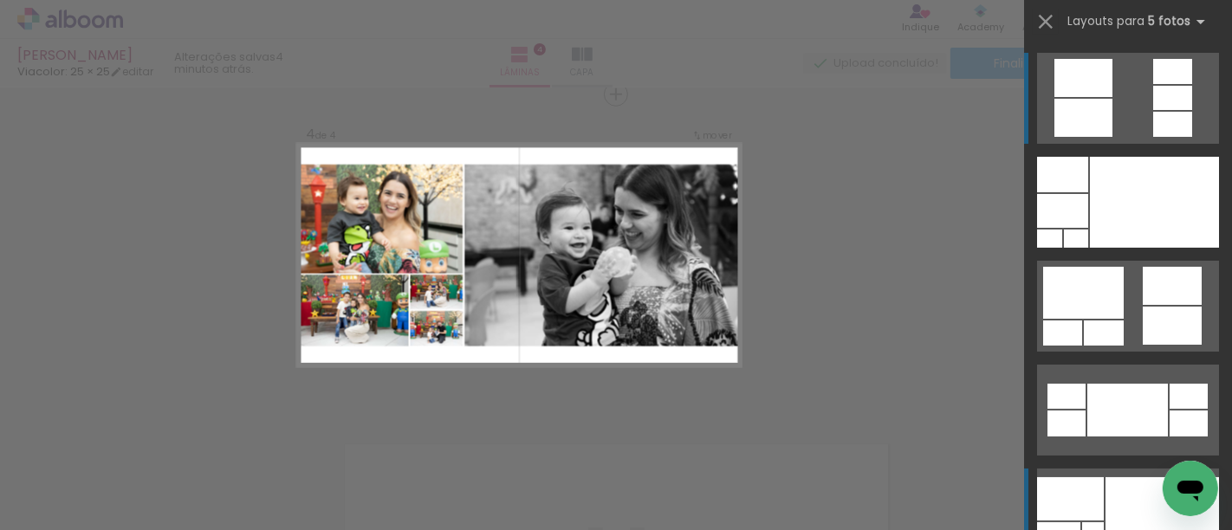
click at [1128, 492] on div at bounding box center [1161, 514] width 113 height 74
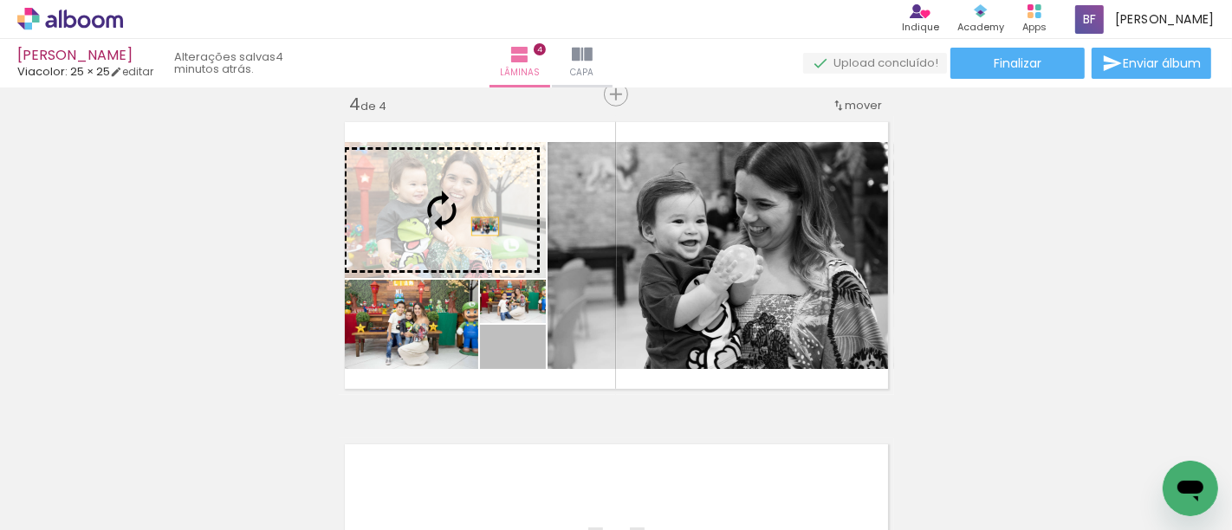
drag, startPoint x: 531, startPoint y: 362, endPoint x: 477, endPoint y: 226, distance: 146.2
click at [0, 0] on slot at bounding box center [0, 0] width 0 height 0
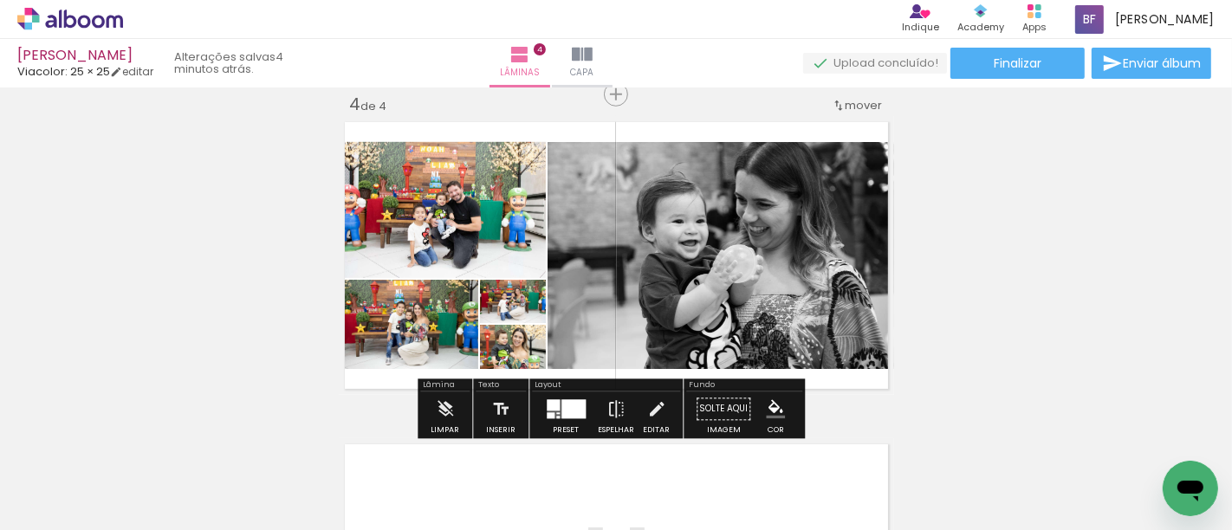
click at [577, 407] on div at bounding box center [573, 409] width 24 height 19
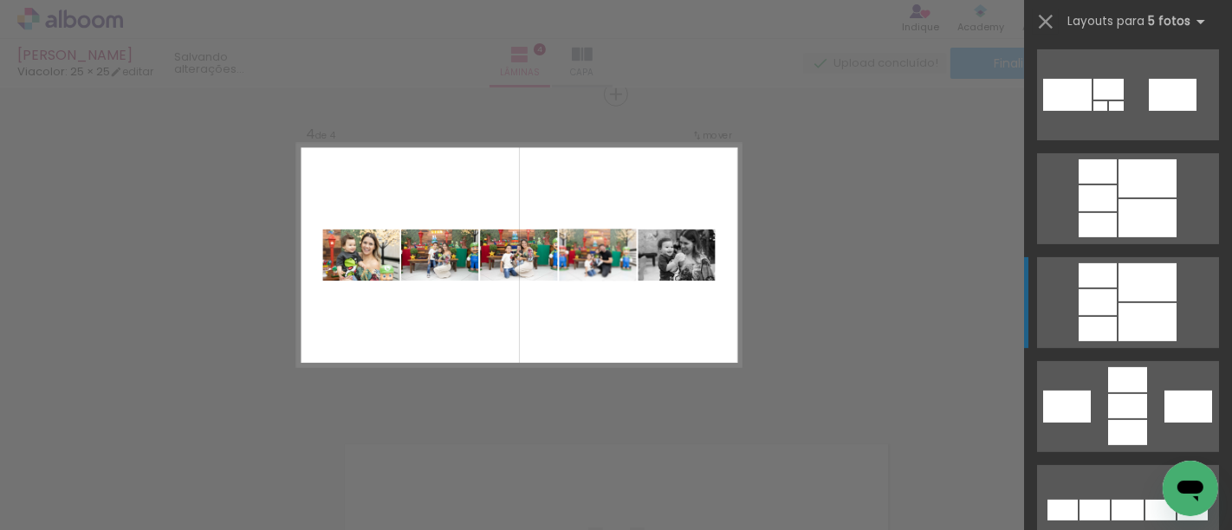
scroll to position [704, 0]
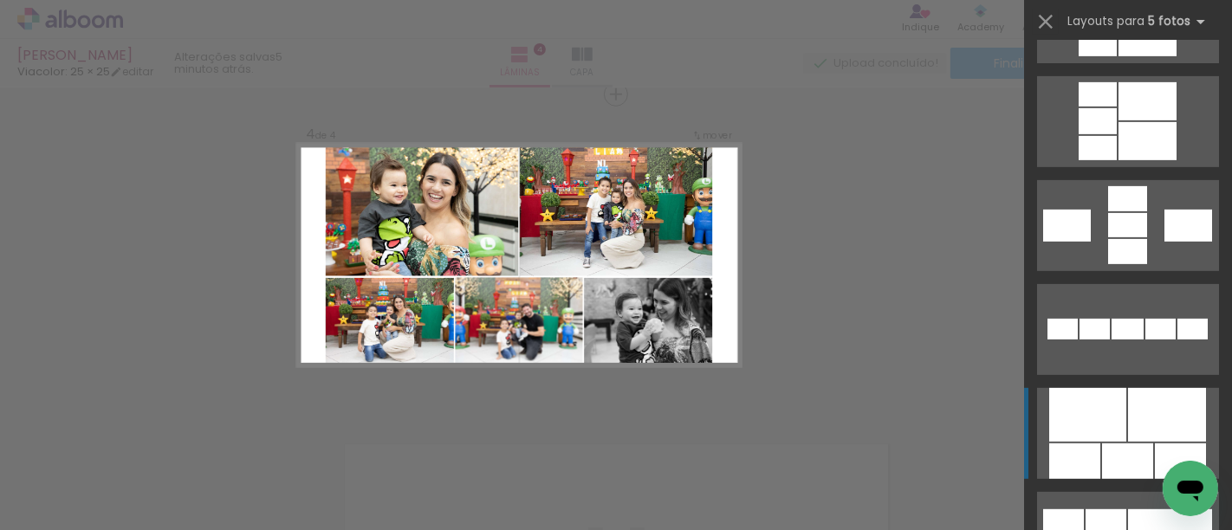
click at [1118, 417] on quentale-layouter at bounding box center [1128, 433] width 182 height 91
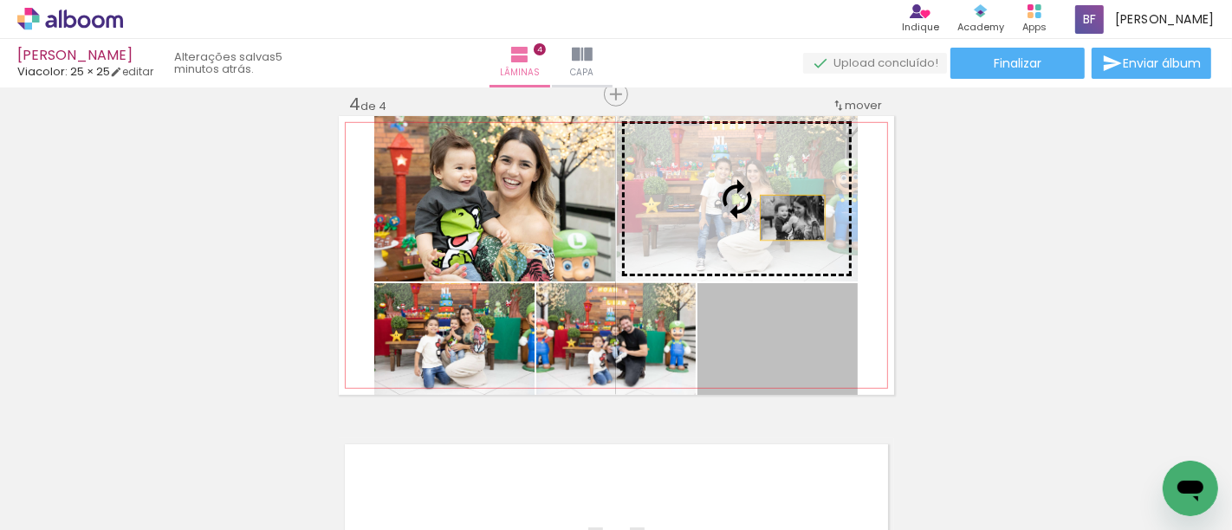
drag, startPoint x: 807, startPoint y: 351, endPoint x: 785, endPoint y: 217, distance: 135.2
click at [0, 0] on slot at bounding box center [0, 0] width 0 height 0
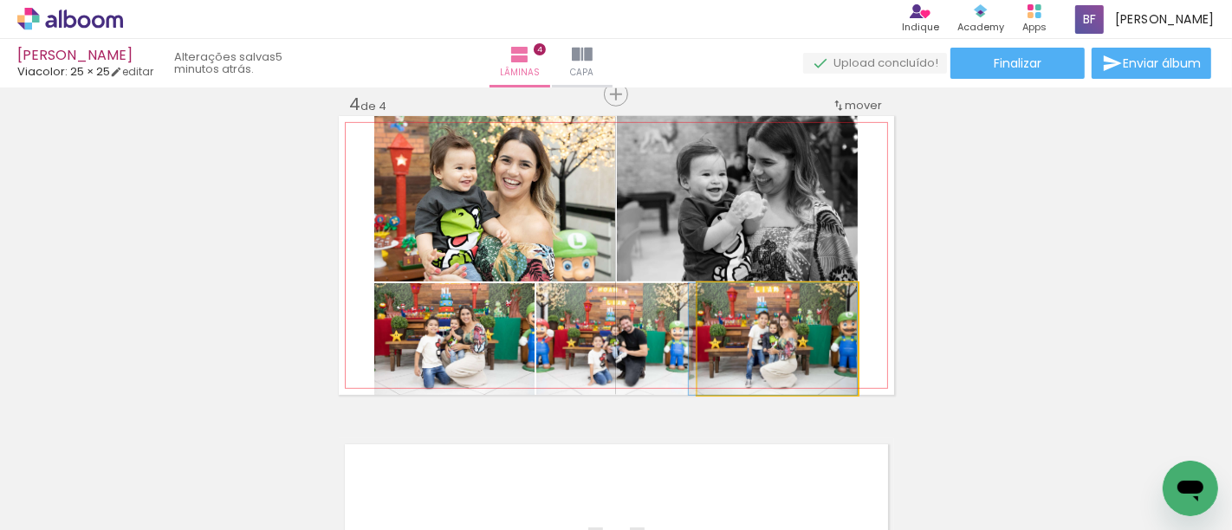
drag, startPoint x: 783, startPoint y: 318, endPoint x: 742, endPoint y: 318, distance: 40.7
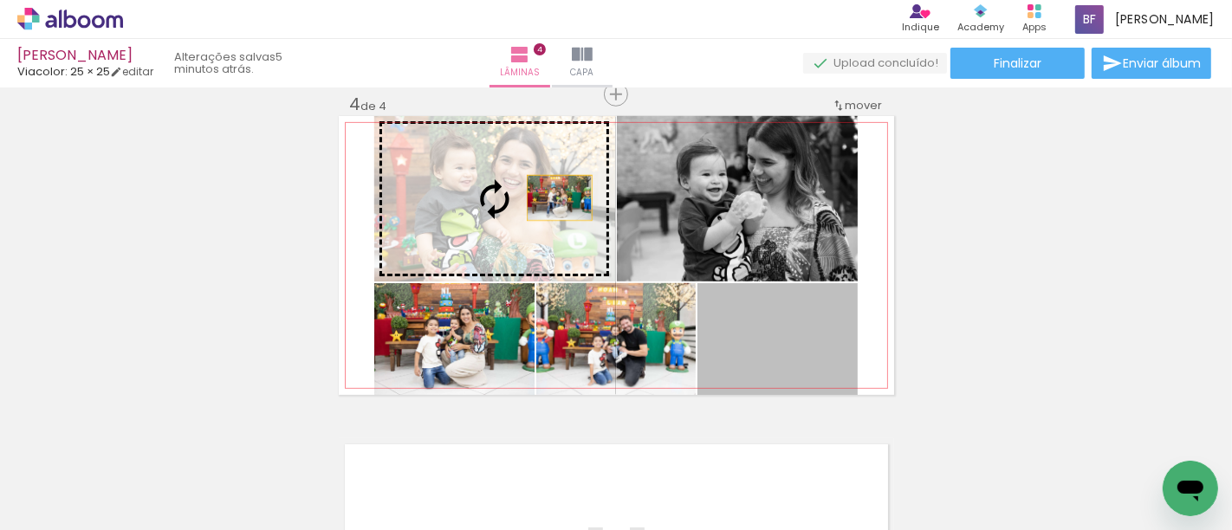
drag, startPoint x: 783, startPoint y: 350, endPoint x: 549, endPoint y: 198, distance: 279.2
click at [0, 0] on slot at bounding box center [0, 0] width 0 height 0
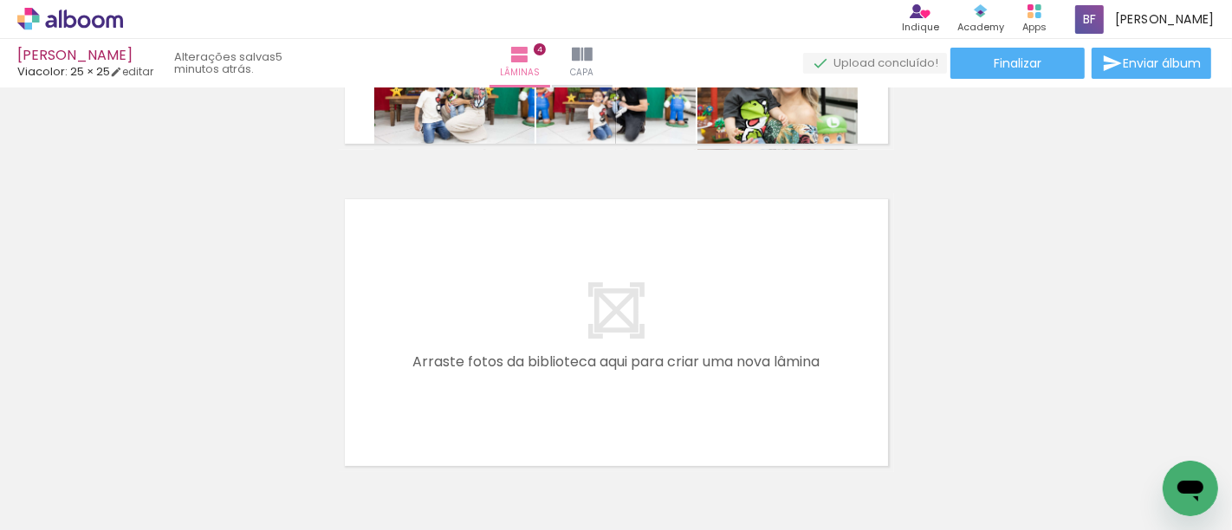
scroll to position [1277, 0]
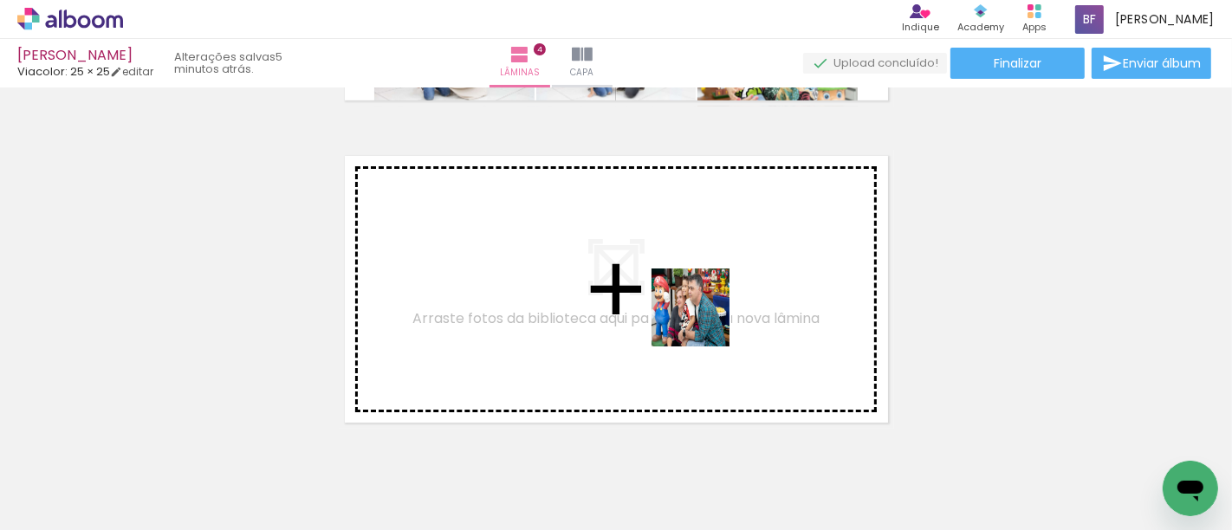
drag, startPoint x: 818, startPoint y: 483, endPoint x: 703, endPoint y: 321, distance: 199.0
click at [703, 321] on quentale-workspace at bounding box center [616, 265] width 1232 height 530
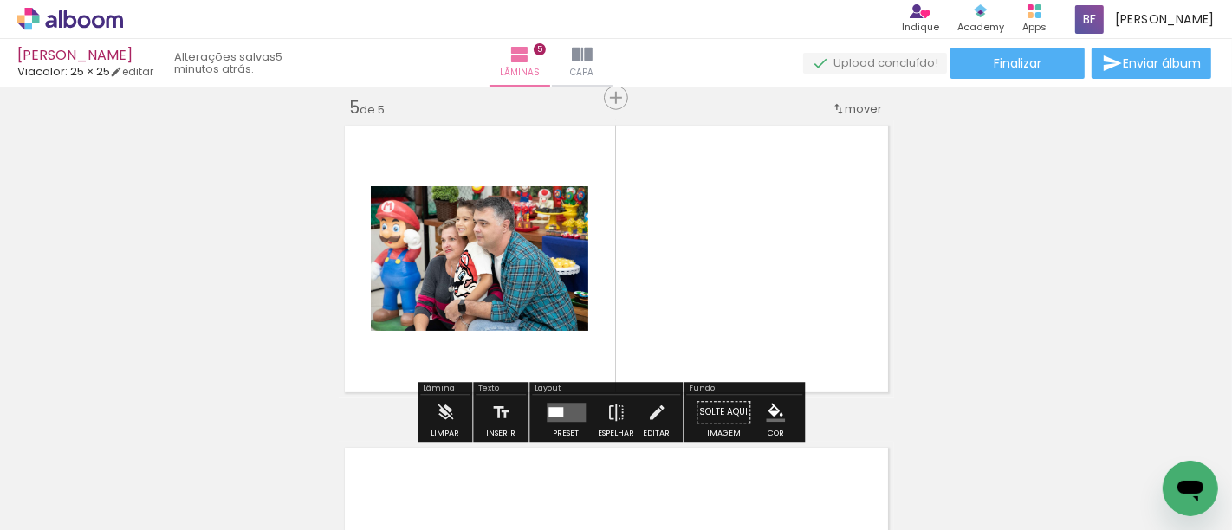
scroll to position [1311, 0]
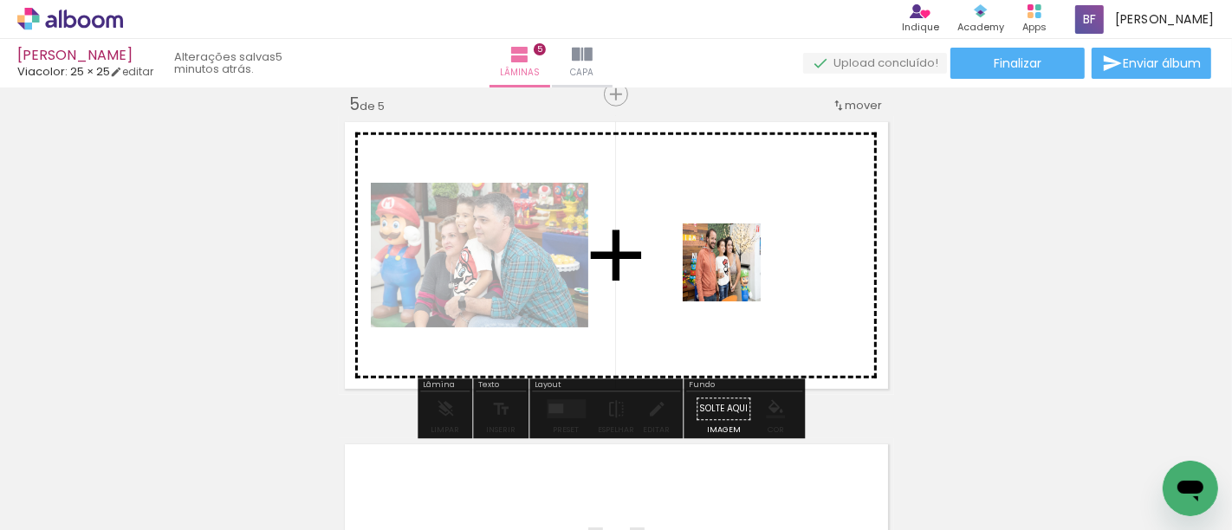
drag, startPoint x: 891, startPoint y: 480, endPoint x: 734, endPoint y: 269, distance: 262.5
click at [734, 269] on quentale-workspace at bounding box center [616, 265] width 1232 height 530
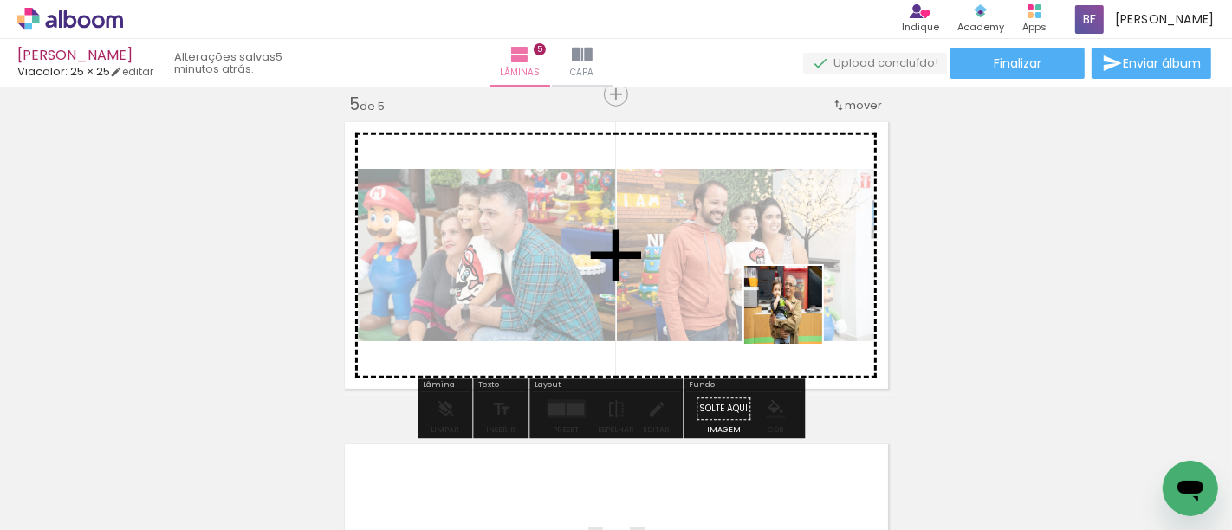
drag, startPoint x: 996, startPoint y: 497, endPoint x: 796, endPoint y: 318, distance: 268.7
click at [796, 318] on quentale-workspace at bounding box center [616, 265] width 1232 height 530
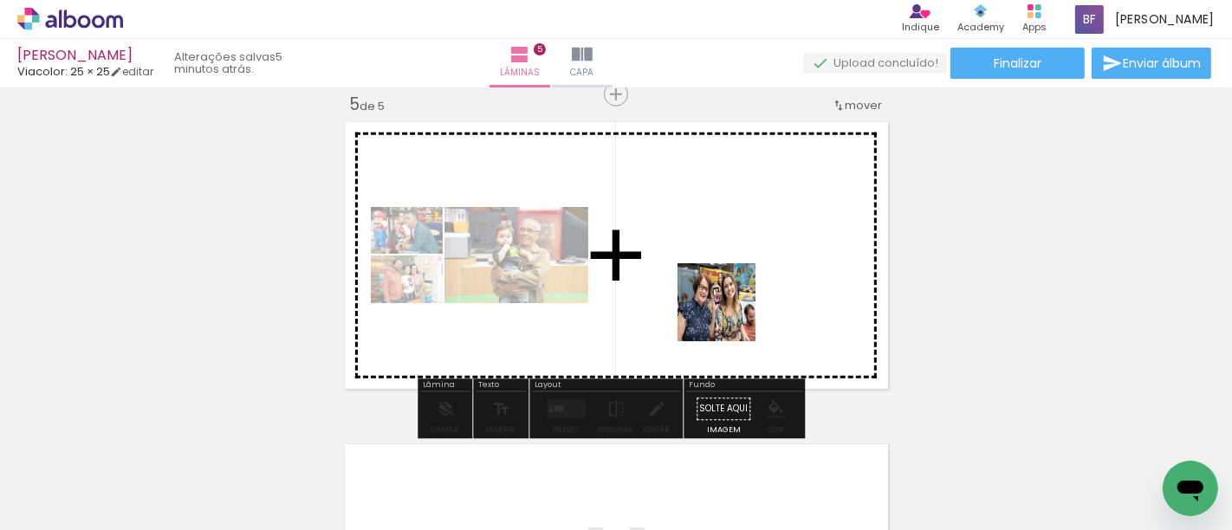
drag, startPoint x: 1086, startPoint y: 491, endPoint x: 729, endPoint y: 315, distance: 397.9
click at [729, 315] on quentale-workspace at bounding box center [616, 265] width 1232 height 530
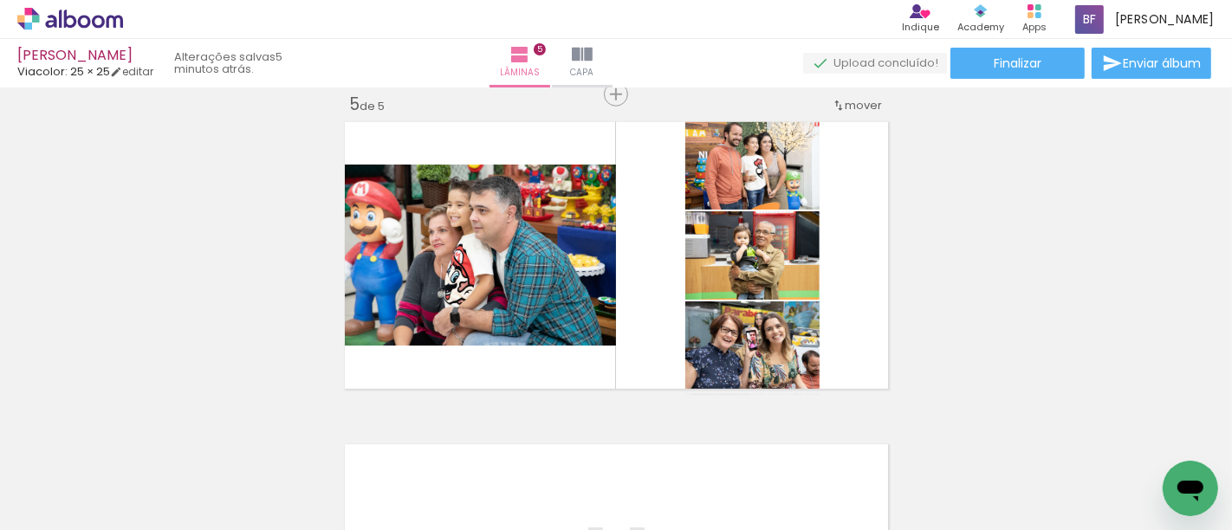
scroll to position [0, 1133]
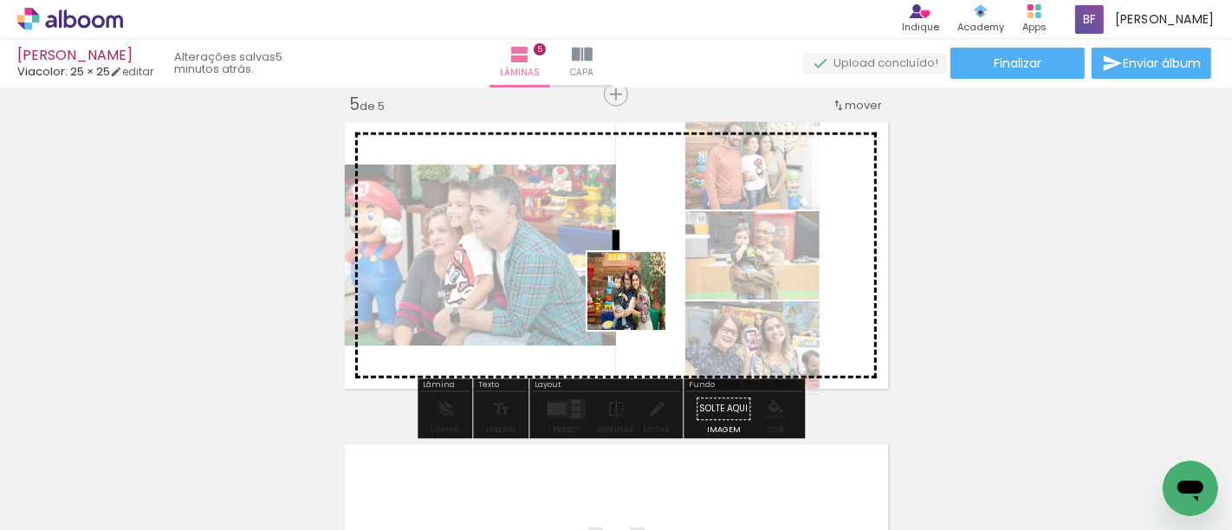
drag, startPoint x: 612, startPoint y: 498, endPoint x: 639, endPoint y: 304, distance: 195.9
click at [639, 304] on quentale-workspace at bounding box center [616, 265] width 1232 height 530
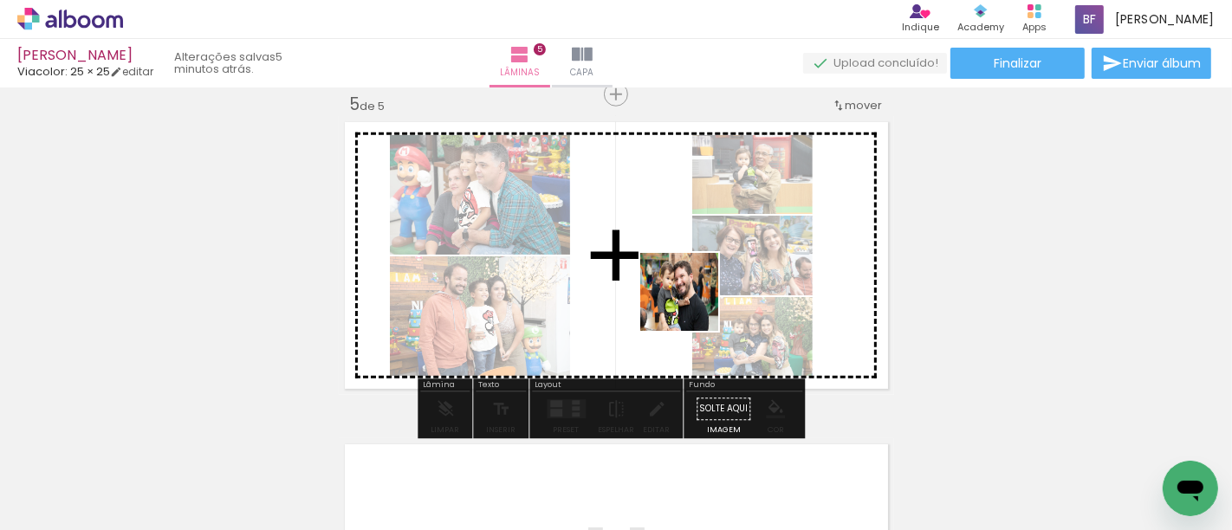
drag, startPoint x: 705, startPoint y: 489, endPoint x: 747, endPoint y: 478, distance: 43.1
click at [692, 280] on quentale-workspace at bounding box center [616, 265] width 1232 height 530
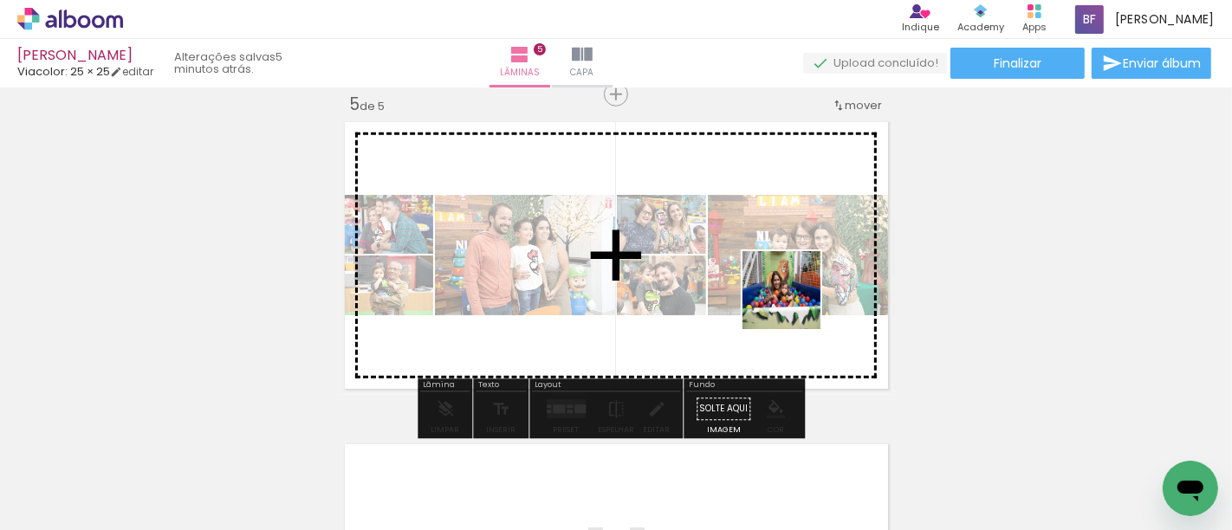
drag, startPoint x: 807, startPoint y: 488, endPoint x: 794, endPoint y: 303, distance: 184.9
click at [794, 303] on quentale-workspace at bounding box center [616, 265] width 1232 height 530
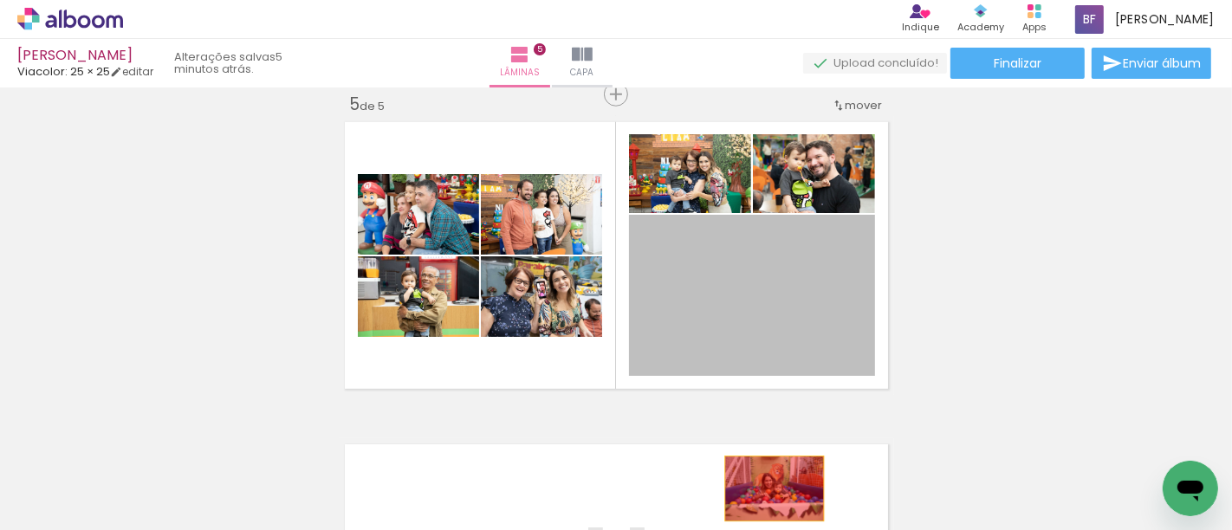
drag, startPoint x: 762, startPoint y: 308, endPoint x: 762, endPoint y: 496, distance: 188.0
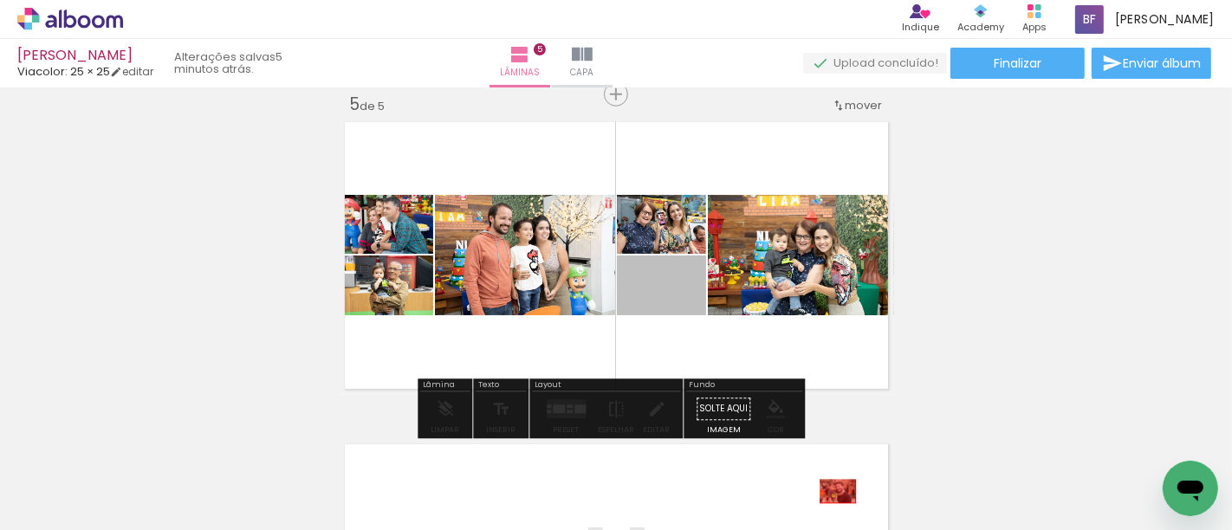
drag, startPoint x: 659, startPoint y: 293, endPoint x: 830, endPoint y: 491, distance: 261.7
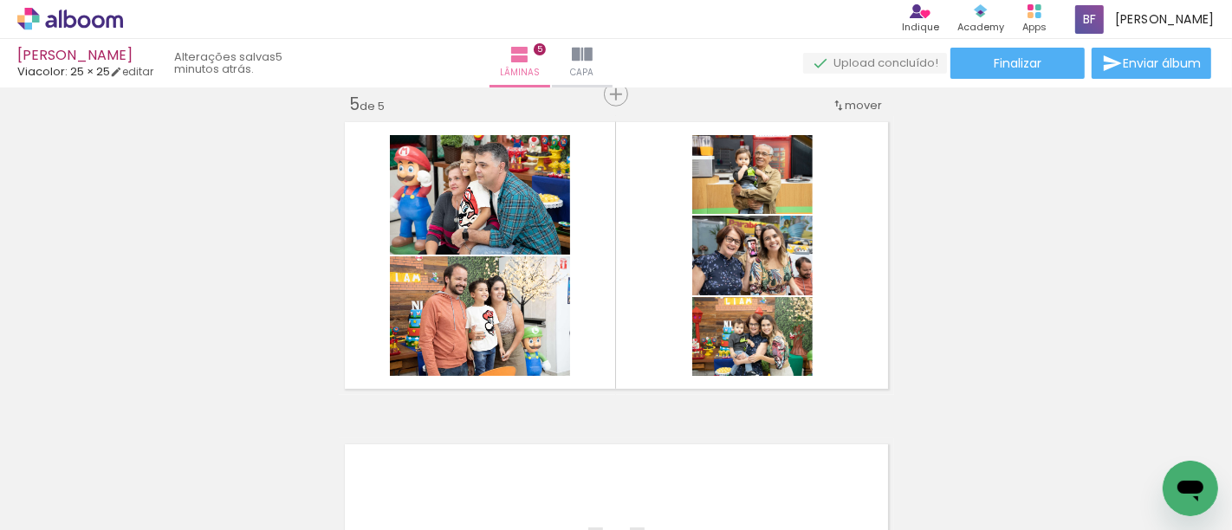
scroll to position [0, 1782]
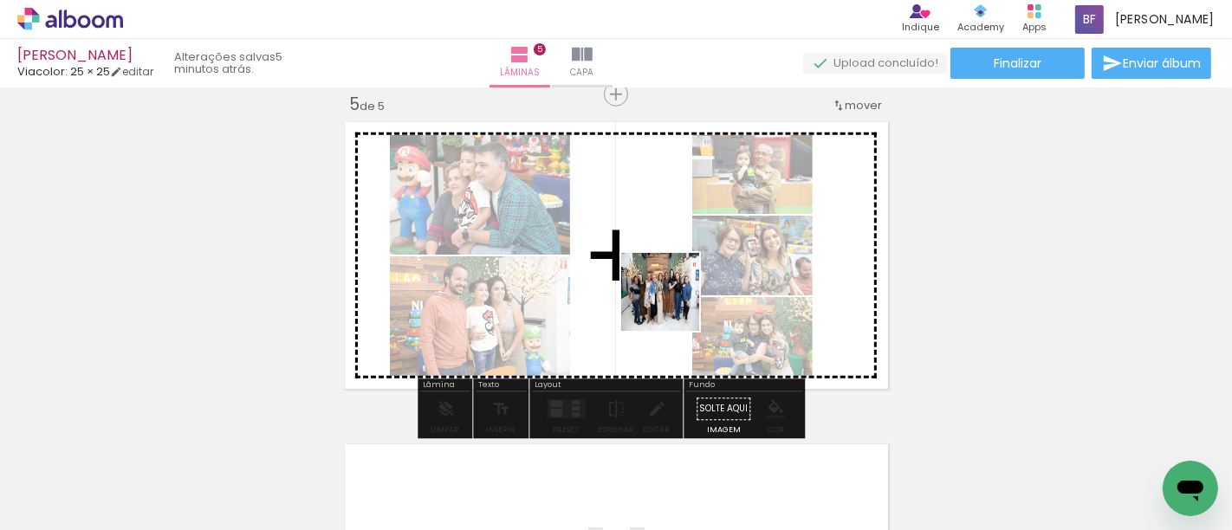
drag, startPoint x: 736, startPoint y: 466, endPoint x: 673, endPoint y: 305, distance: 173.1
click at [673, 305] on quentale-workspace at bounding box center [616, 265] width 1232 height 530
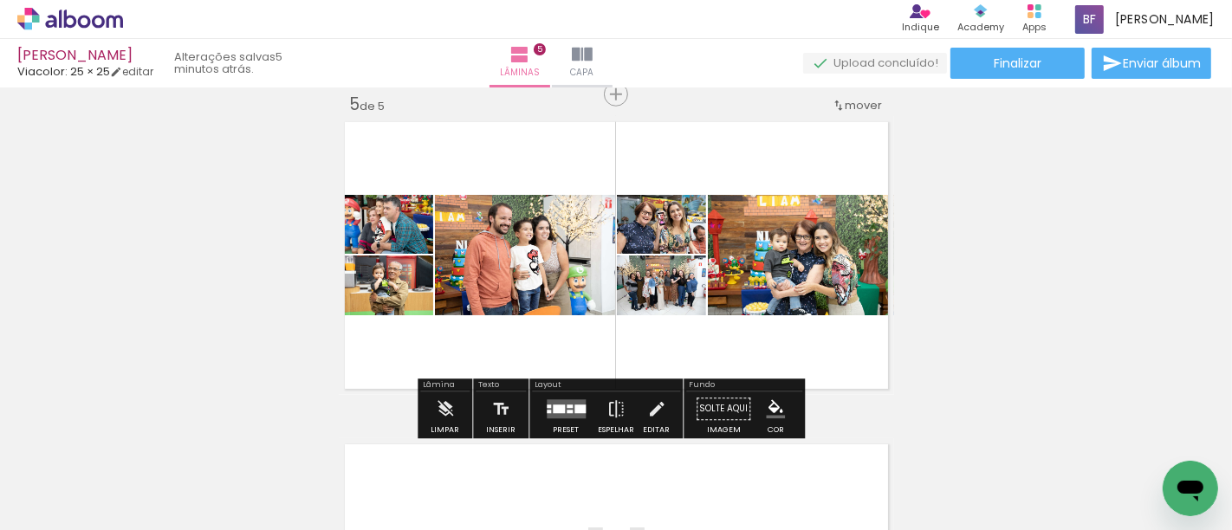
scroll to position [0, 2116]
click at [567, 411] on div at bounding box center [570, 412] width 6 height 3
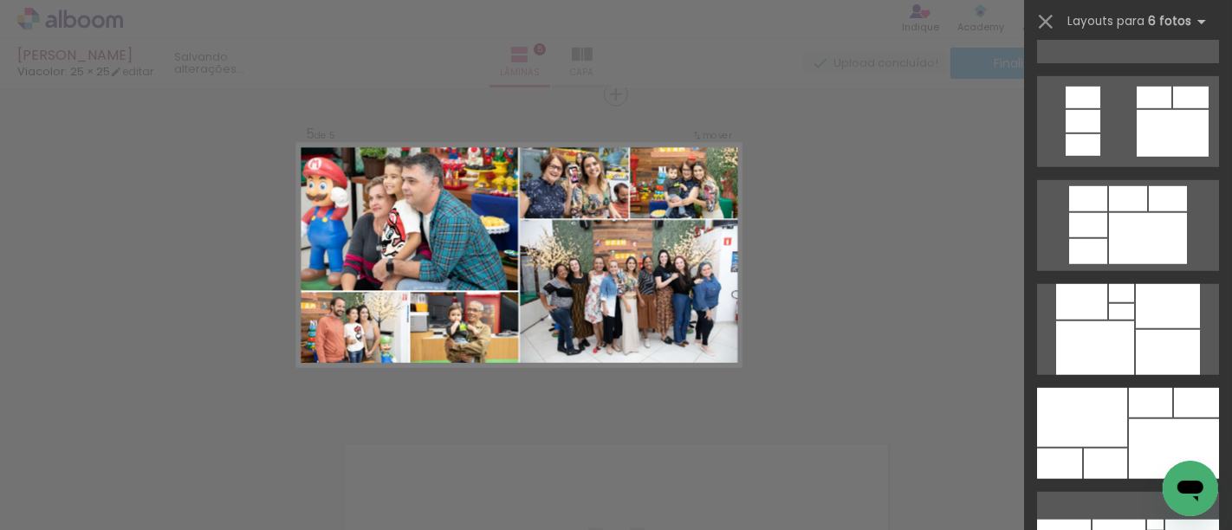
scroll to position [1251, 0]
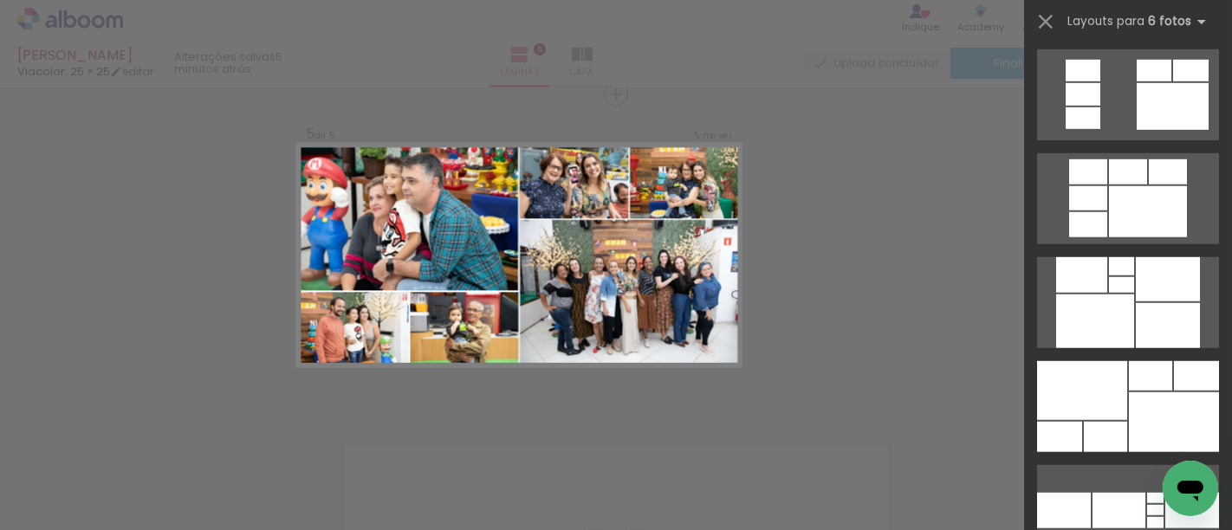
click at [1099, 399] on div at bounding box center [1082, 390] width 90 height 59
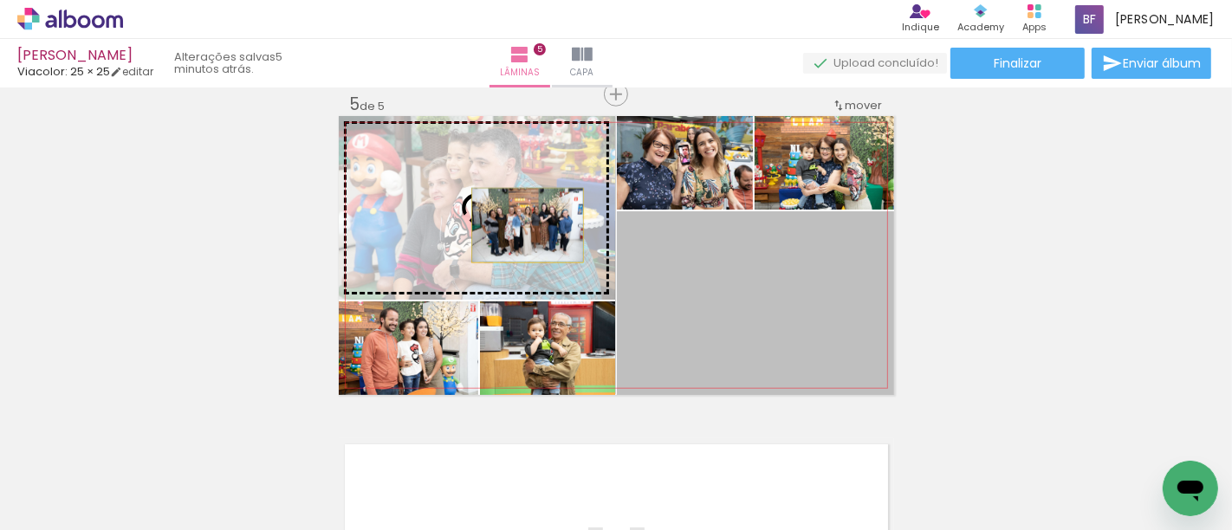
drag, startPoint x: 769, startPoint y: 314, endPoint x: 520, endPoint y: 225, distance: 264.7
click at [0, 0] on slot at bounding box center [0, 0] width 0 height 0
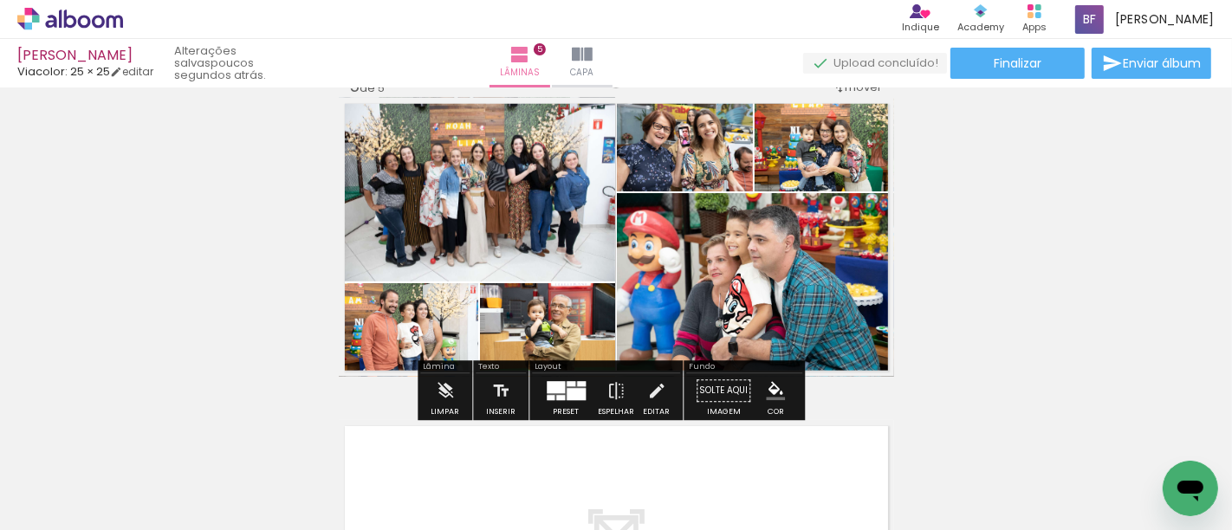
scroll to position [1311, 0]
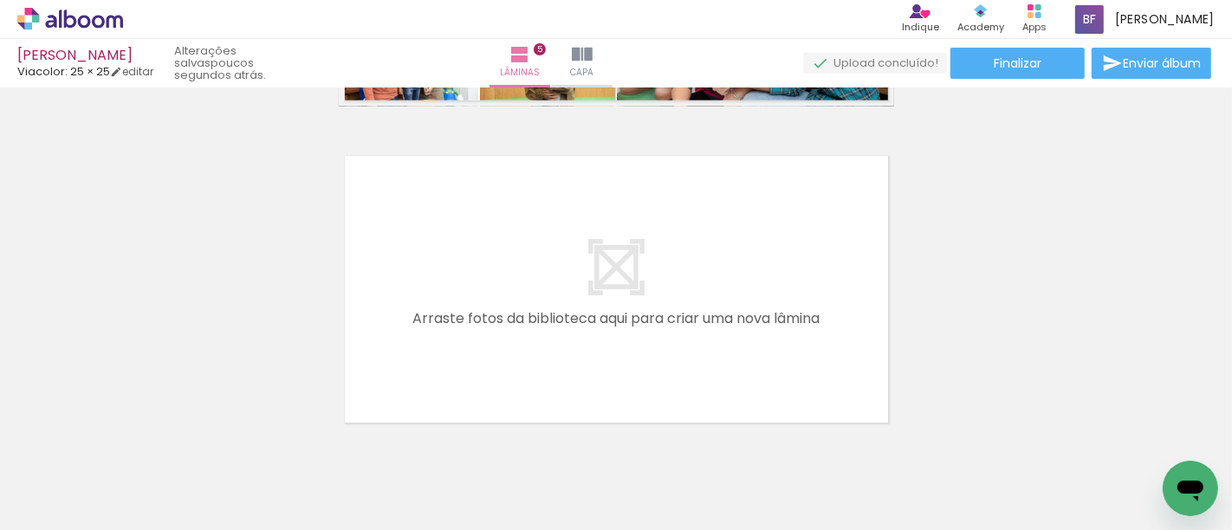
scroll to position [0, 1454]
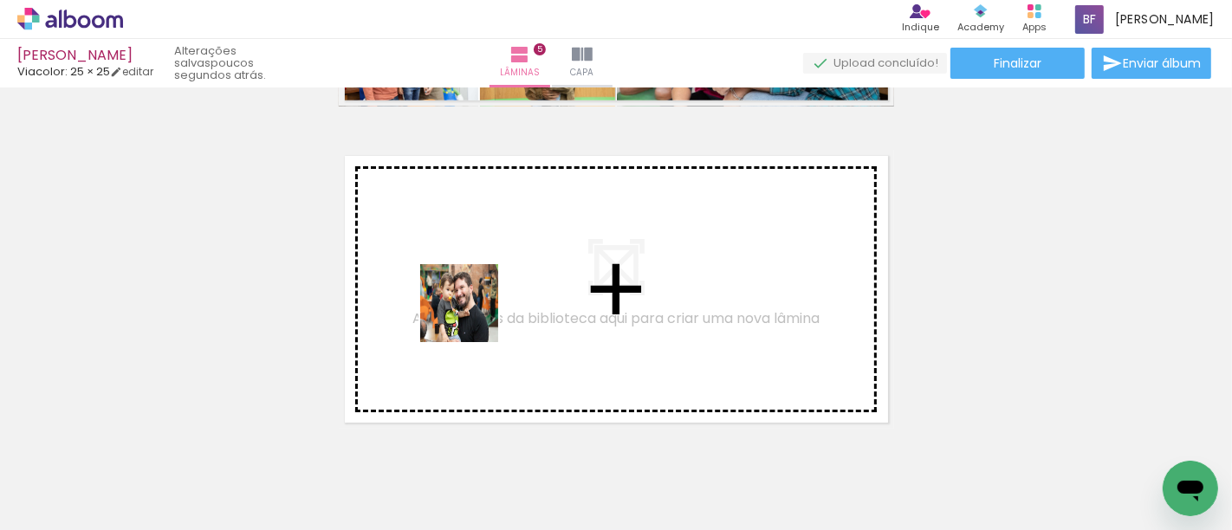
drag, startPoint x: 391, startPoint y: 489, endPoint x: 472, endPoint y: 315, distance: 192.2
click at [472, 315] on quentale-workspace at bounding box center [616, 265] width 1232 height 530
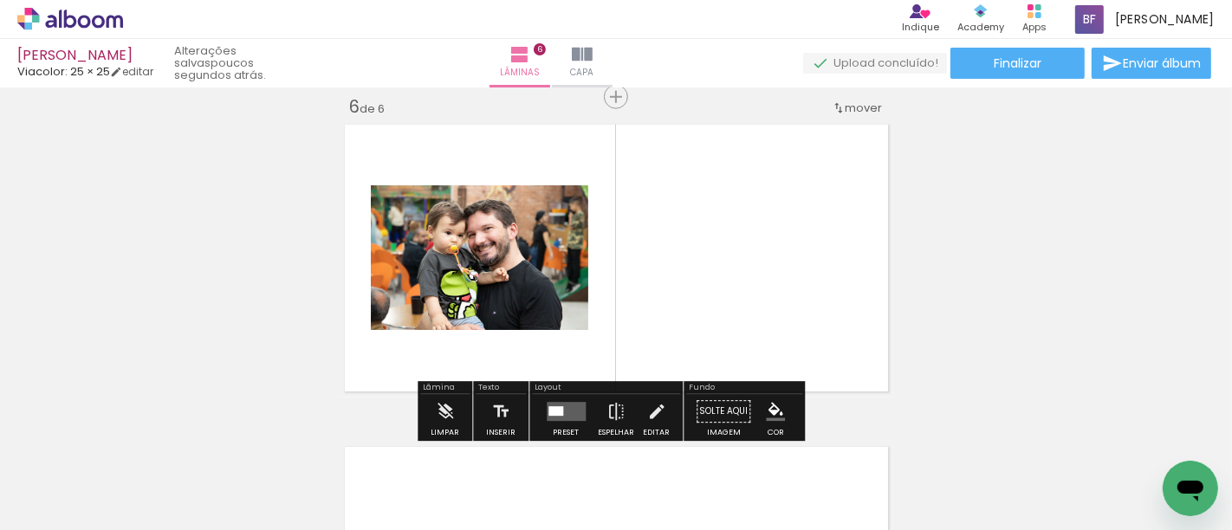
scroll to position [1633, 0]
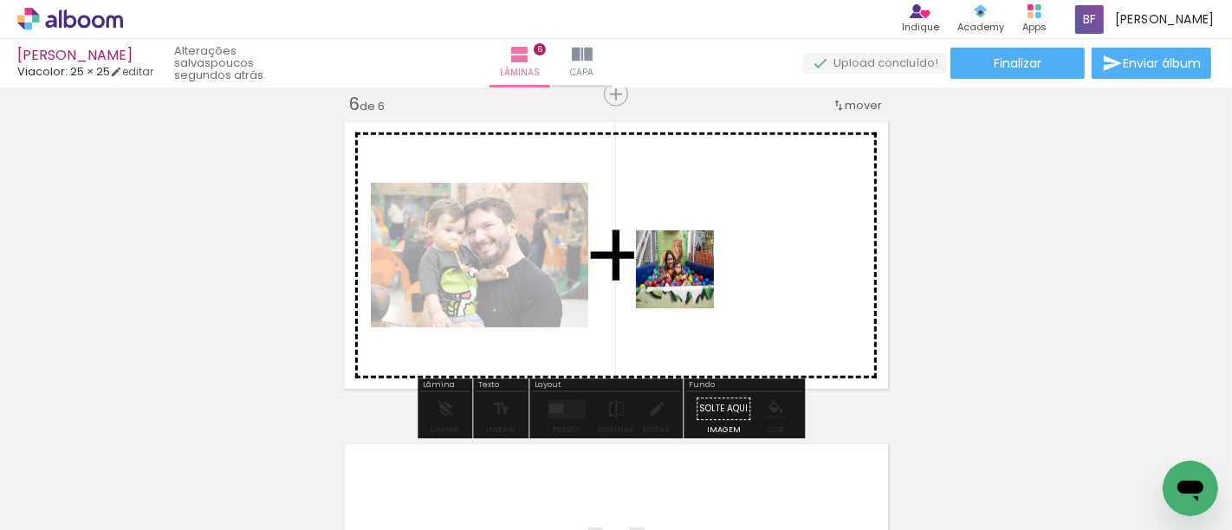
drag, startPoint x: 470, startPoint y: 476, endPoint x: 688, endPoint y: 282, distance: 291.5
click at [688, 282] on quentale-workspace at bounding box center [616, 265] width 1232 height 530
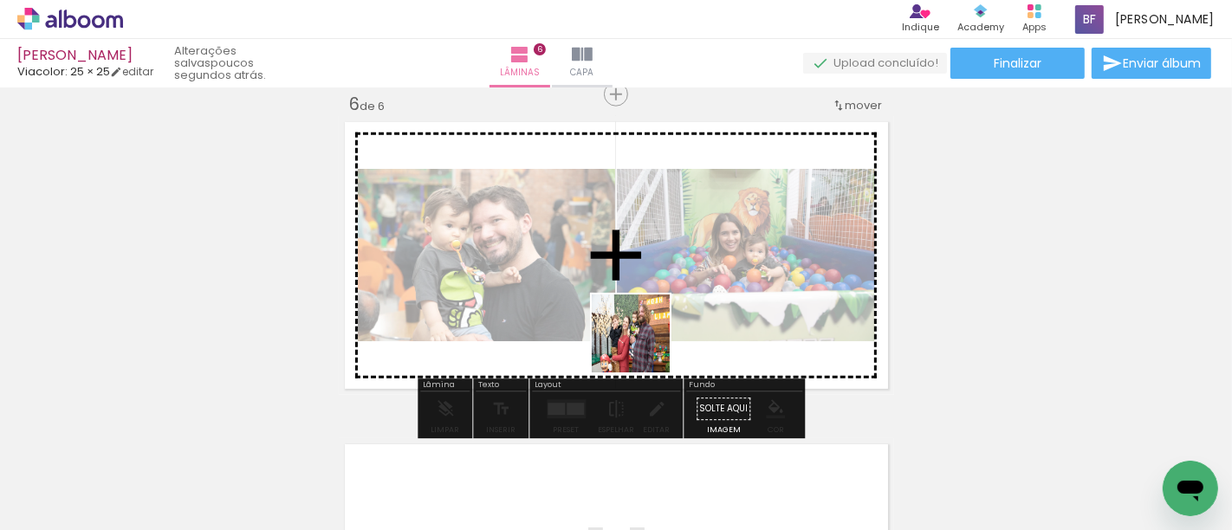
drag, startPoint x: 559, startPoint y: 501, endPoint x: 680, endPoint y: 281, distance: 251.2
click at [680, 281] on quentale-workspace at bounding box center [616, 265] width 1232 height 530
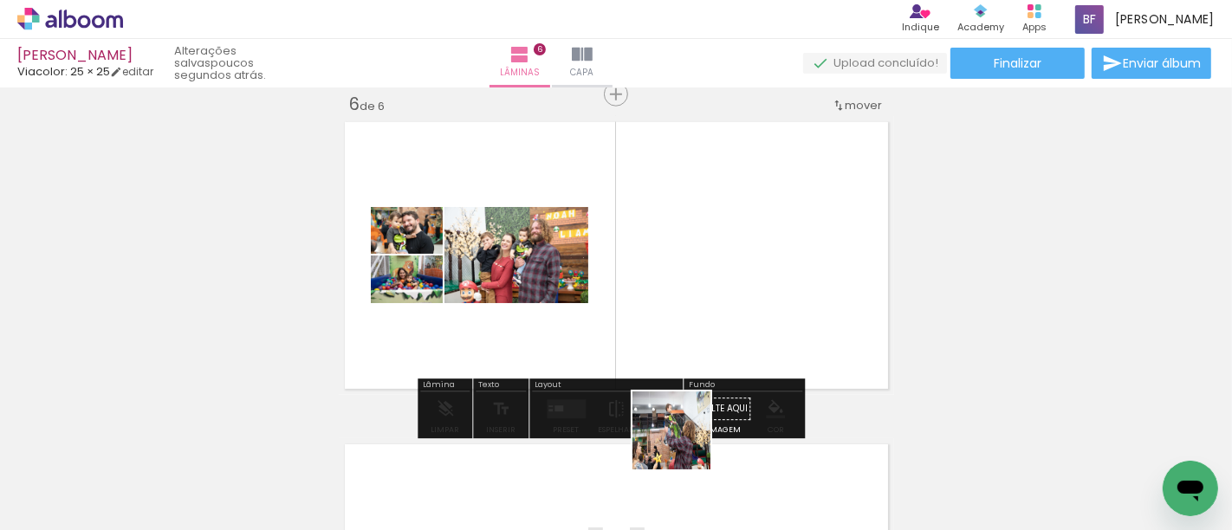
drag, startPoint x: 679, startPoint y: 489, endPoint x: 709, endPoint y: 458, distance: 42.9
click at [680, 308] on quentale-workspace at bounding box center [616, 265] width 1232 height 530
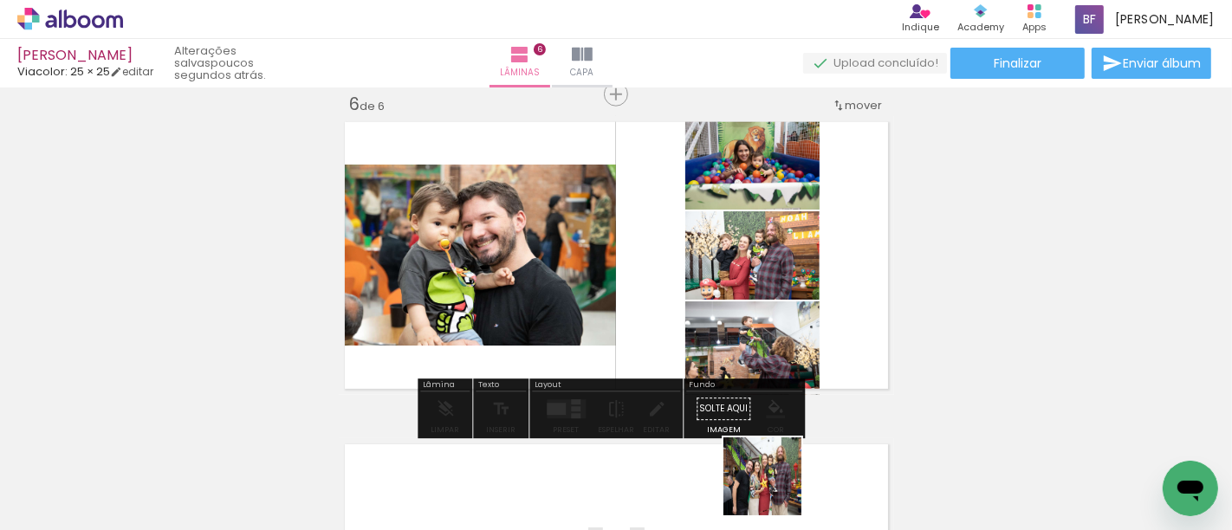
drag, startPoint x: 775, startPoint y: 489, endPoint x: 813, endPoint y: 427, distance: 72.6
click at [687, 304] on quentale-workspace at bounding box center [616, 265] width 1232 height 530
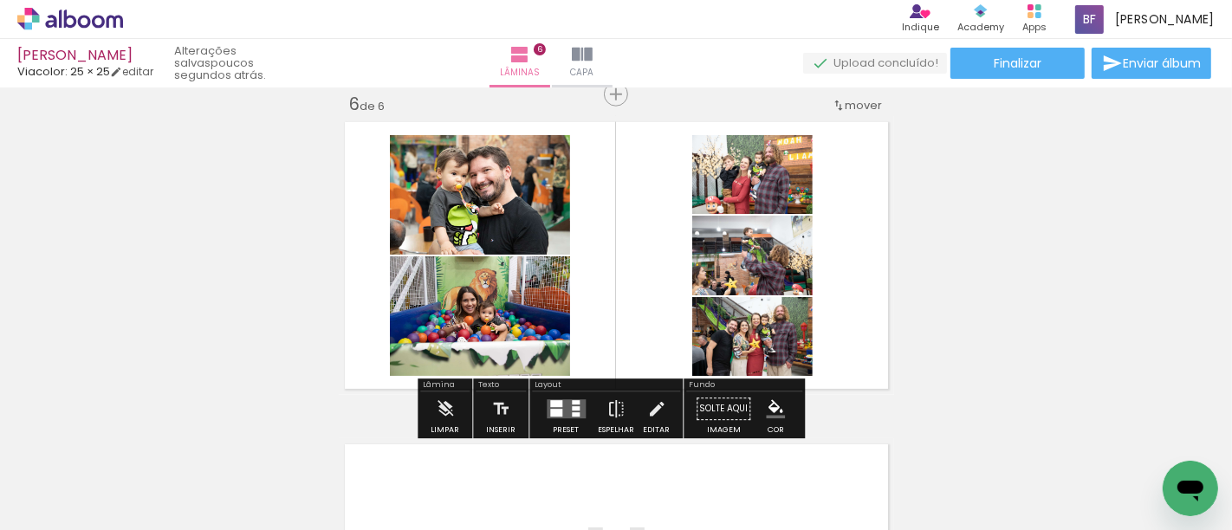
drag, startPoint x: 871, startPoint y: 482, endPoint x: 715, endPoint y: 273, distance: 260.6
click at [715, 273] on quentale-workspace at bounding box center [616, 265] width 1232 height 530
